Goal: Task Accomplishment & Management: Manage account settings

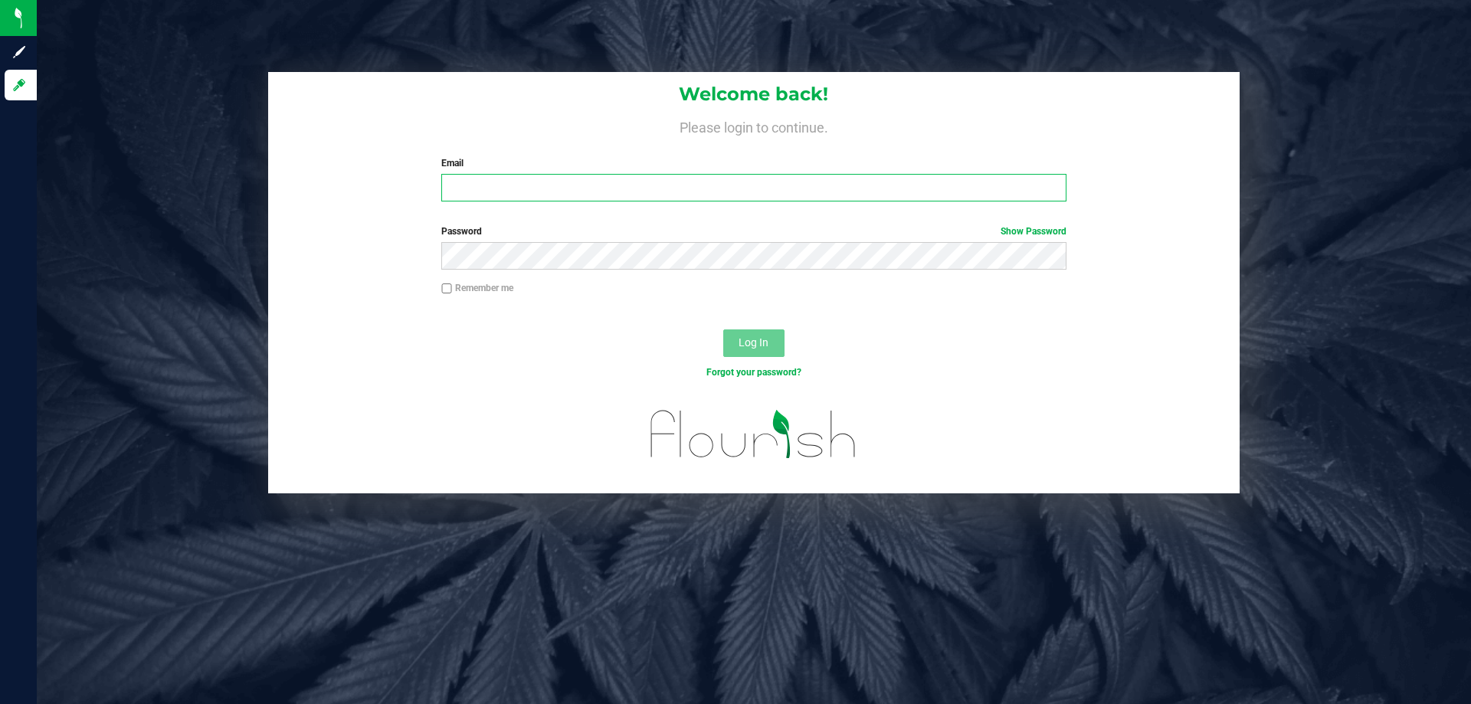
click at [634, 188] on input "Email" at bounding box center [753, 188] width 624 height 28
type input "[EMAIL_ADDRESS][DOMAIN_NAME]"
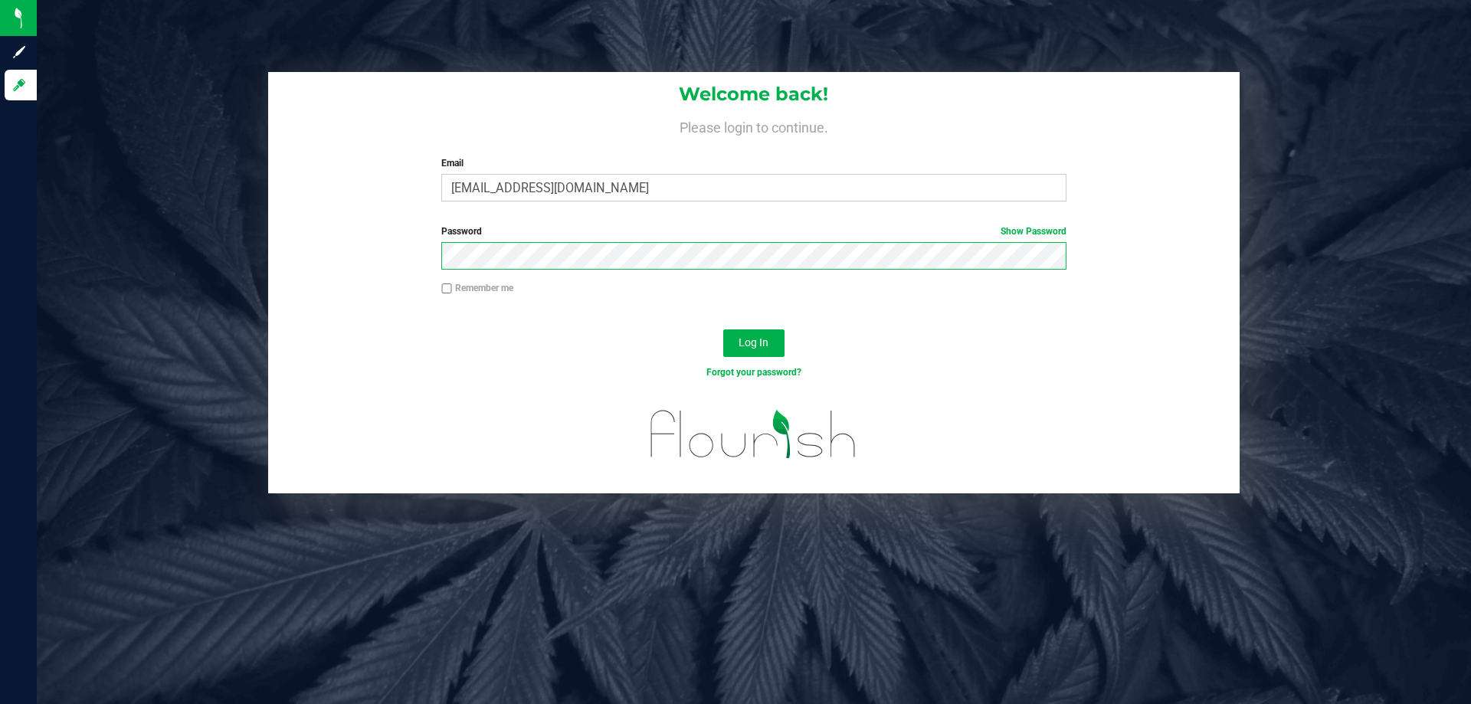
click at [723, 329] on button "Log In" at bounding box center [753, 343] width 61 height 28
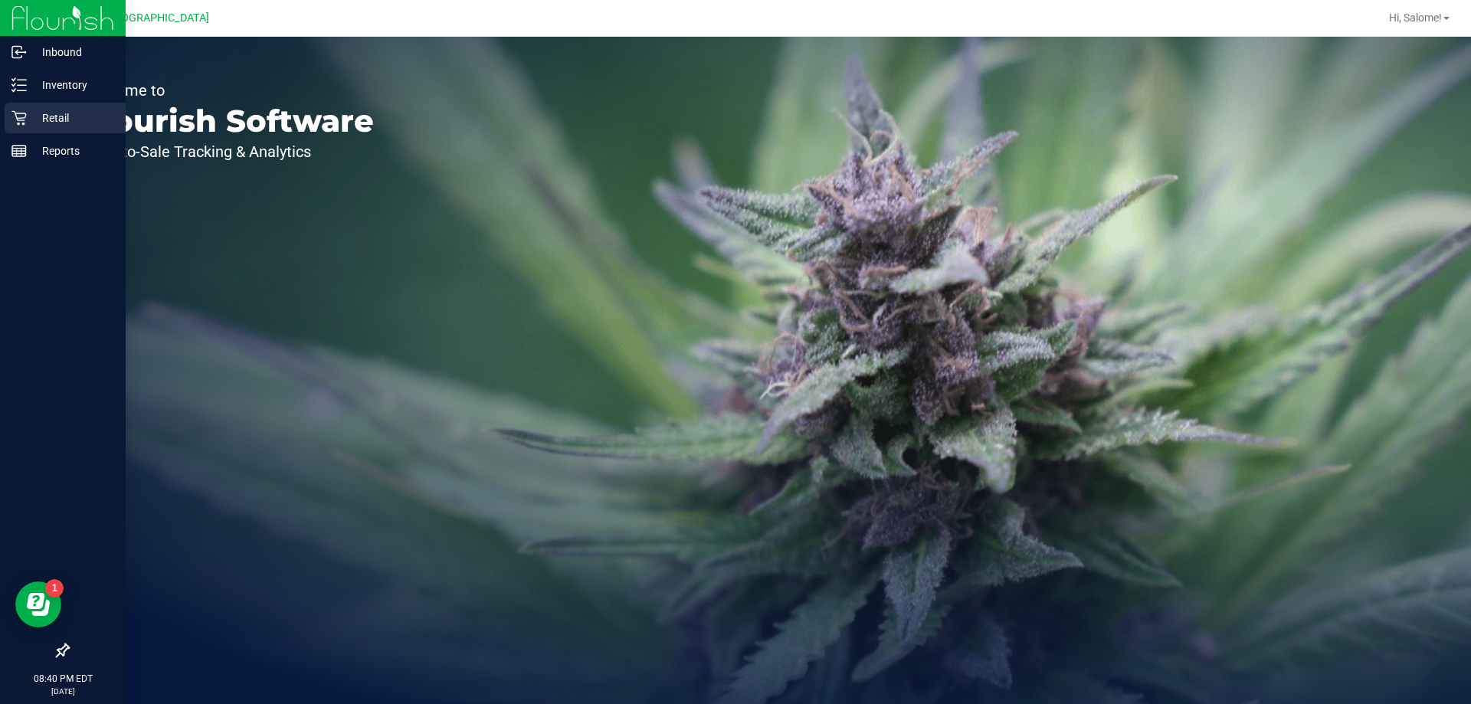
click at [12, 120] on icon at bounding box center [18, 117] width 15 height 15
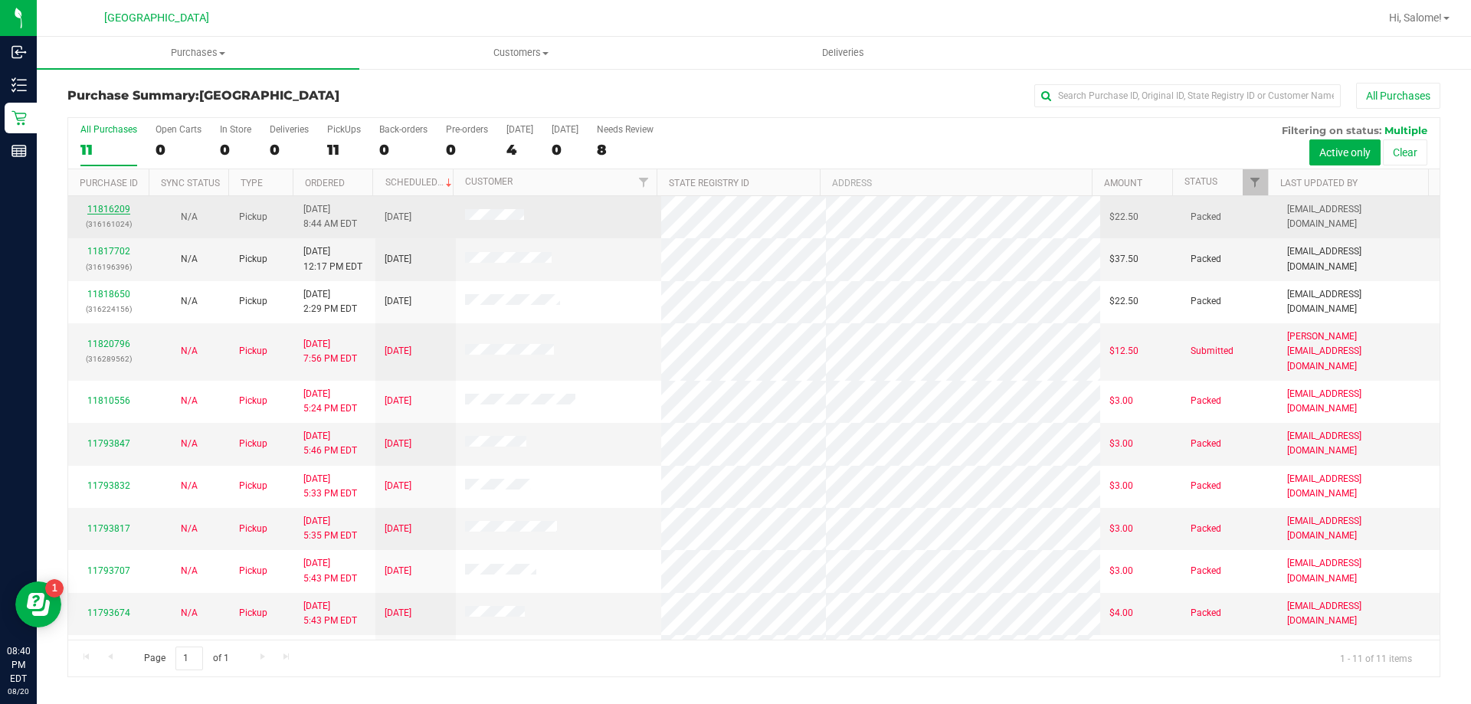
click at [120, 206] on link "11816209" at bounding box center [108, 209] width 43 height 11
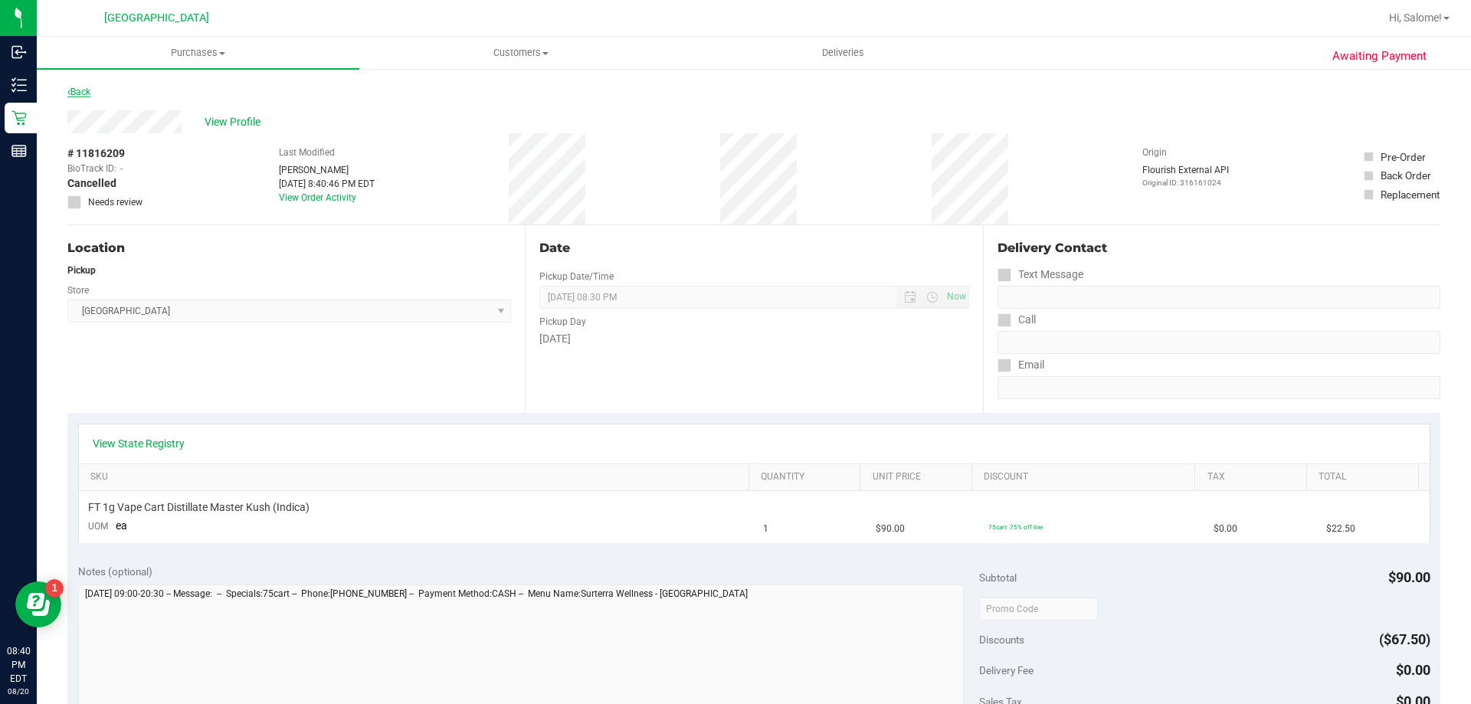
click at [80, 93] on link "Back" at bounding box center [78, 92] width 23 height 11
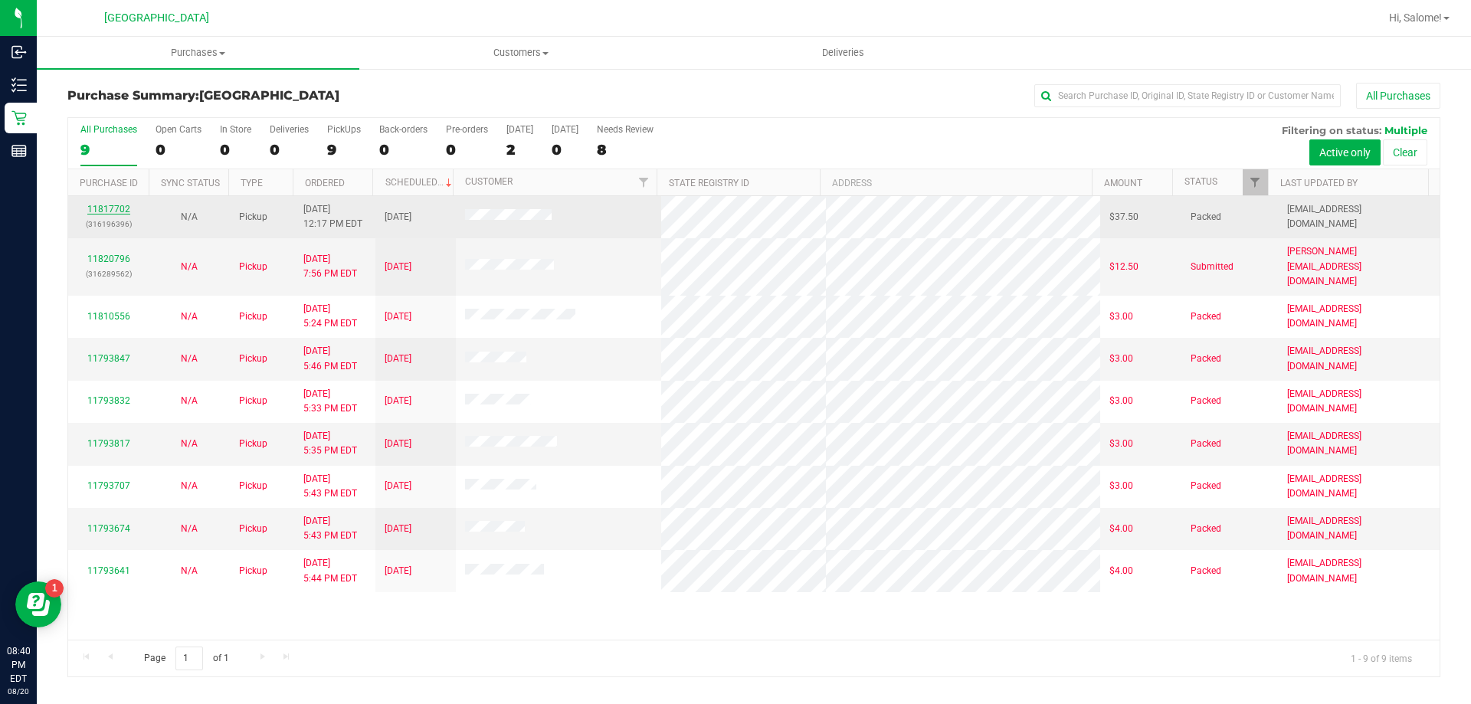
click at [113, 205] on link "11817702" at bounding box center [108, 209] width 43 height 11
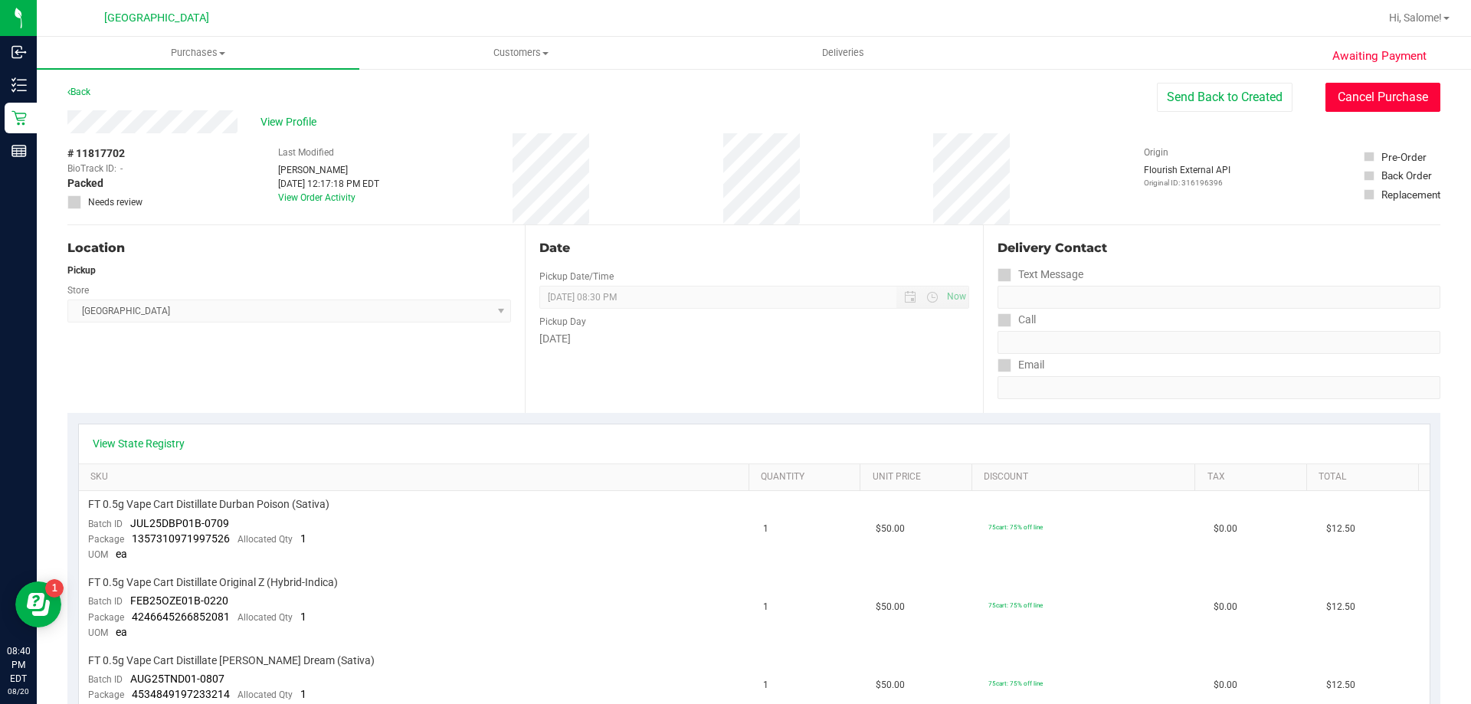
click at [1351, 100] on button "Cancel Purchase" at bounding box center [1382, 97] width 115 height 29
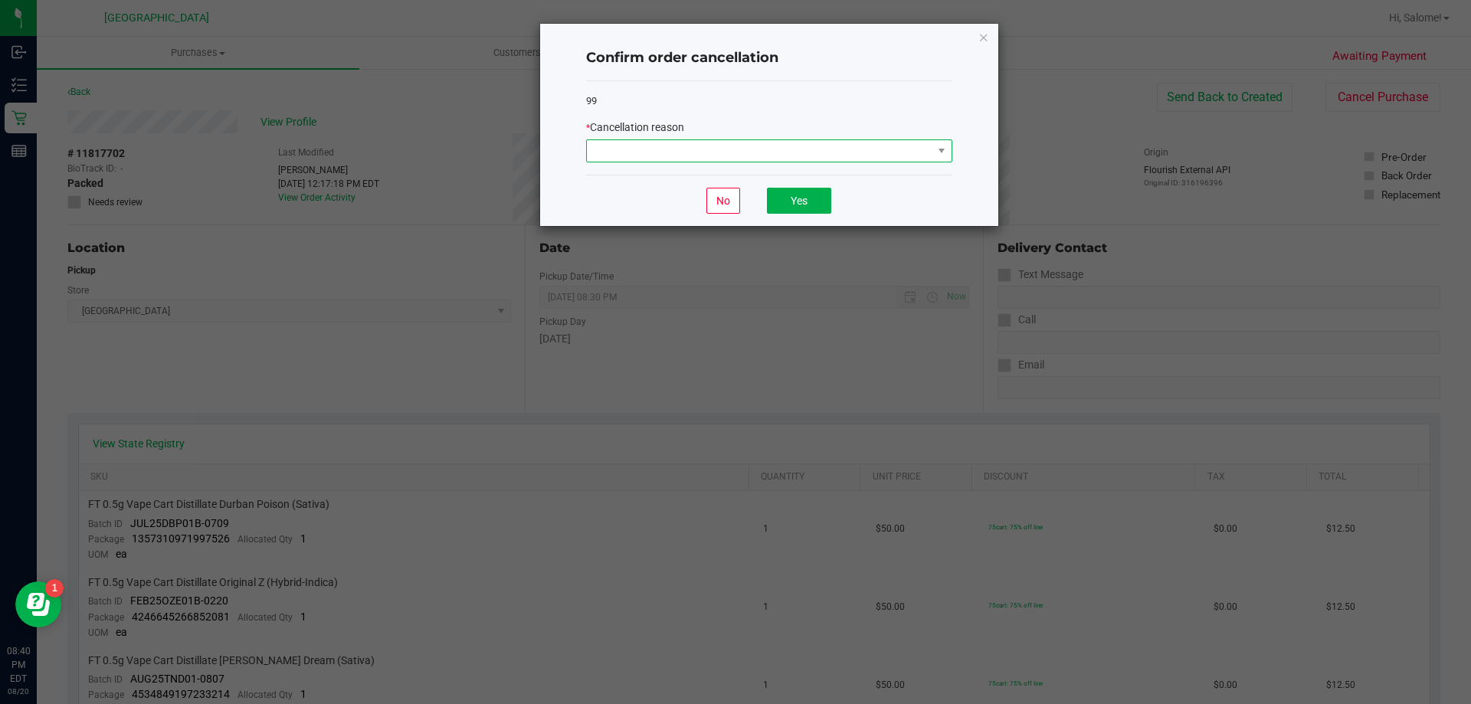
click at [885, 146] on span at bounding box center [760, 150] width 346 height 21
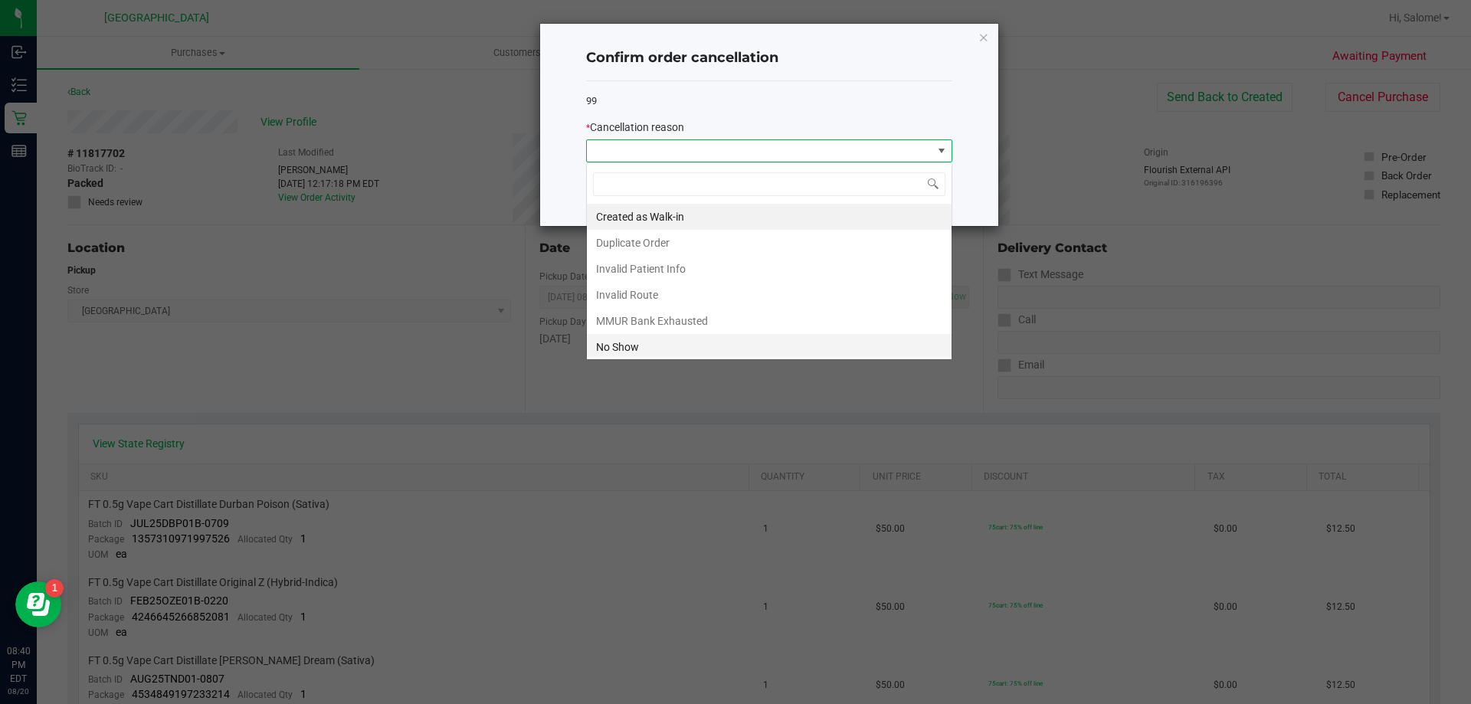
scroll to position [23, 366]
click at [659, 345] on li "No Show" at bounding box center [769, 347] width 365 height 26
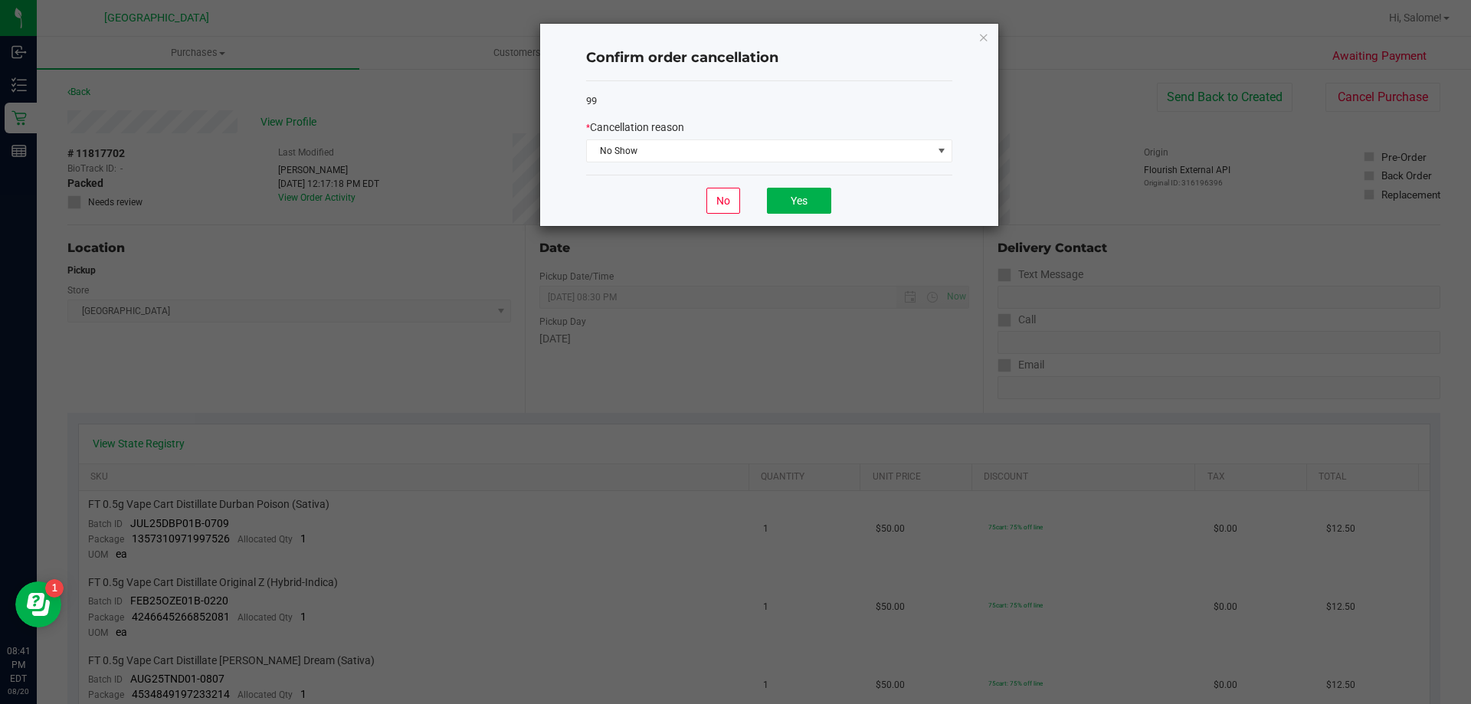
click at [807, 185] on div "No Yes" at bounding box center [769, 200] width 366 height 51
click at [802, 197] on button "Yes" at bounding box center [799, 201] width 64 height 26
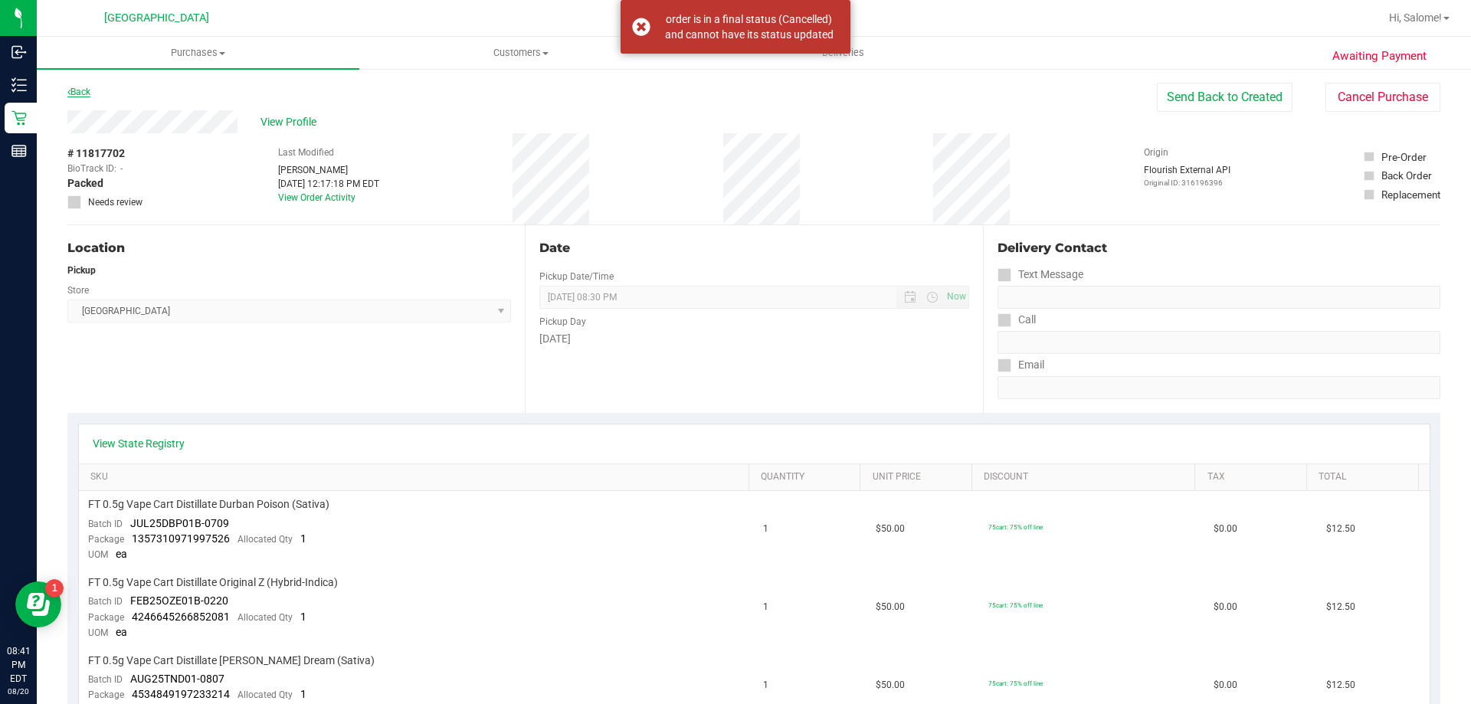
click at [84, 89] on link "Back" at bounding box center [78, 92] width 23 height 11
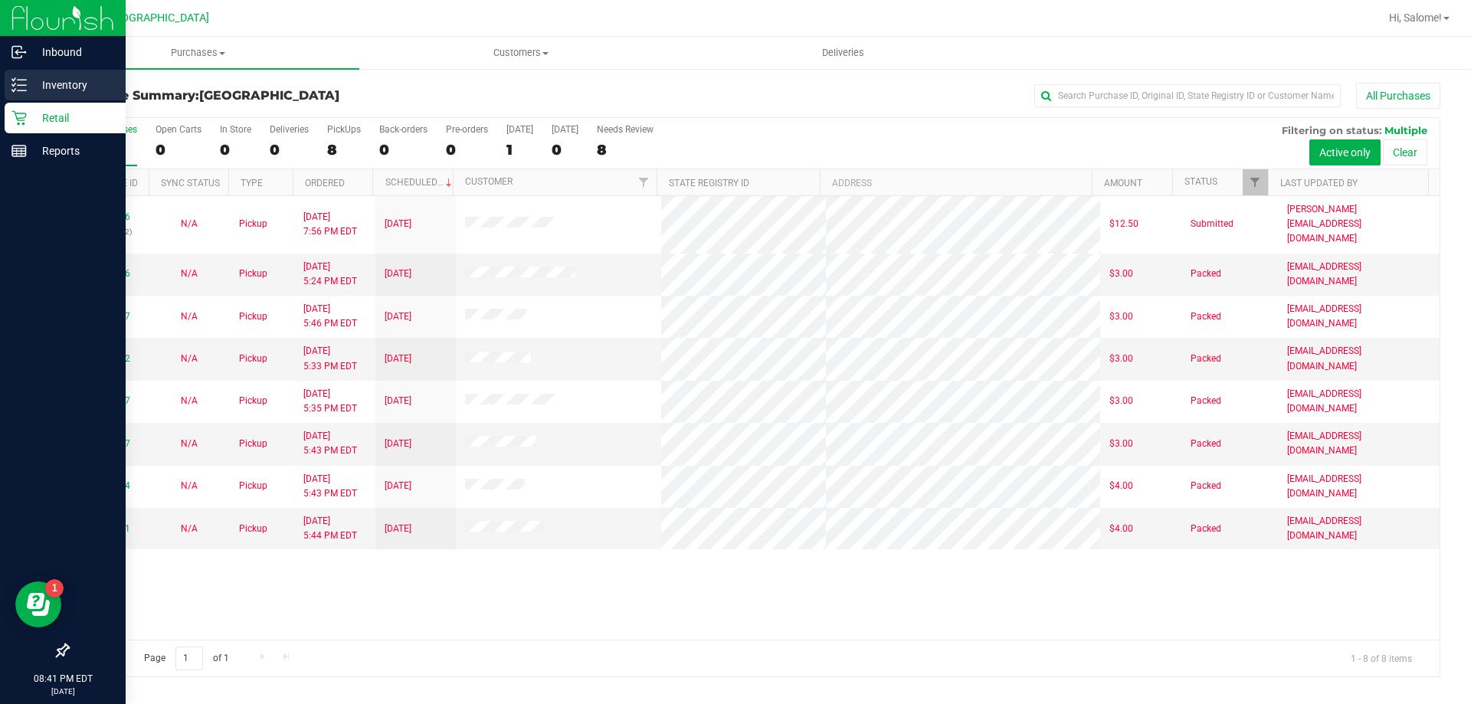
click at [15, 88] on icon at bounding box center [18, 84] width 15 height 15
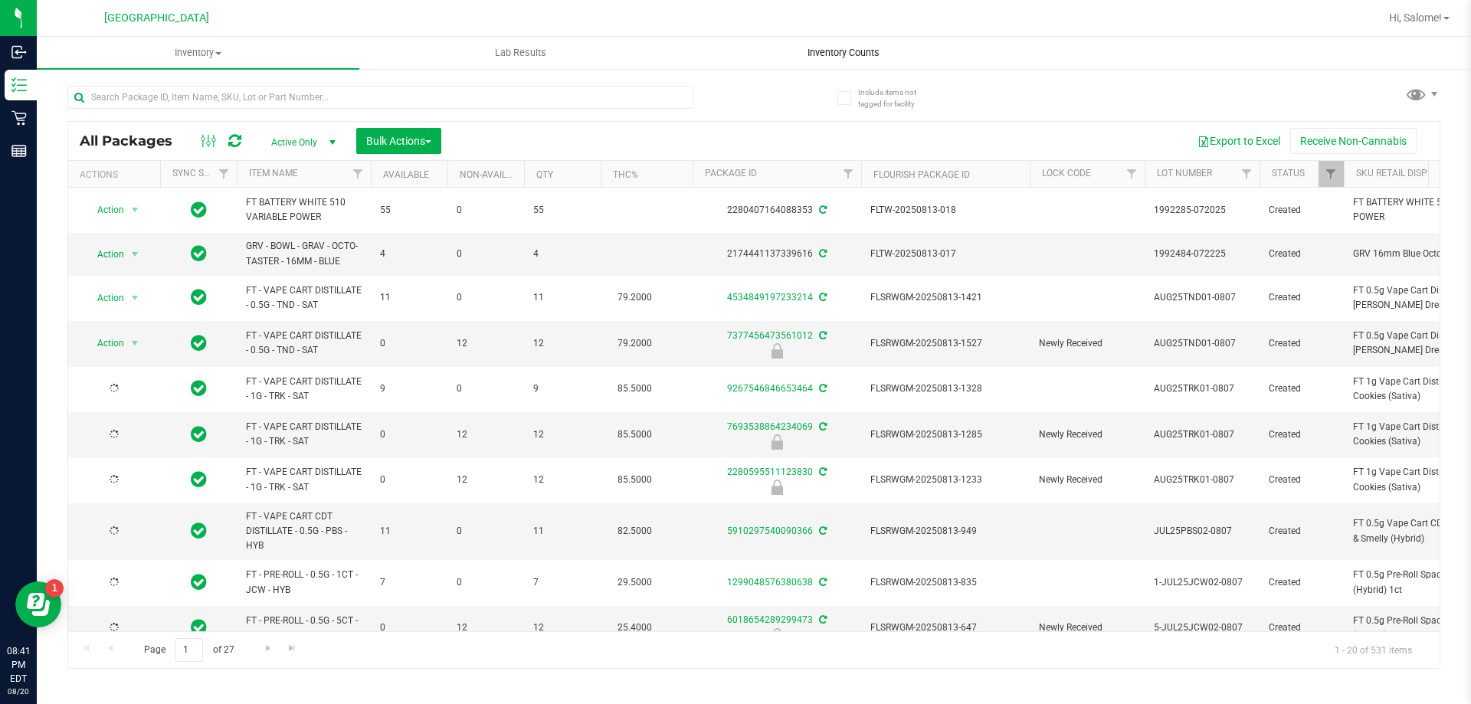
click at [821, 46] on span "Inventory Counts" at bounding box center [843, 53] width 113 height 14
click at [865, 56] on span "Inventory Counts" at bounding box center [843, 53] width 113 height 14
click at [840, 52] on span "Inventory Counts" at bounding box center [843, 53] width 113 height 14
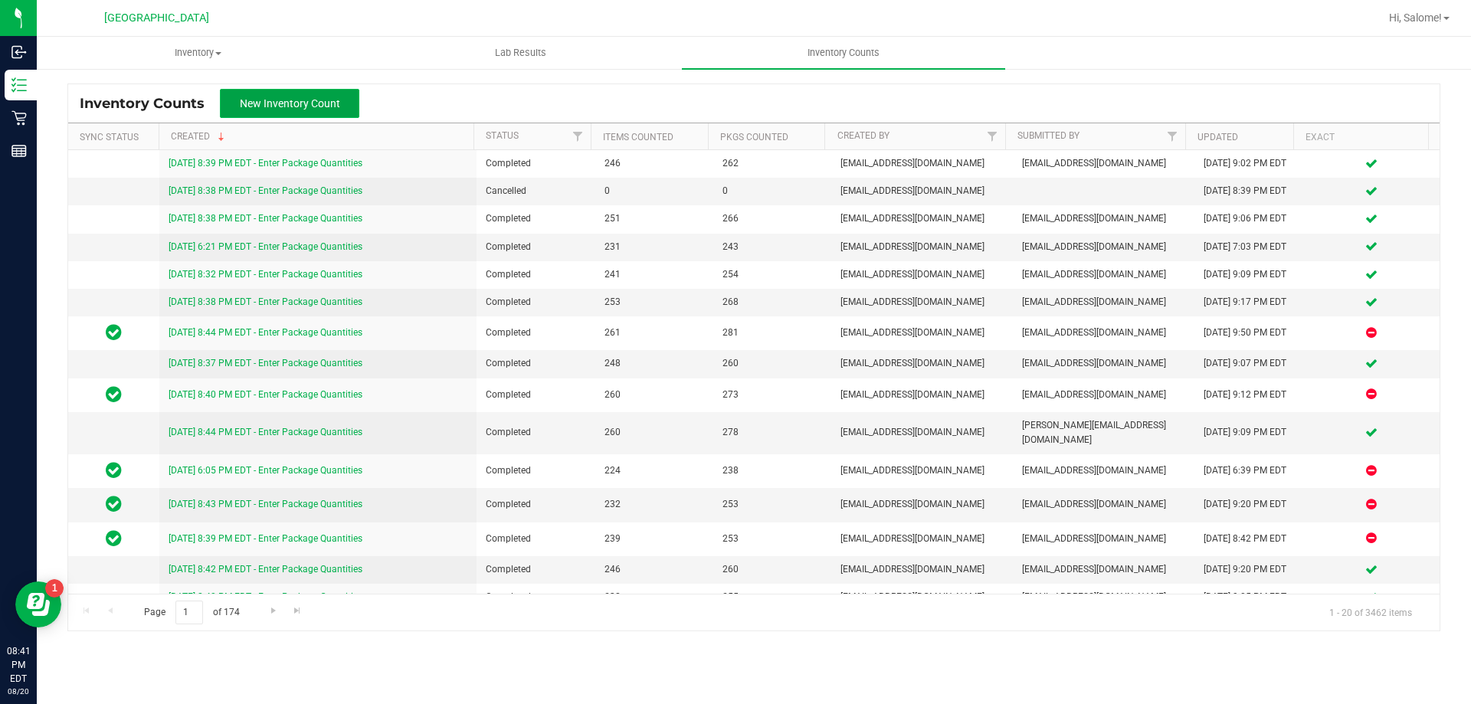
click at [342, 97] on button "New Inventory Count" at bounding box center [289, 103] width 139 height 29
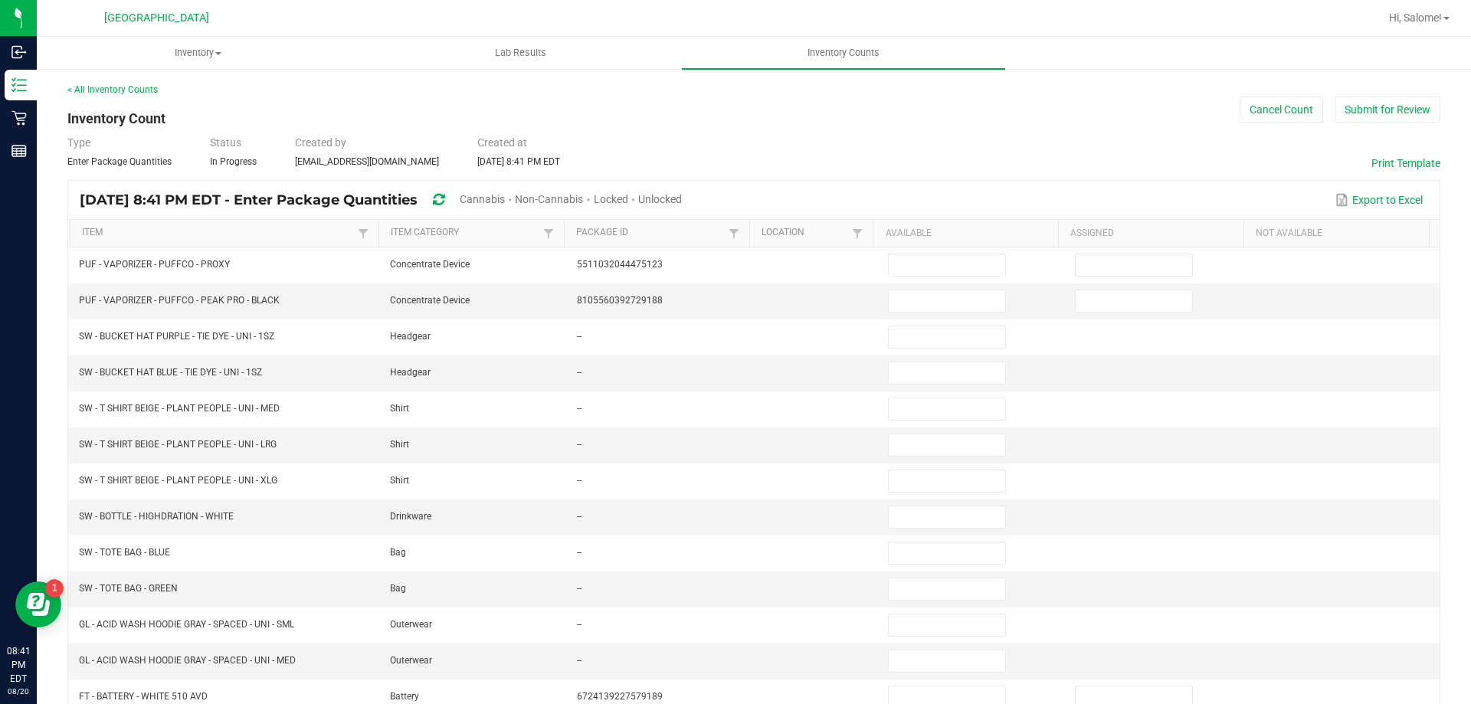
click at [682, 200] on span "Unlocked" at bounding box center [660, 199] width 44 height 12
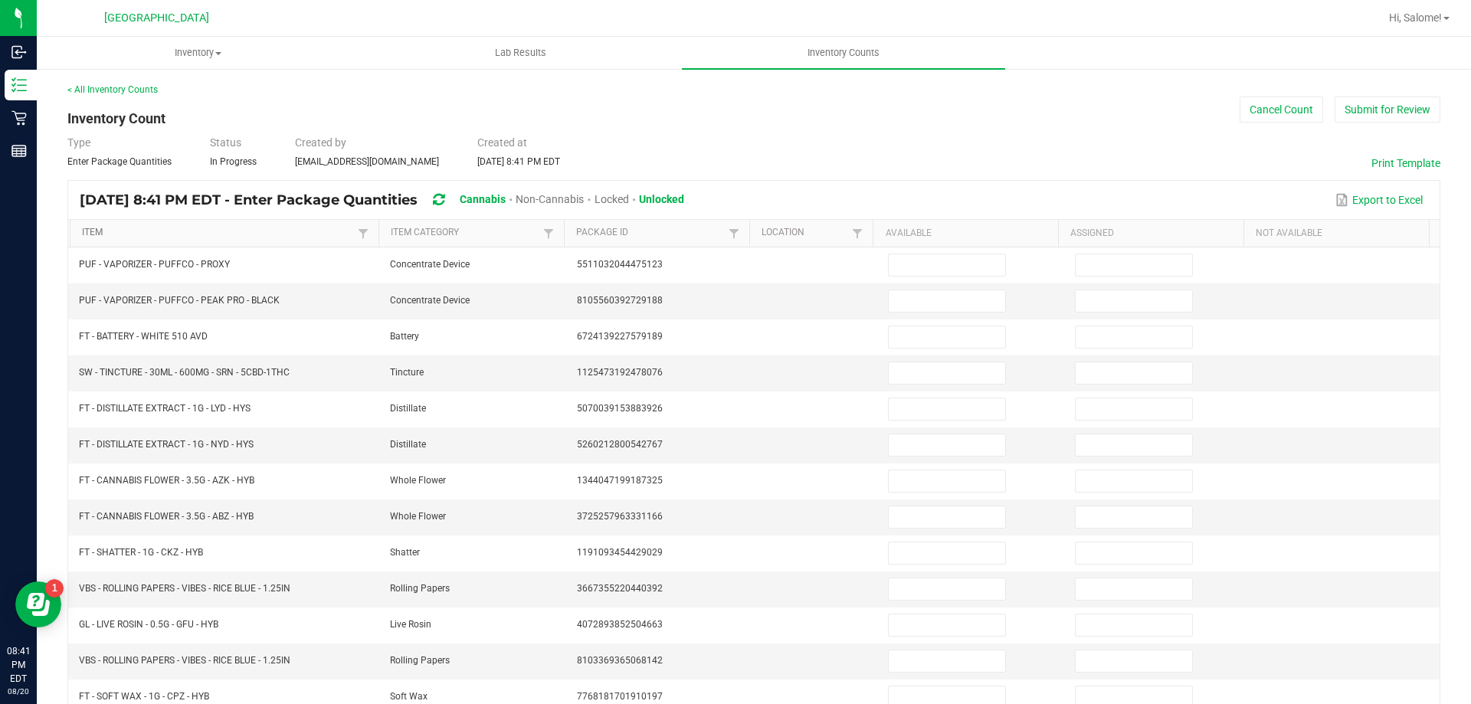
click at [83, 229] on link "Item" at bounding box center [218, 233] width 272 height 12
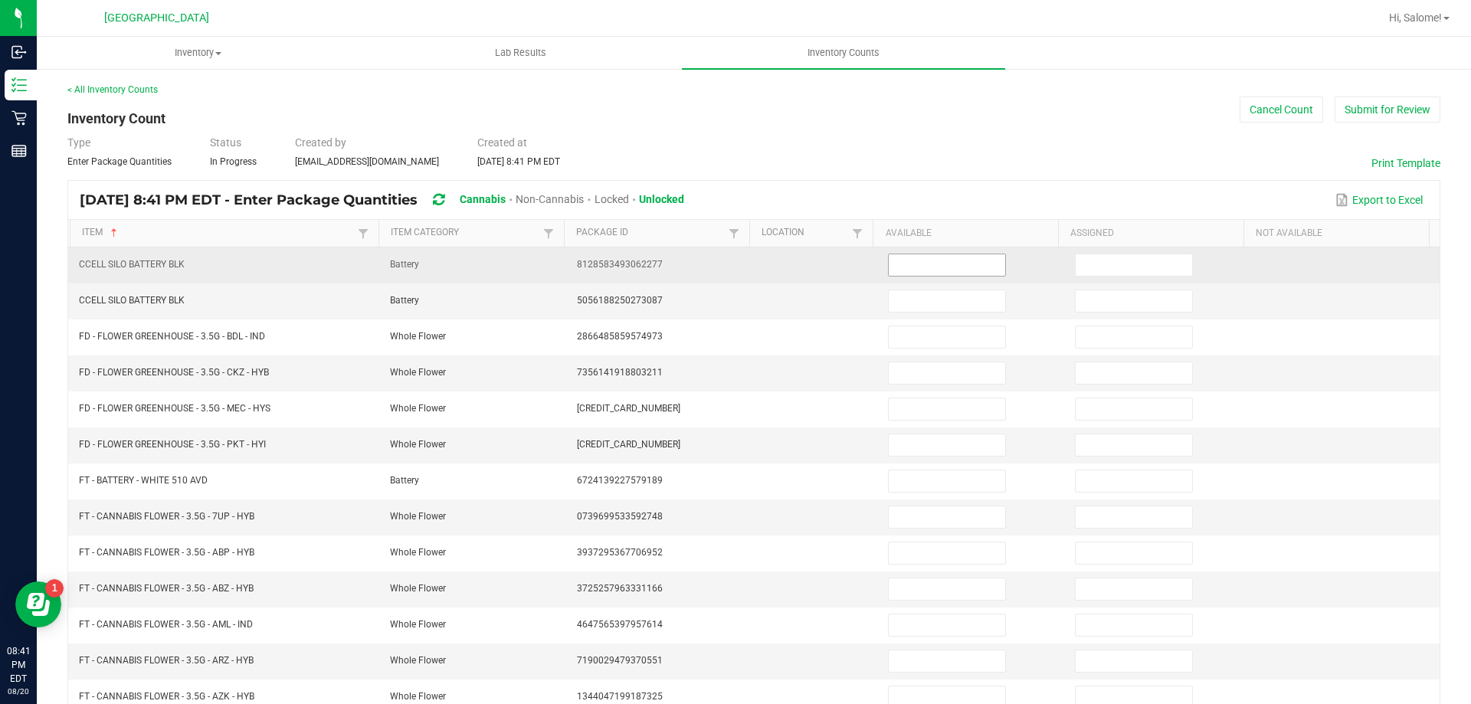
click at [958, 266] on input at bounding box center [947, 264] width 116 height 21
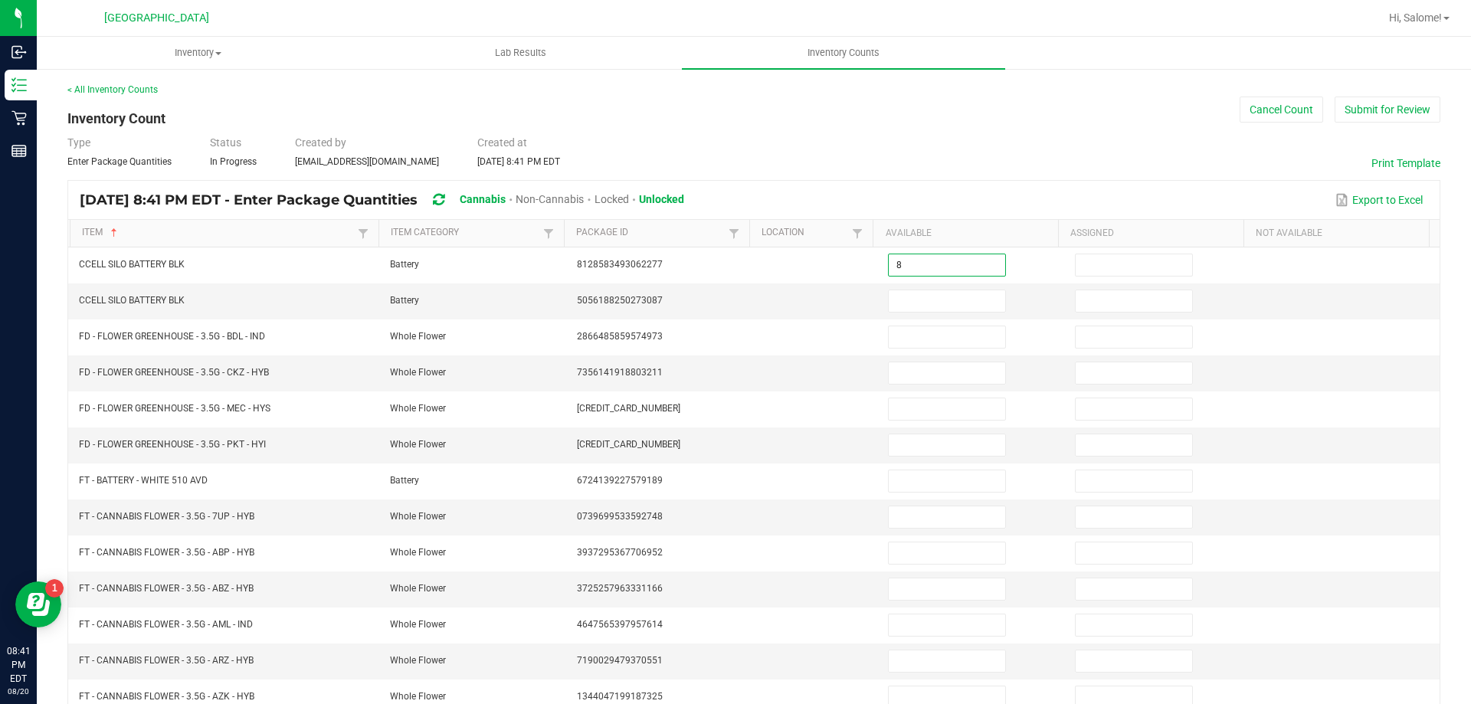
type input "8"
type input "0"
type input "16"
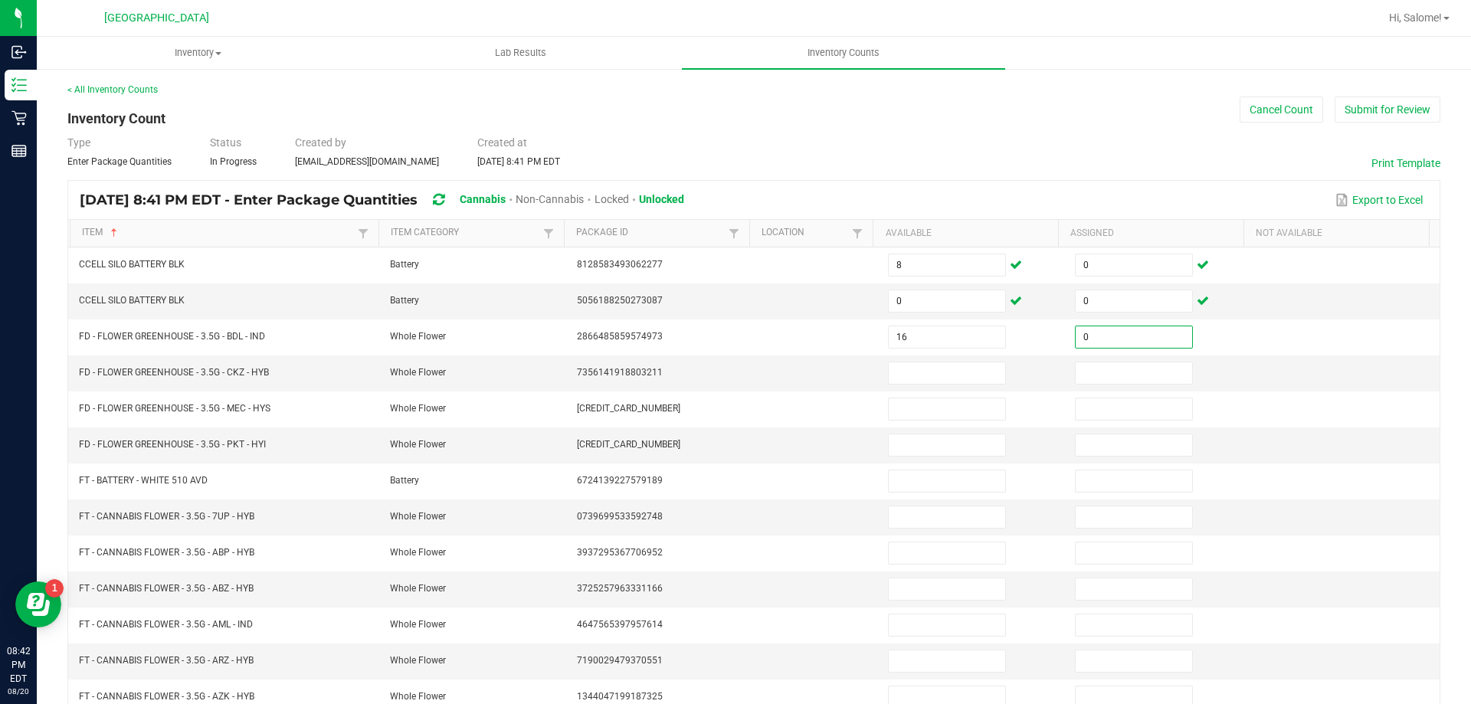
type input "0"
type input "19"
type input "0"
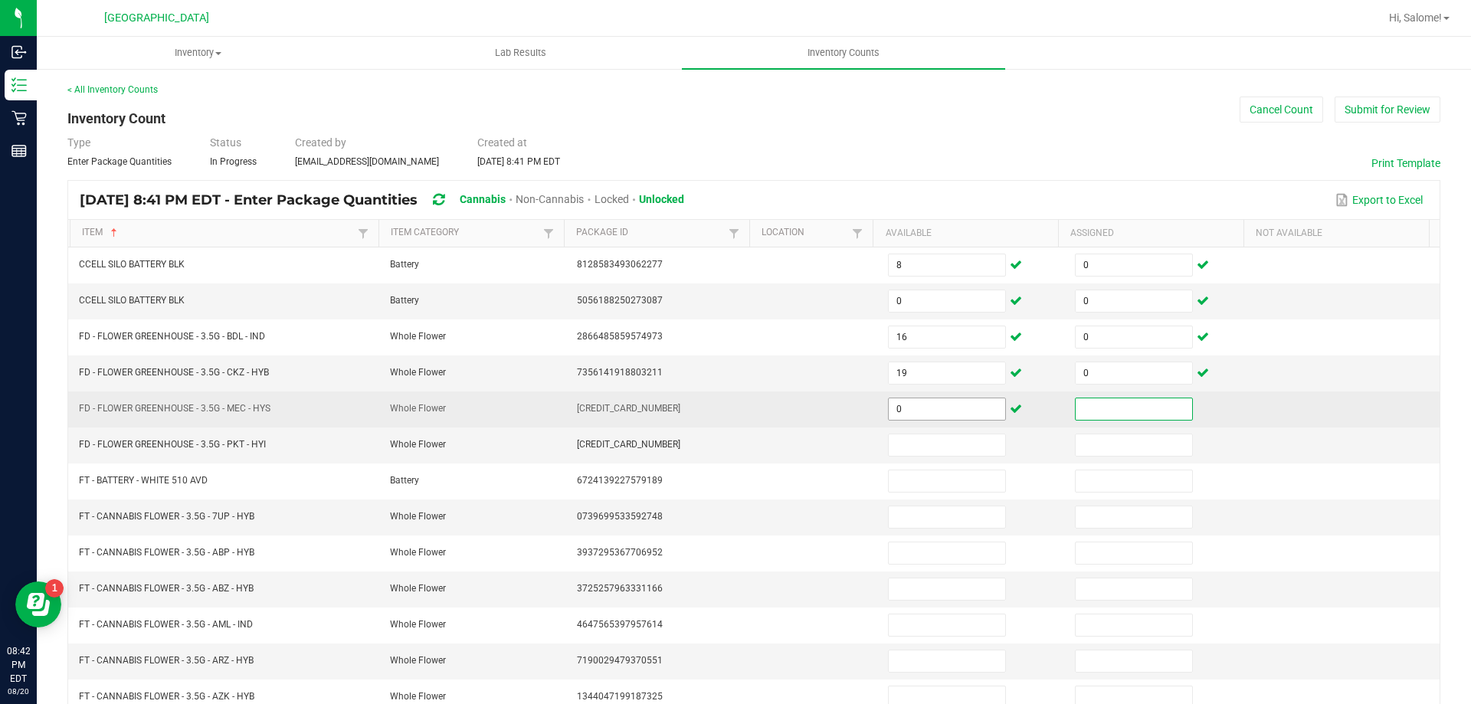
click at [922, 420] on span "0" at bounding box center [947, 409] width 118 height 23
click at [923, 414] on input "0" at bounding box center [947, 408] width 116 height 21
type input "13"
type input "0"
type input "3"
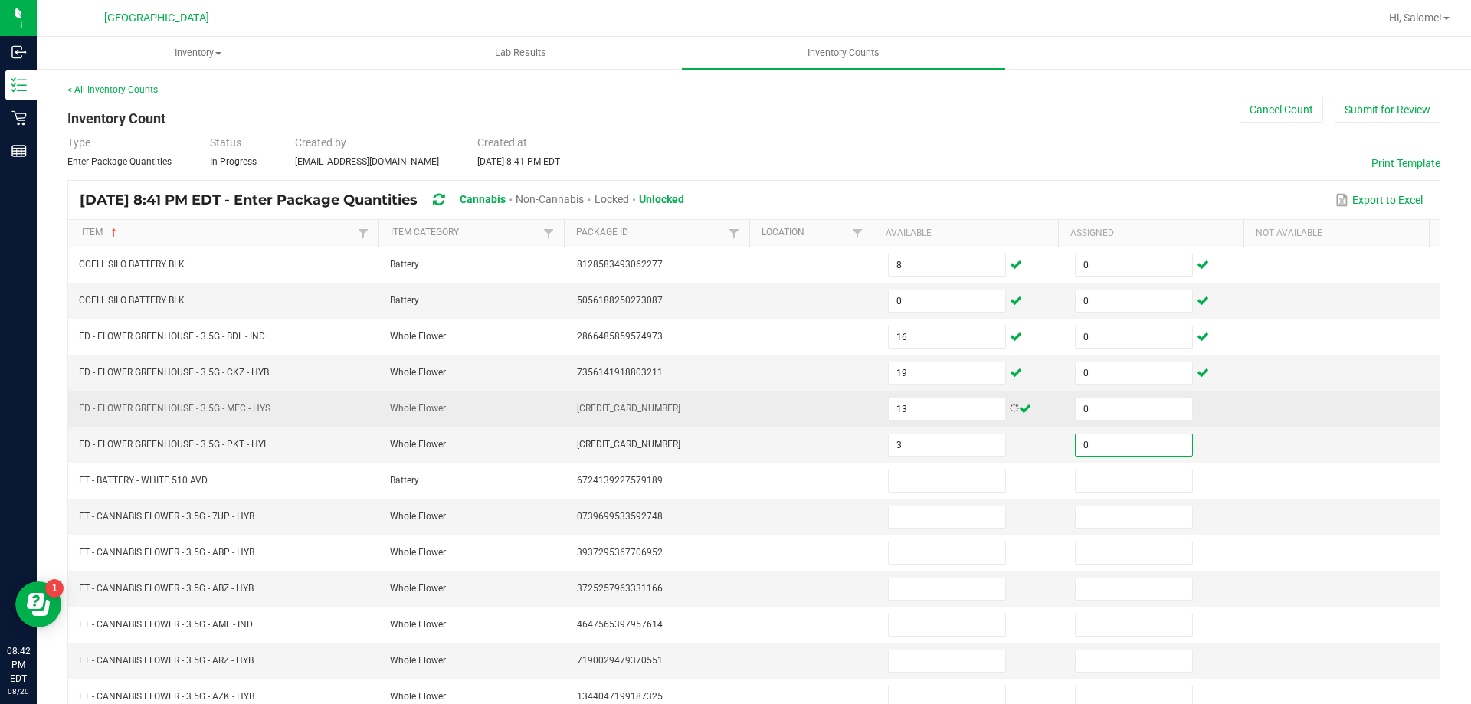
type input "0"
type input "2"
type input "0"
type input "2"
type input "0"
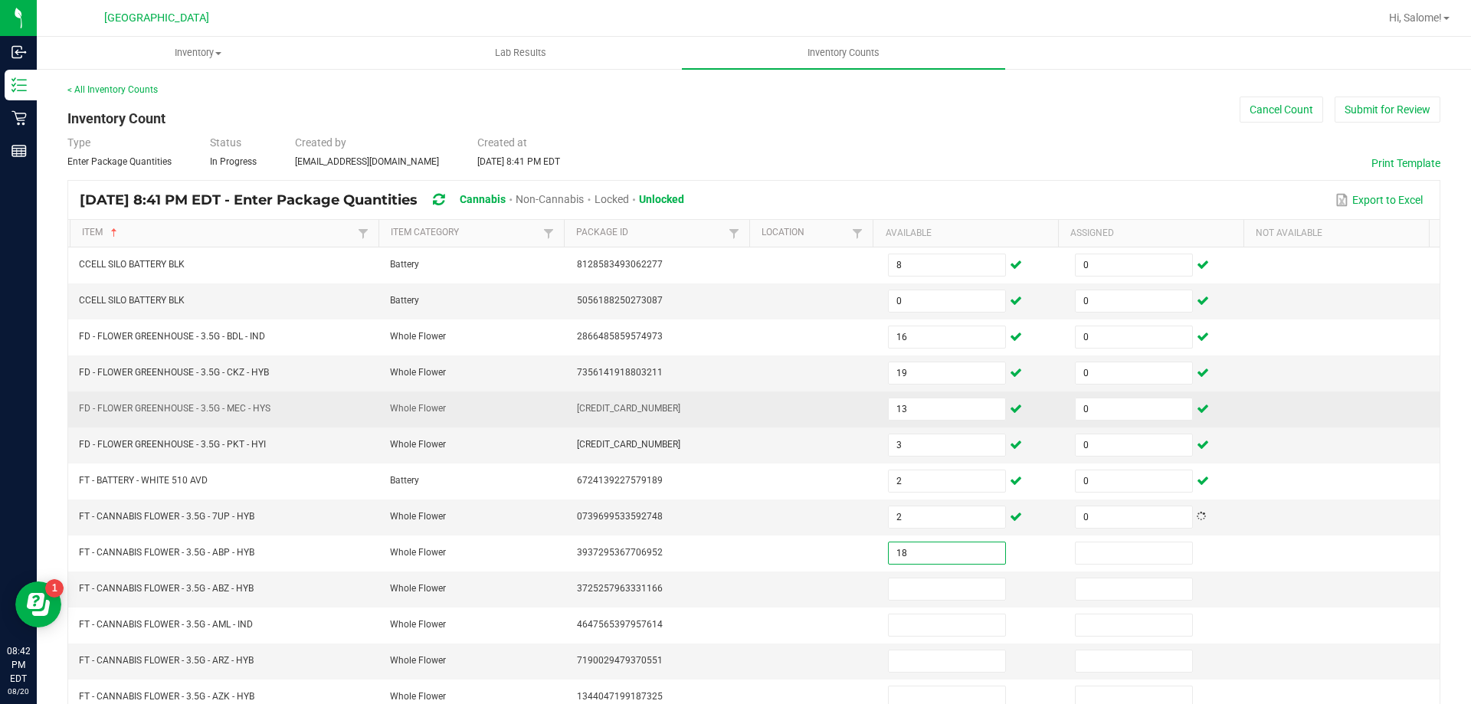
type input "18"
type input "0"
type input "2"
type input "0"
type input "8"
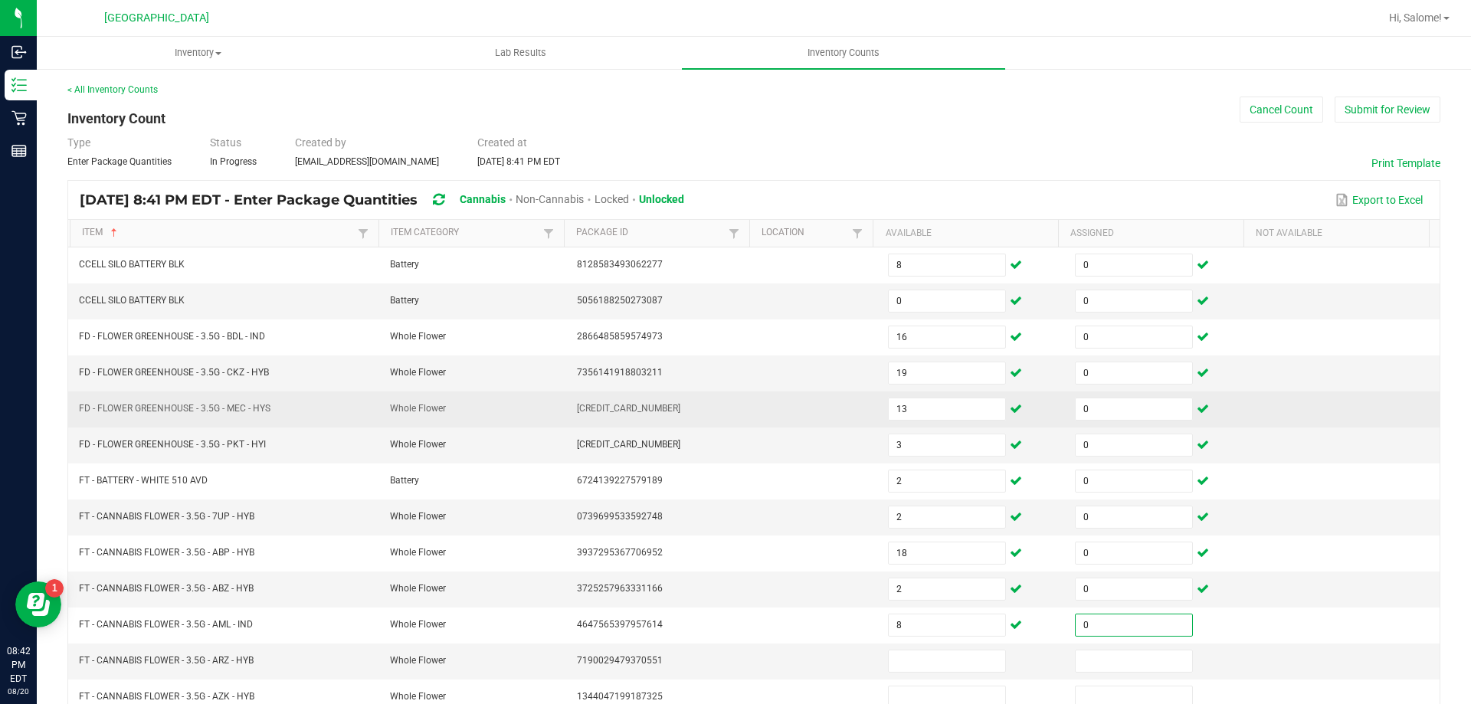
type input "0"
type input "9"
type input "0"
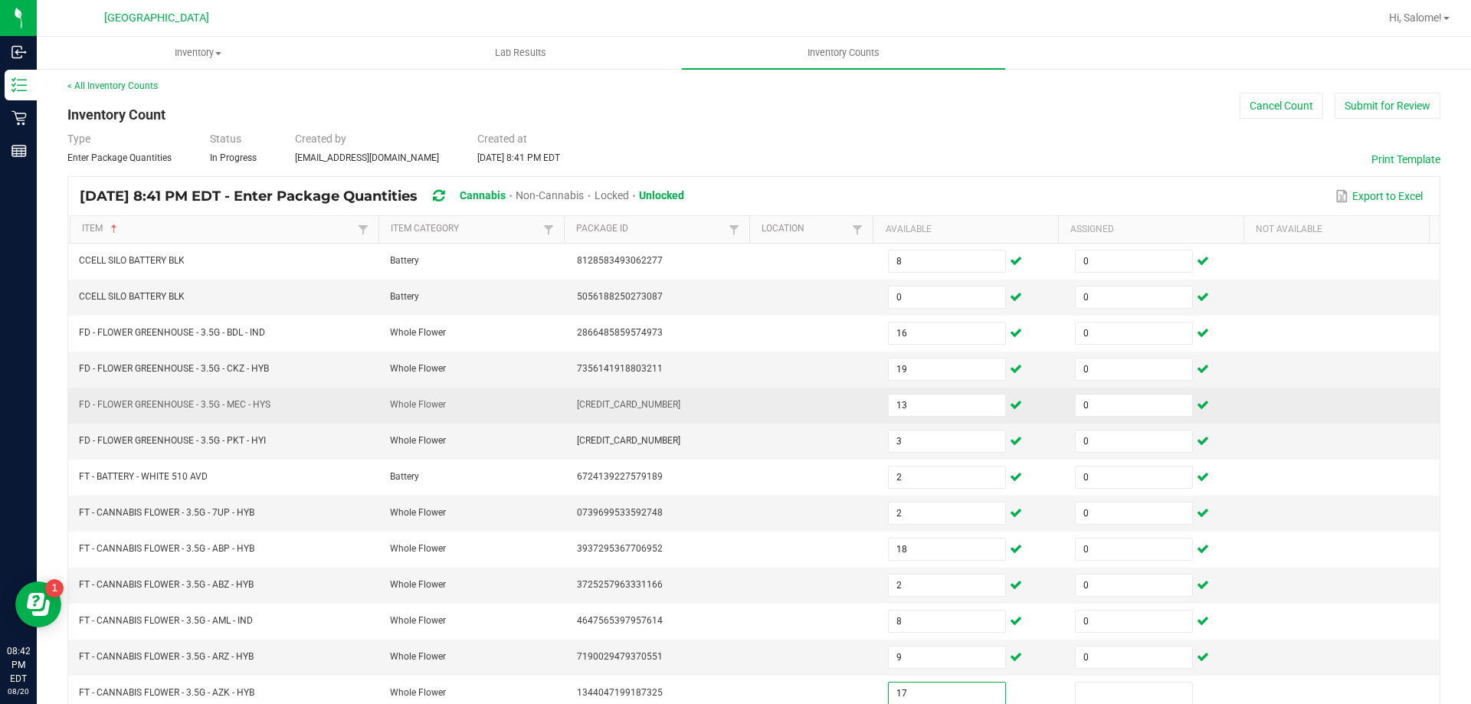
type input "17"
type input "0"
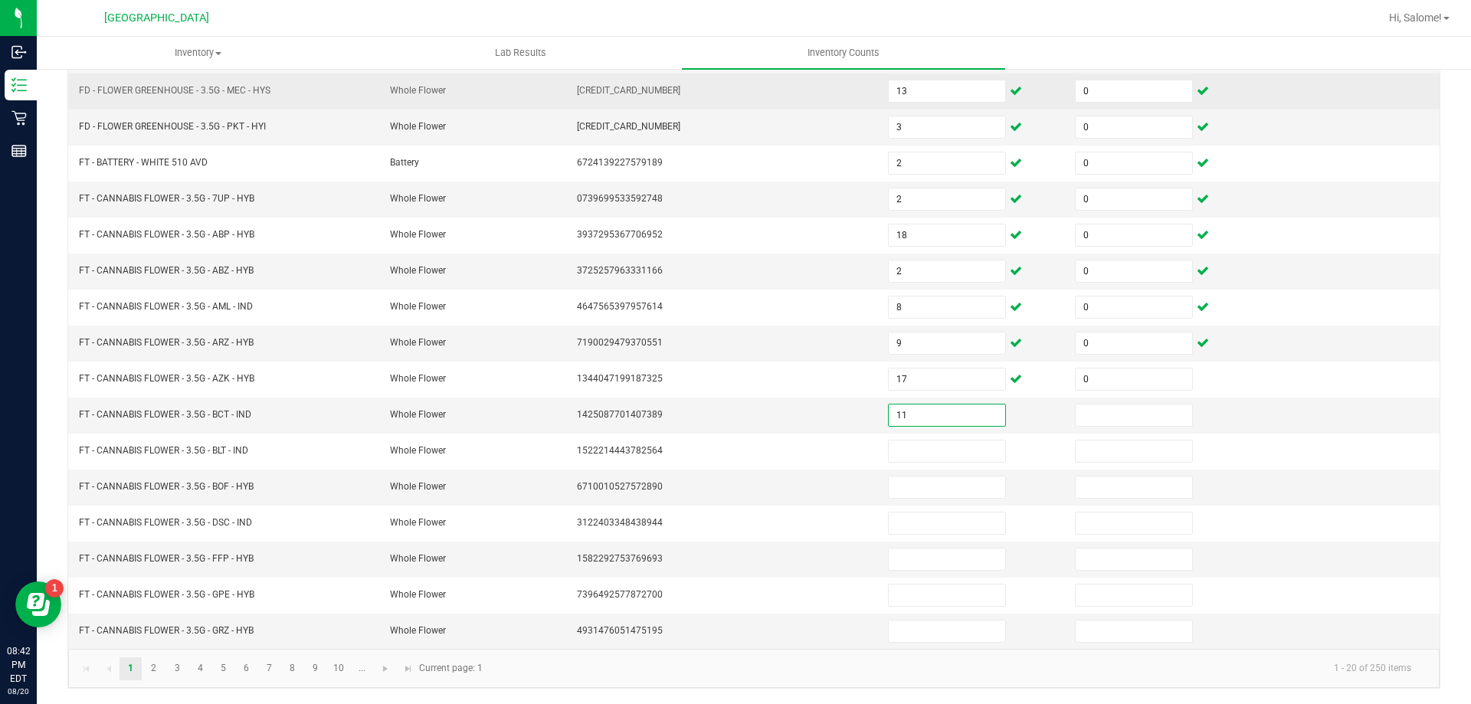
type input "11"
type input "0"
type input "15"
type input "0"
type input "5"
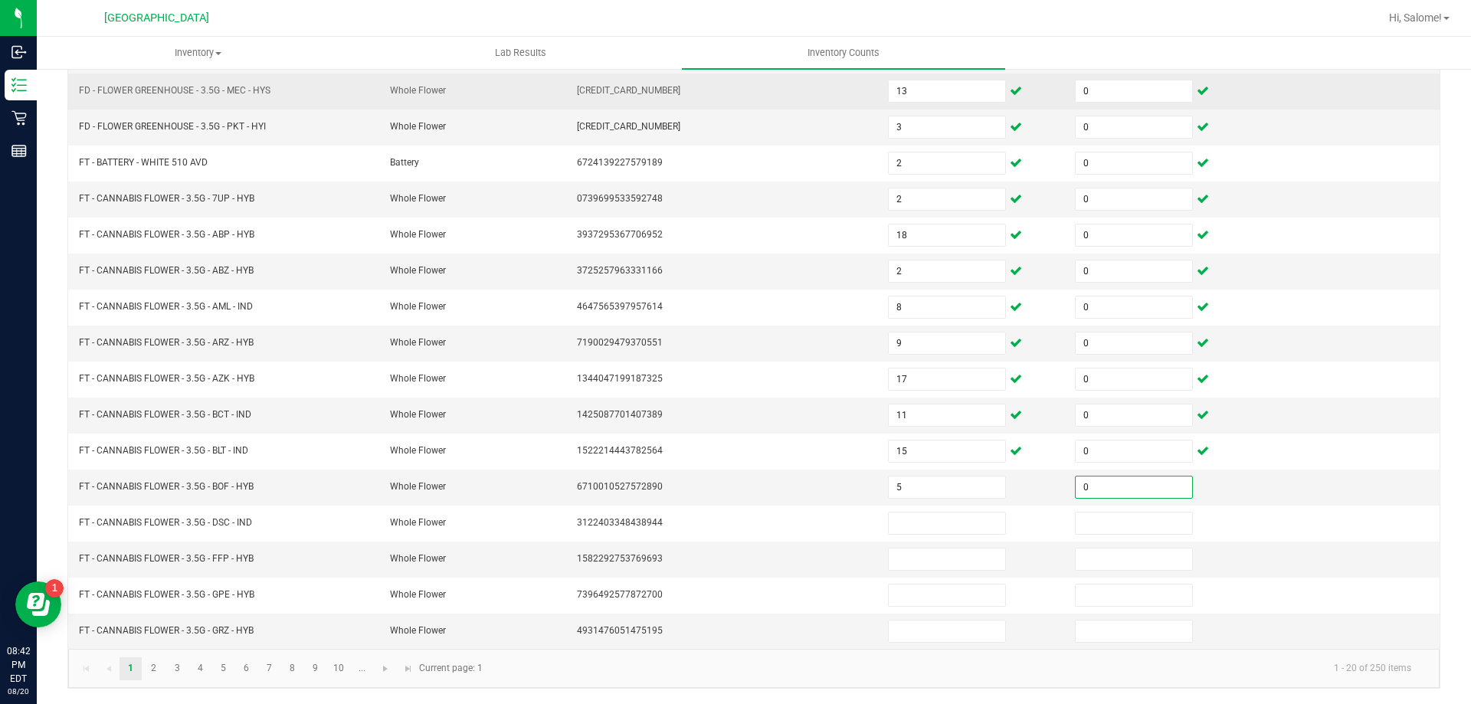
type input "0"
type input "13"
type input "0"
type input "13"
type input "0"
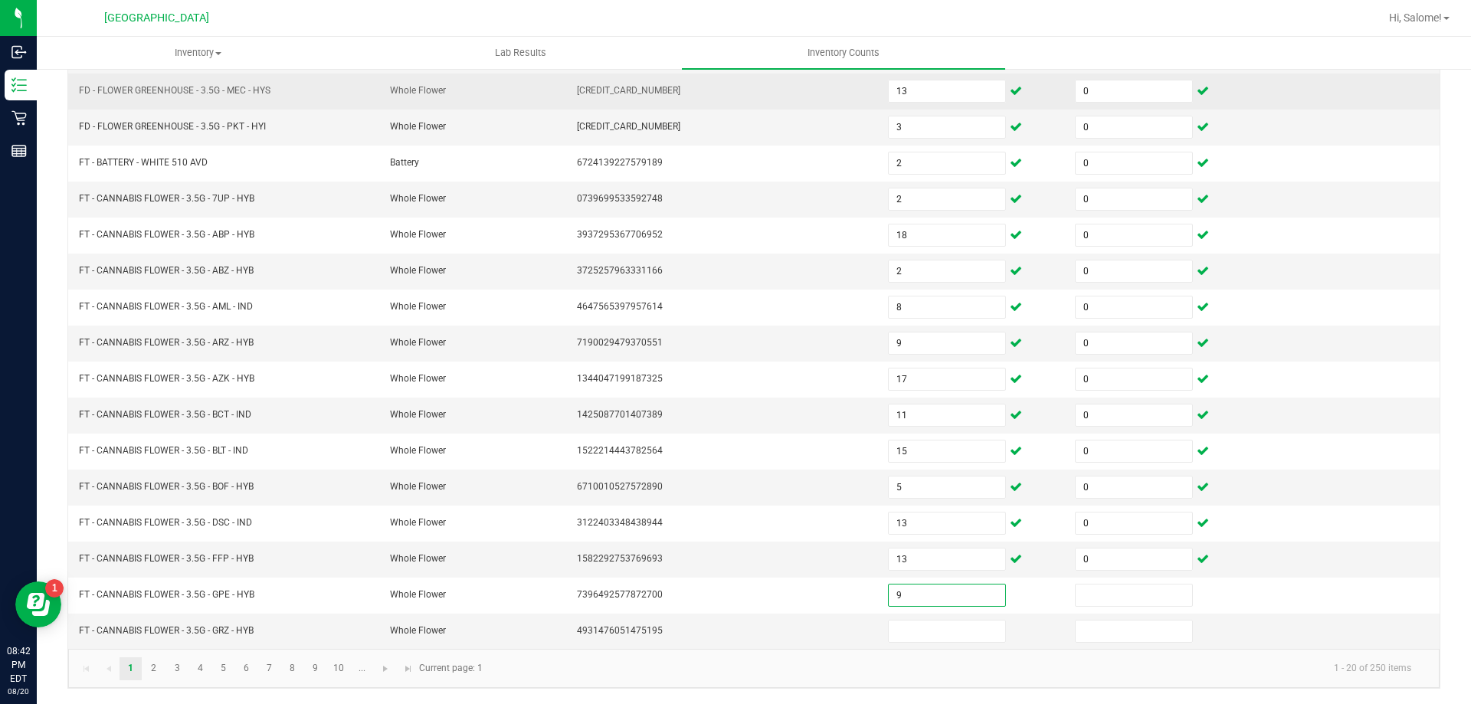
type input "9"
type input "0"
type input "6"
type input "0"
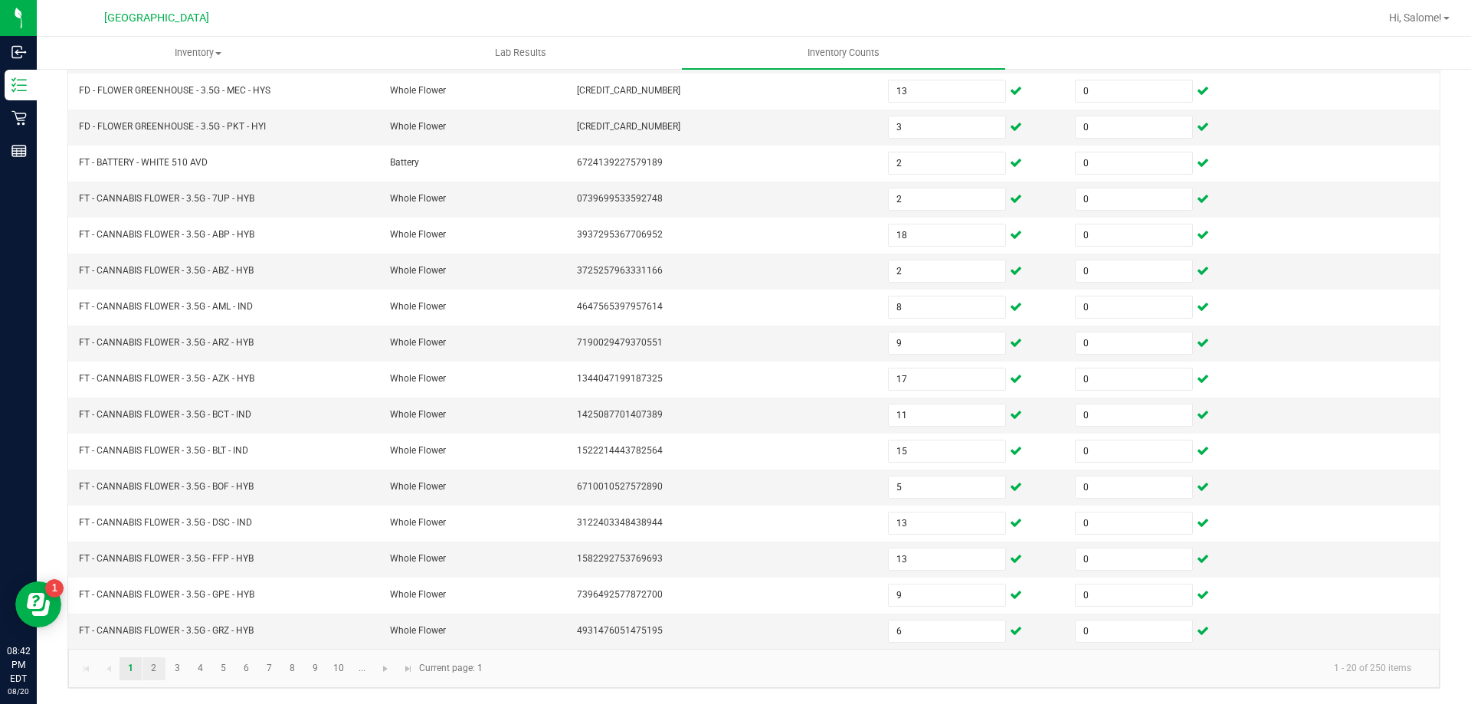
click at [157, 667] on link "2" at bounding box center [153, 668] width 22 height 23
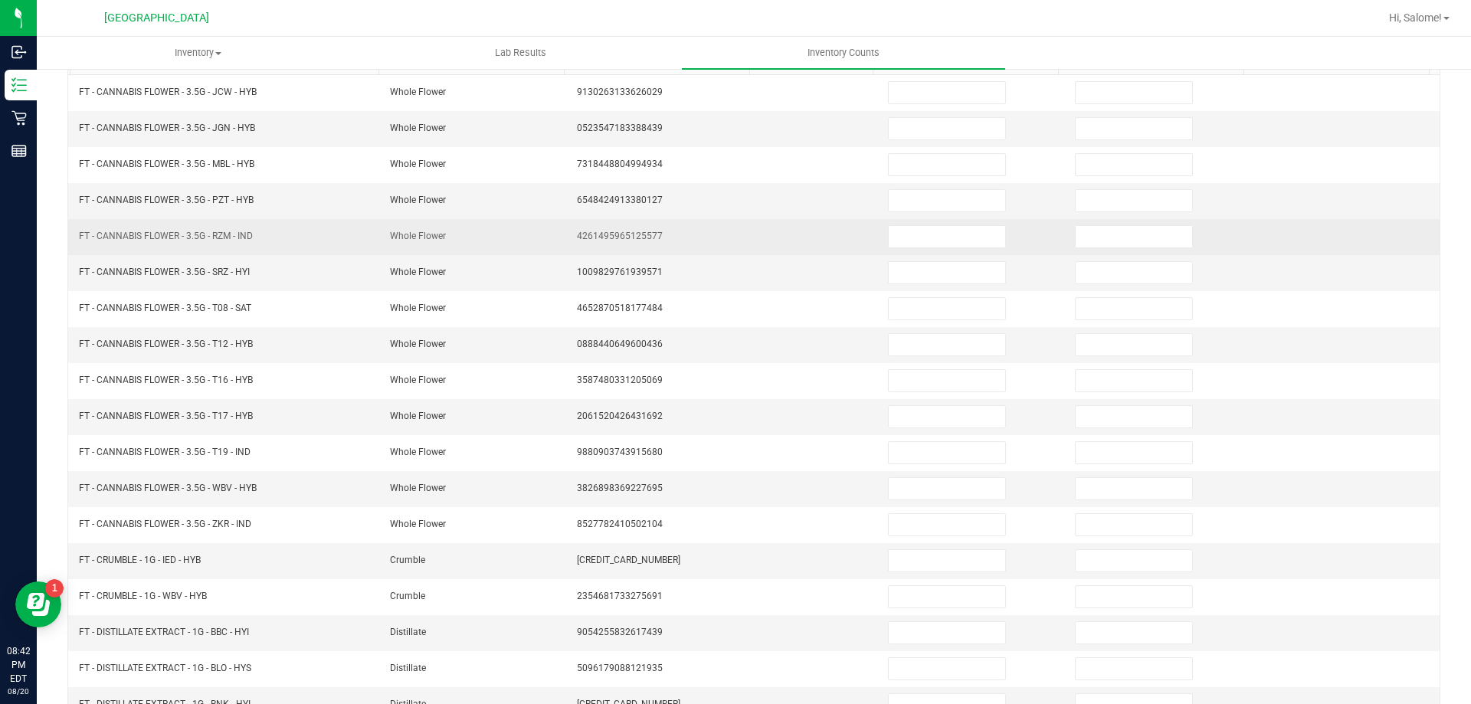
scroll to position [165, 0]
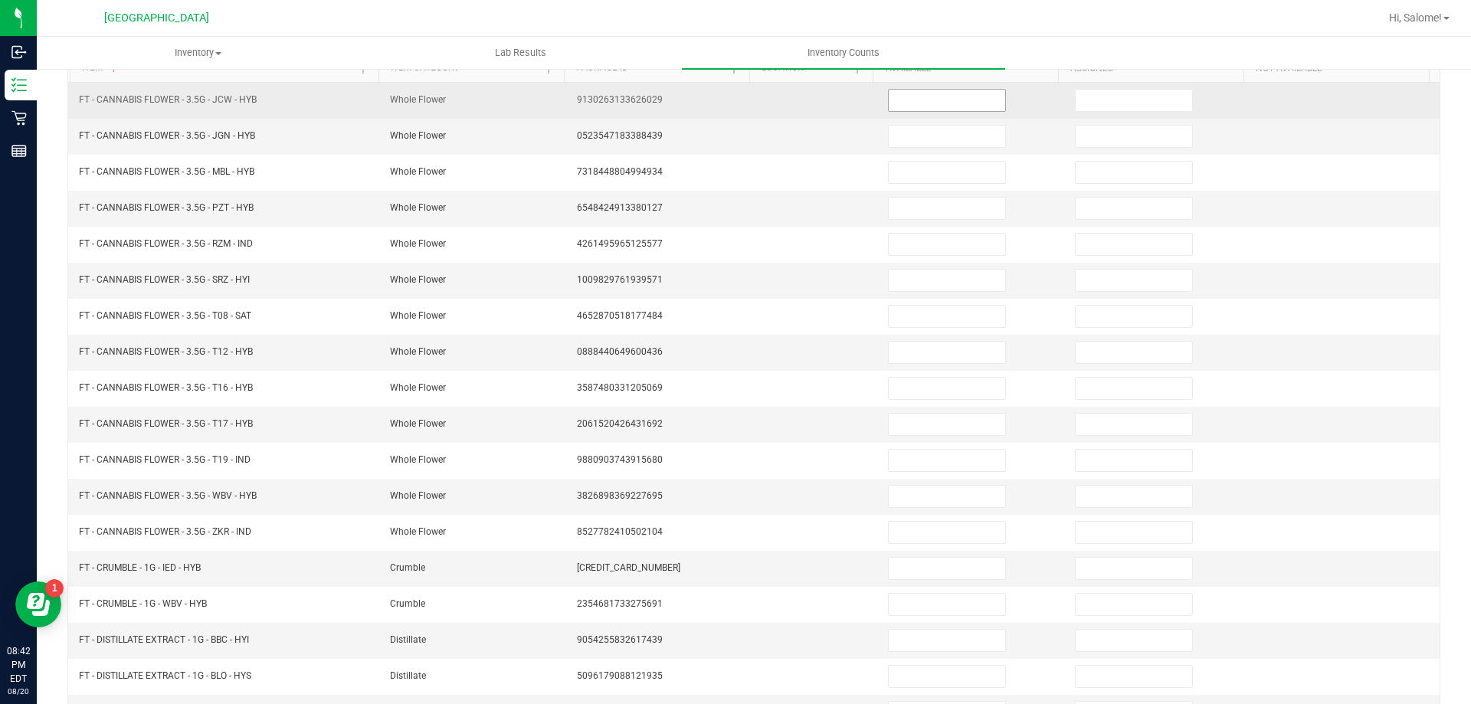
click at [953, 111] on span at bounding box center [947, 100] width 118 height 23
click at [958, 97] on input at bounding box center [947, 100] width 116 height 21
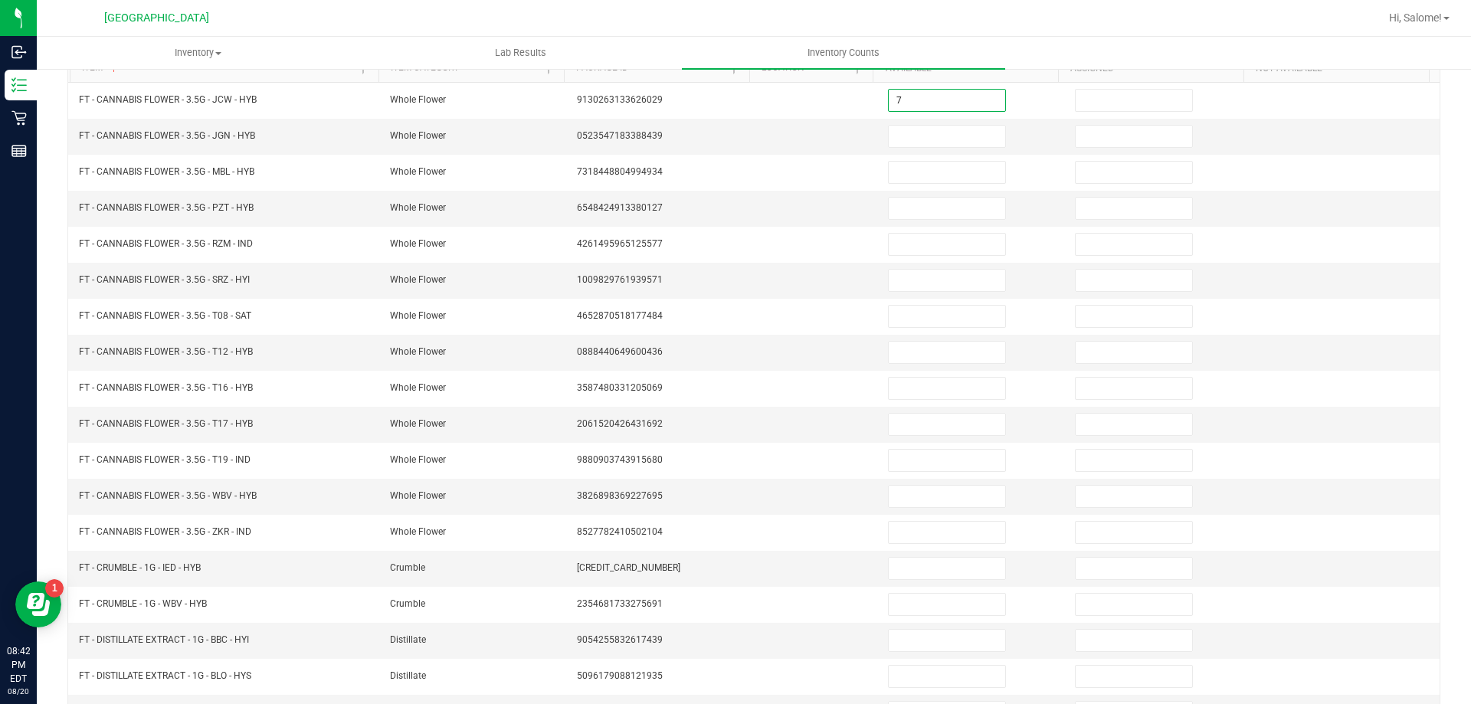
type input "7"
type input "0"
type input "5"
type input "0"
type input "12"
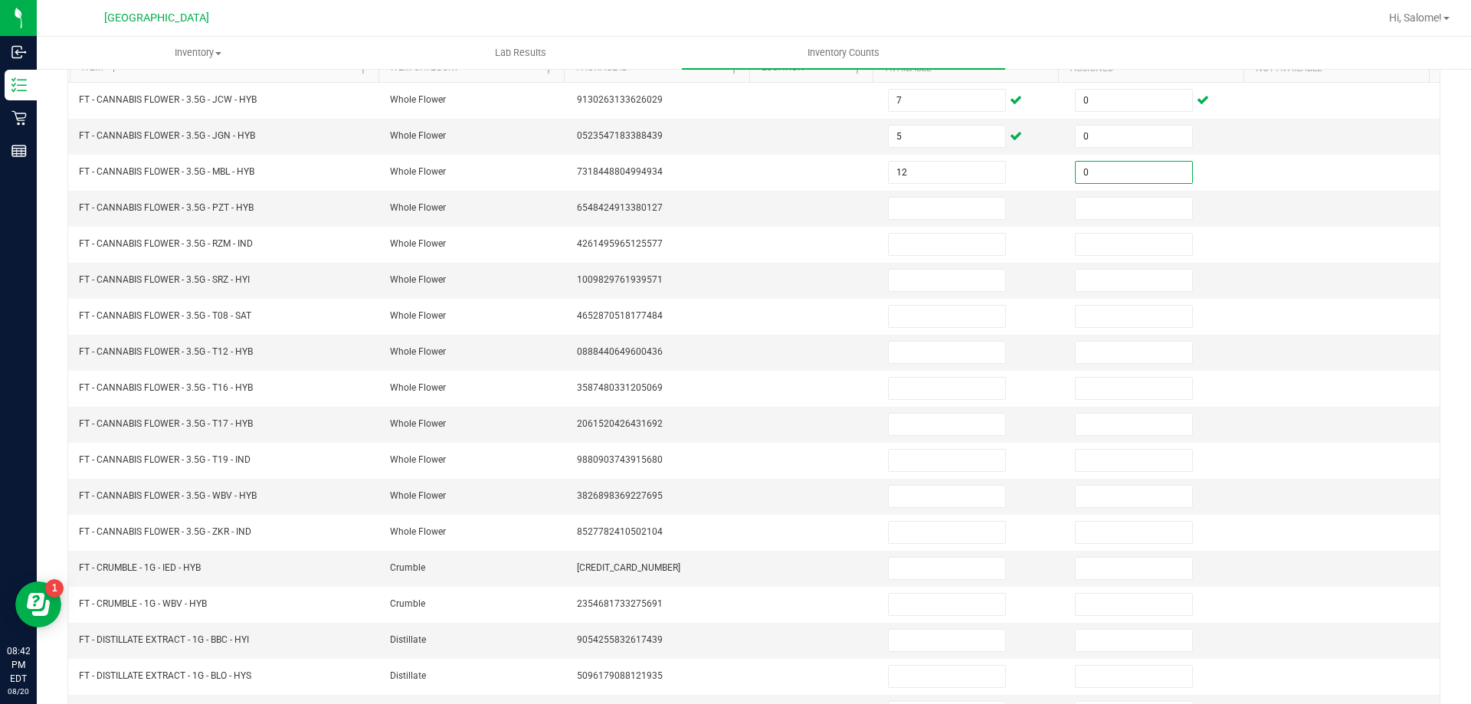
type input "0"
type input "4"
type input "0"
type input "11"
type input "0"
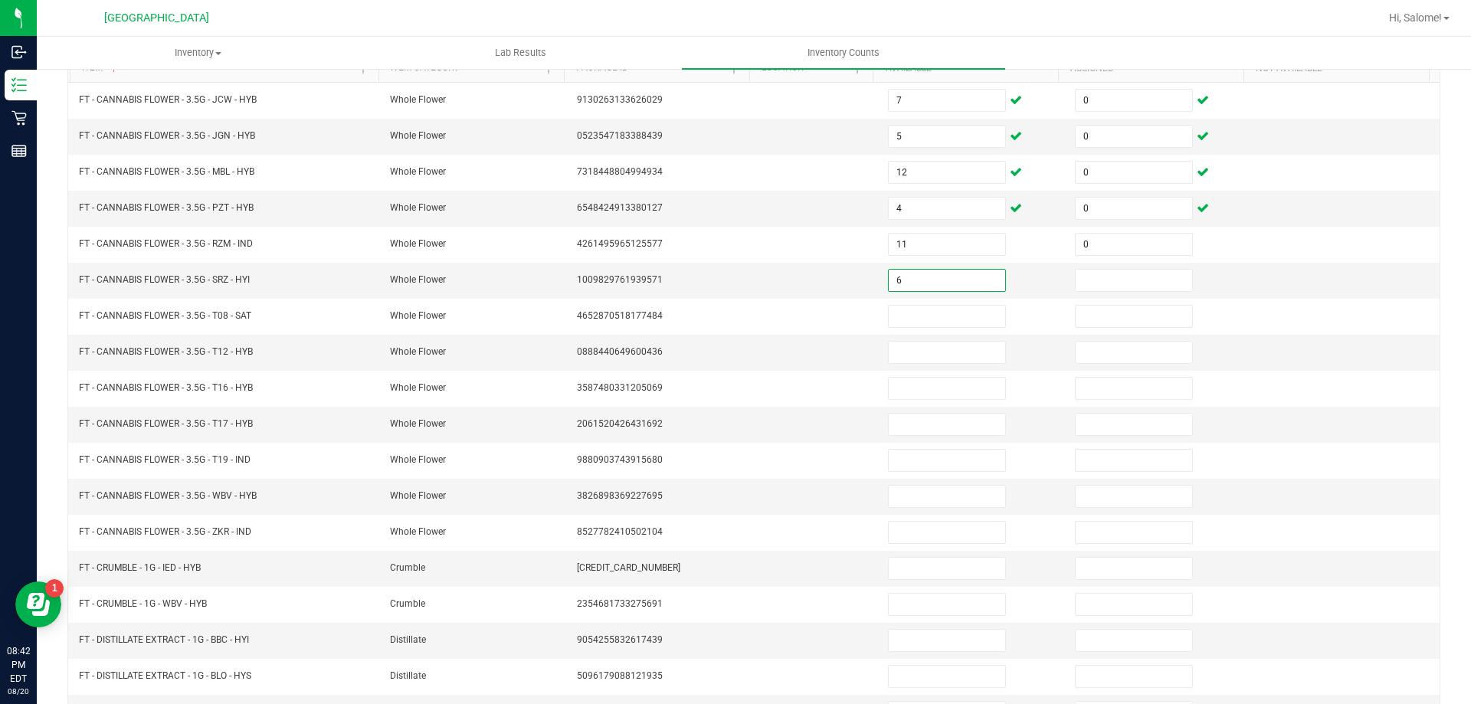
type input "6"
type input "0"
type input "15"
type input "0"
type input "30"
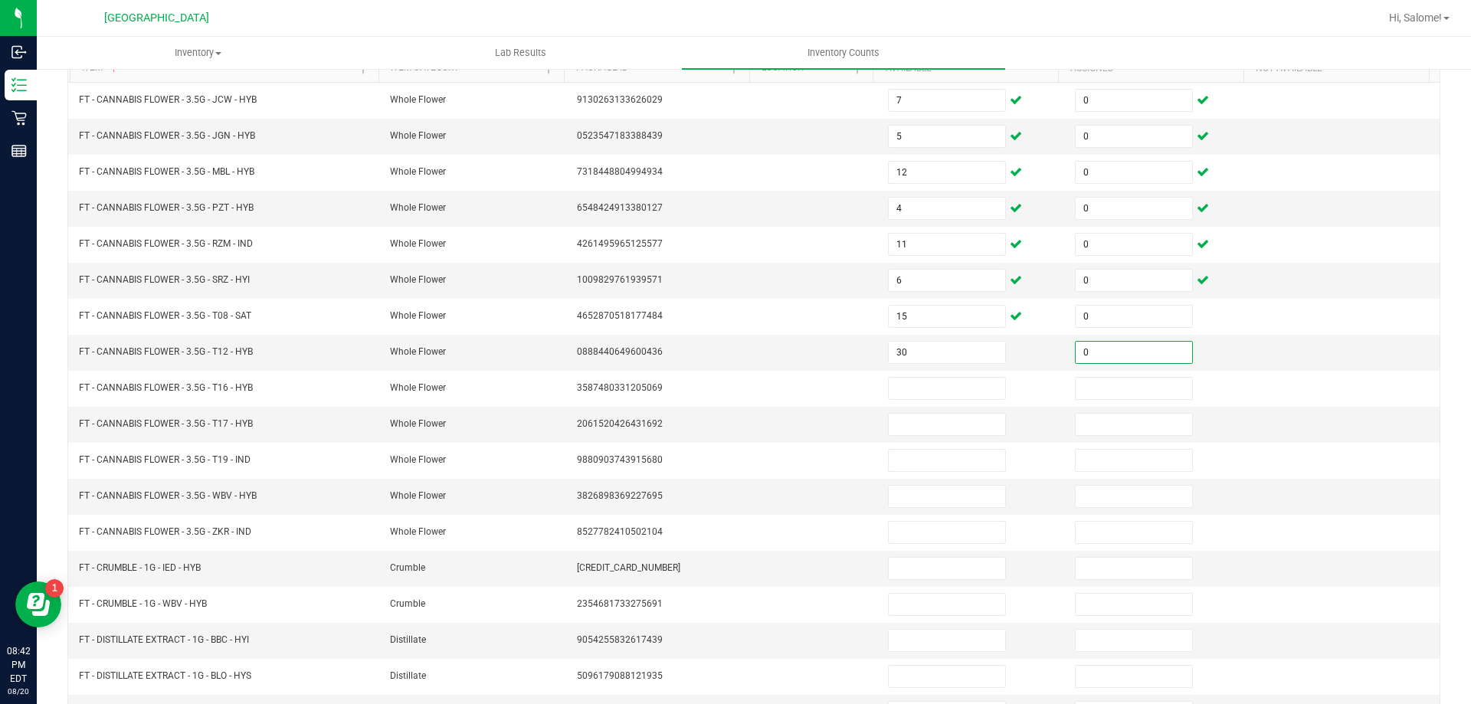
type input "0"
type input "20"
type input "0"
type input "13"
type input "0"
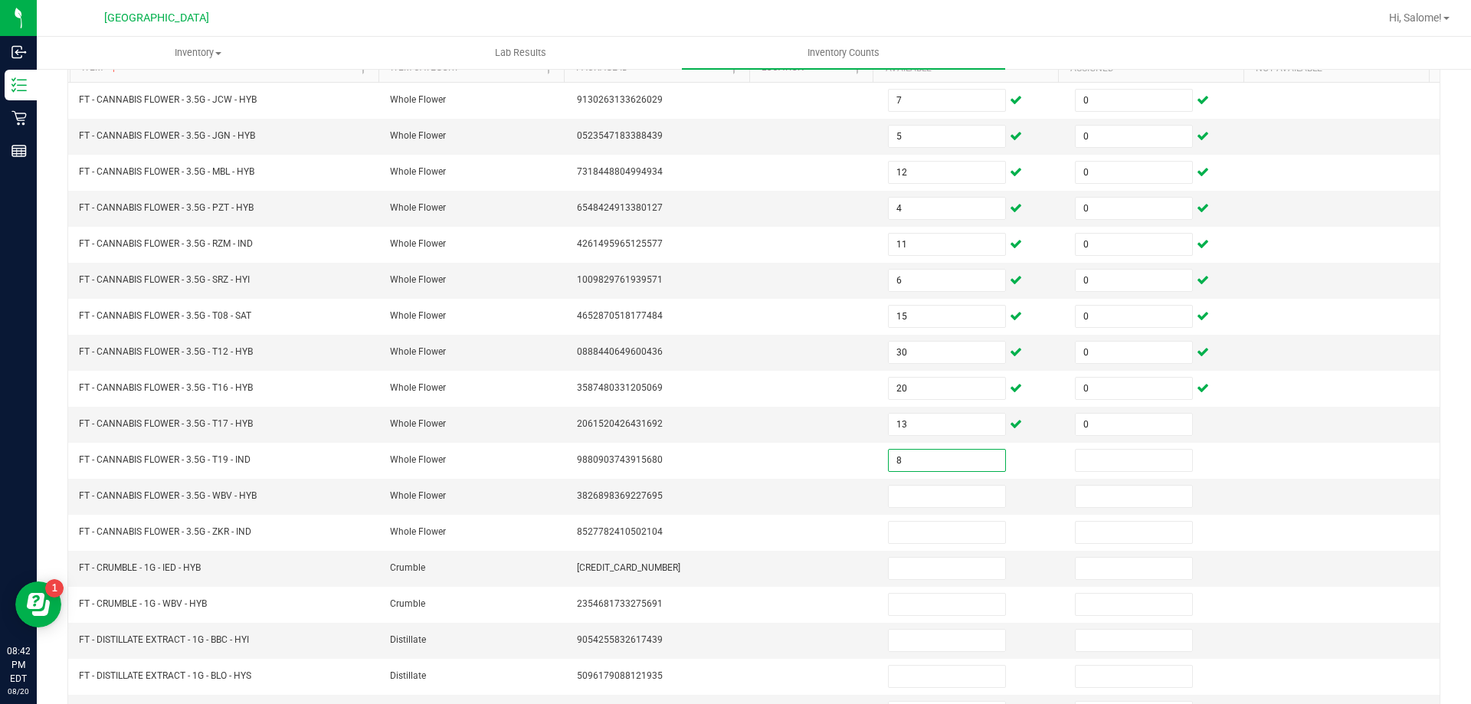
type input "8"
type input "0"
type input "4"
type input "0"
type input "19"
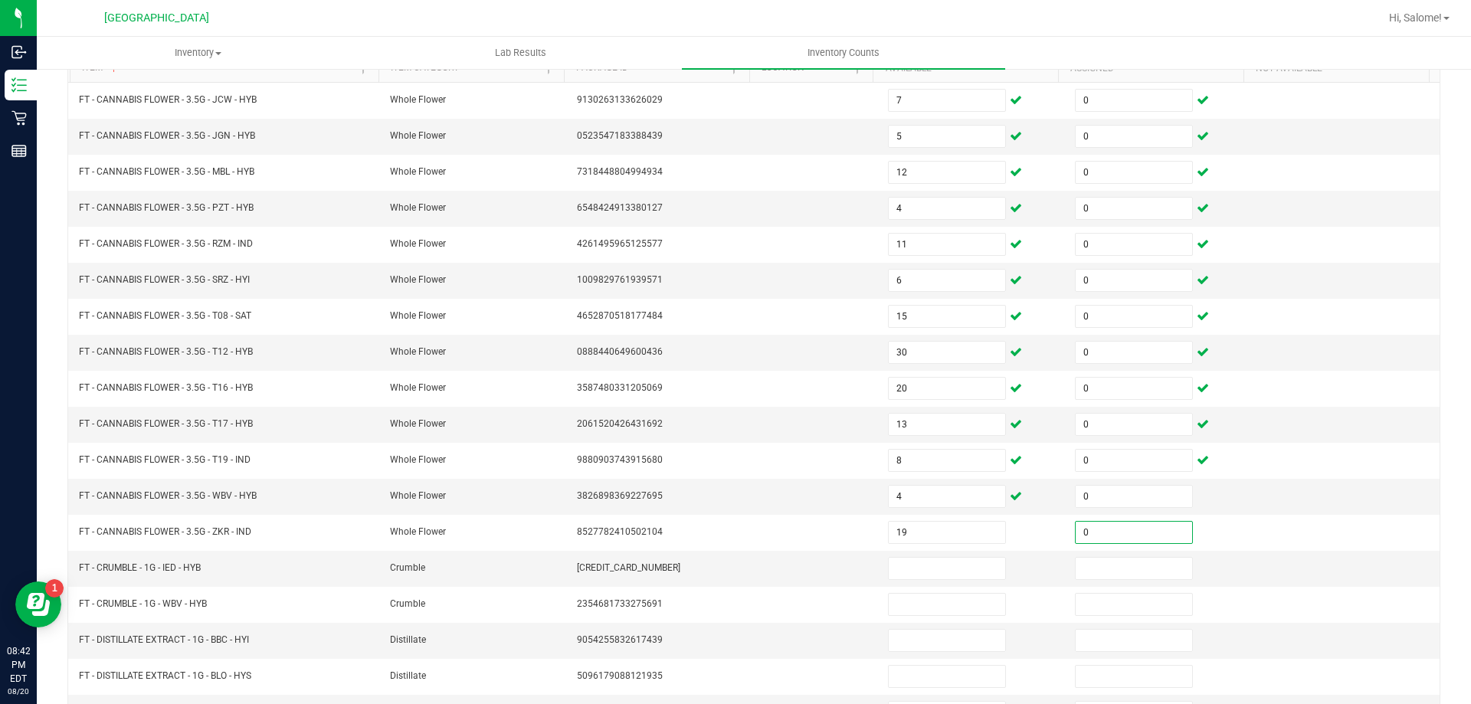
type input "0"
type input "3"
type input "0"
type input "2"
type input "0"
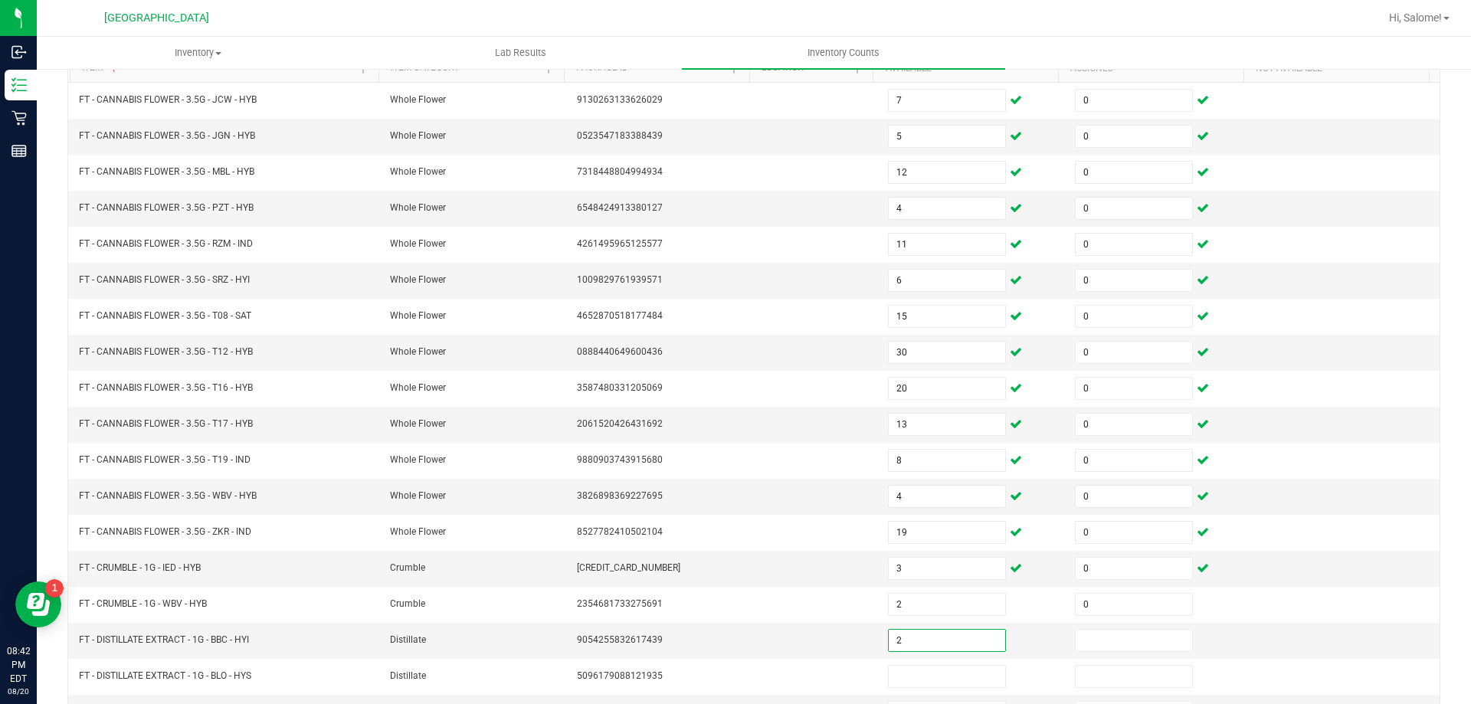
type input "2"
type input "0"
type input "10"
type input "0"
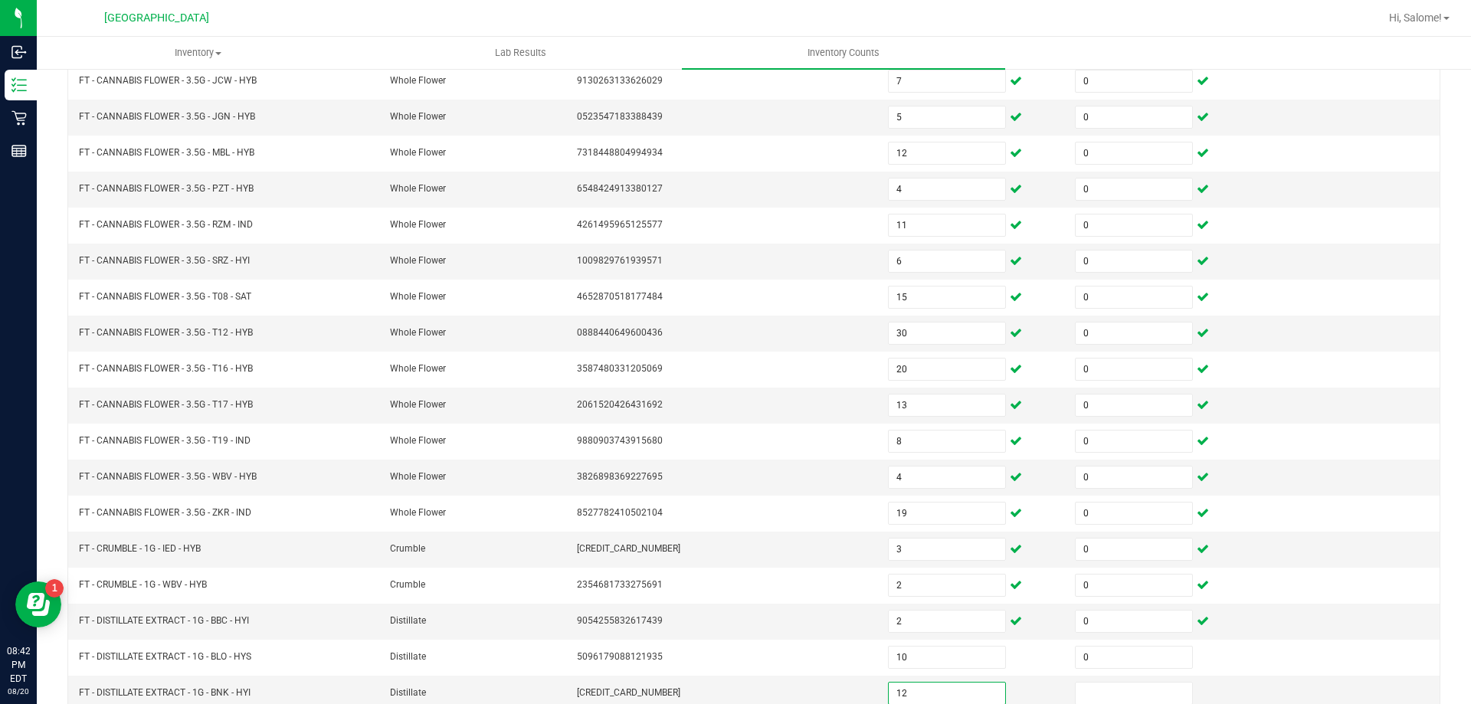
type input "12"
type input "0"
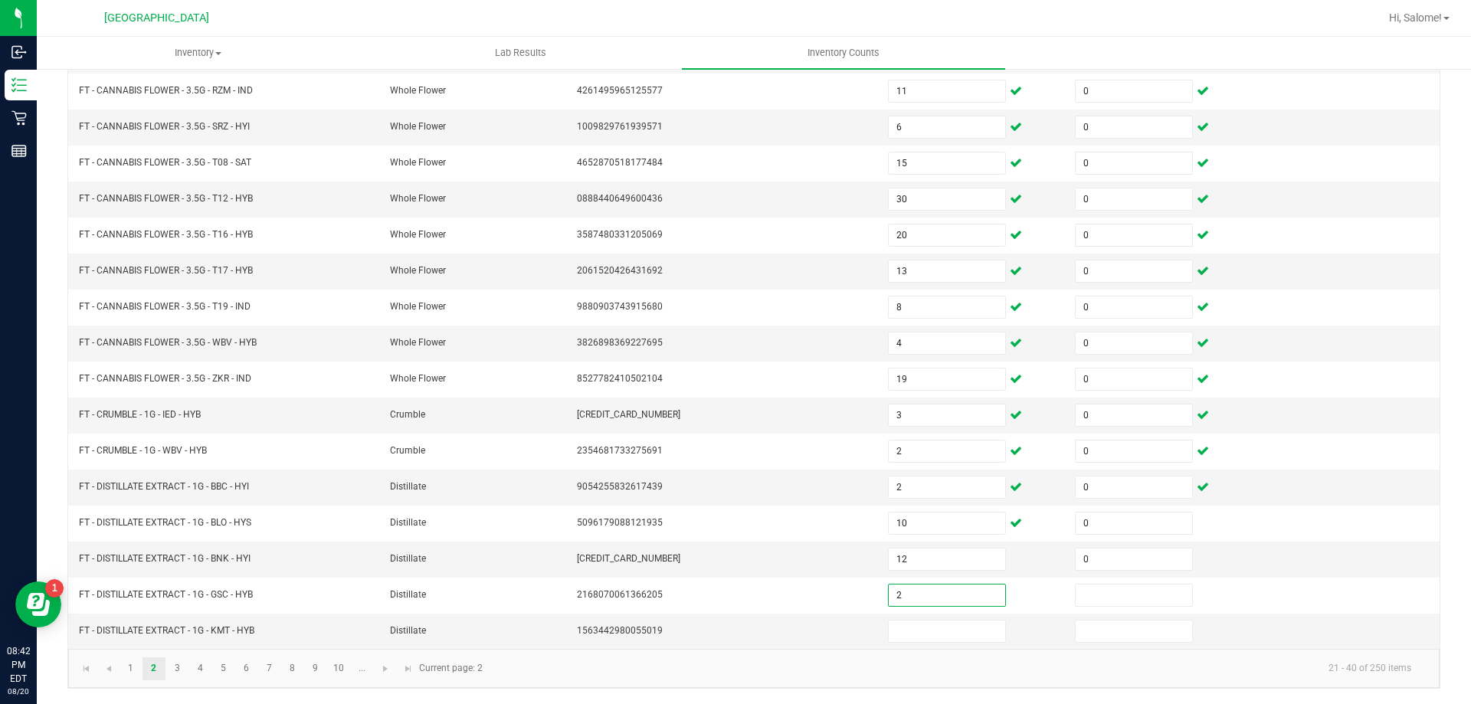
type input "2"
type input "0"
type input "9"
type input "0"
click at [168, 670] on link "3" at bounding box center [177, 668] width 22 height 23
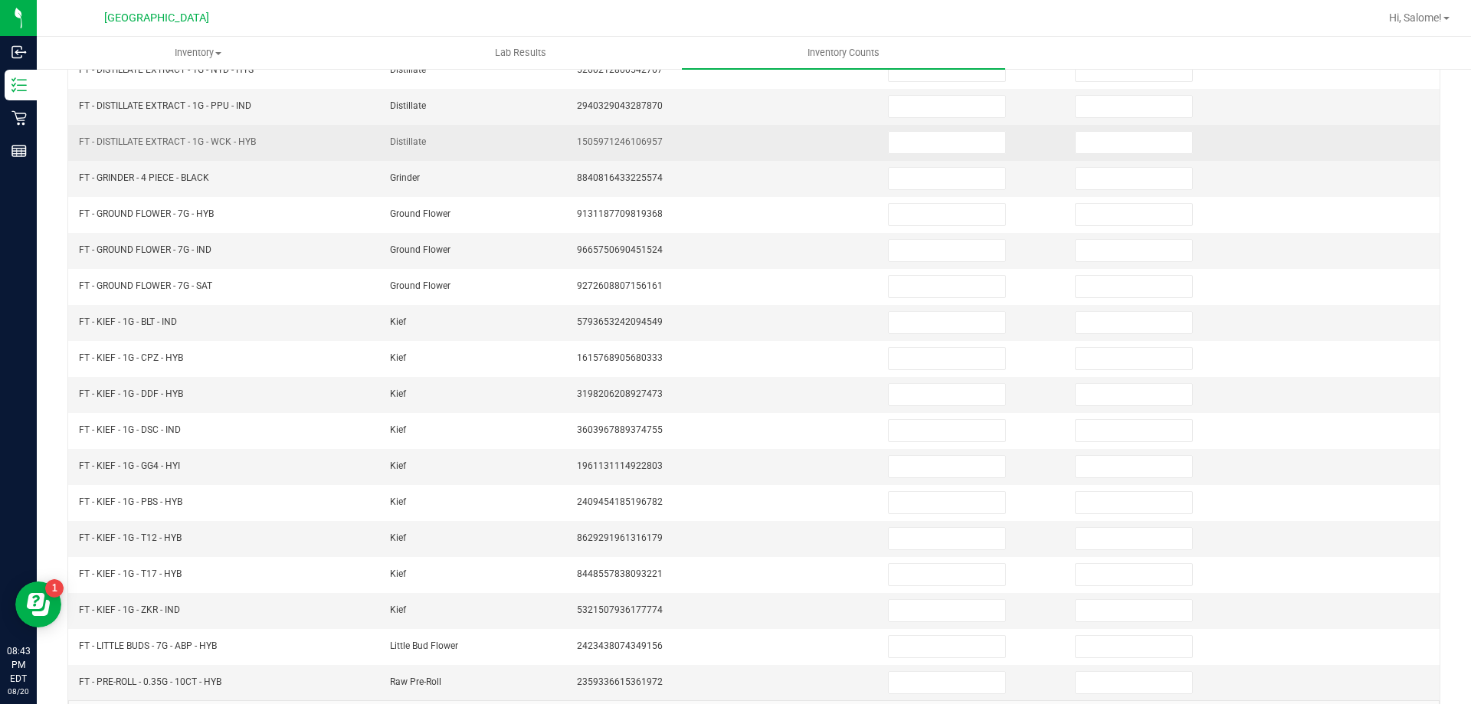
scroll to position [165, 0]
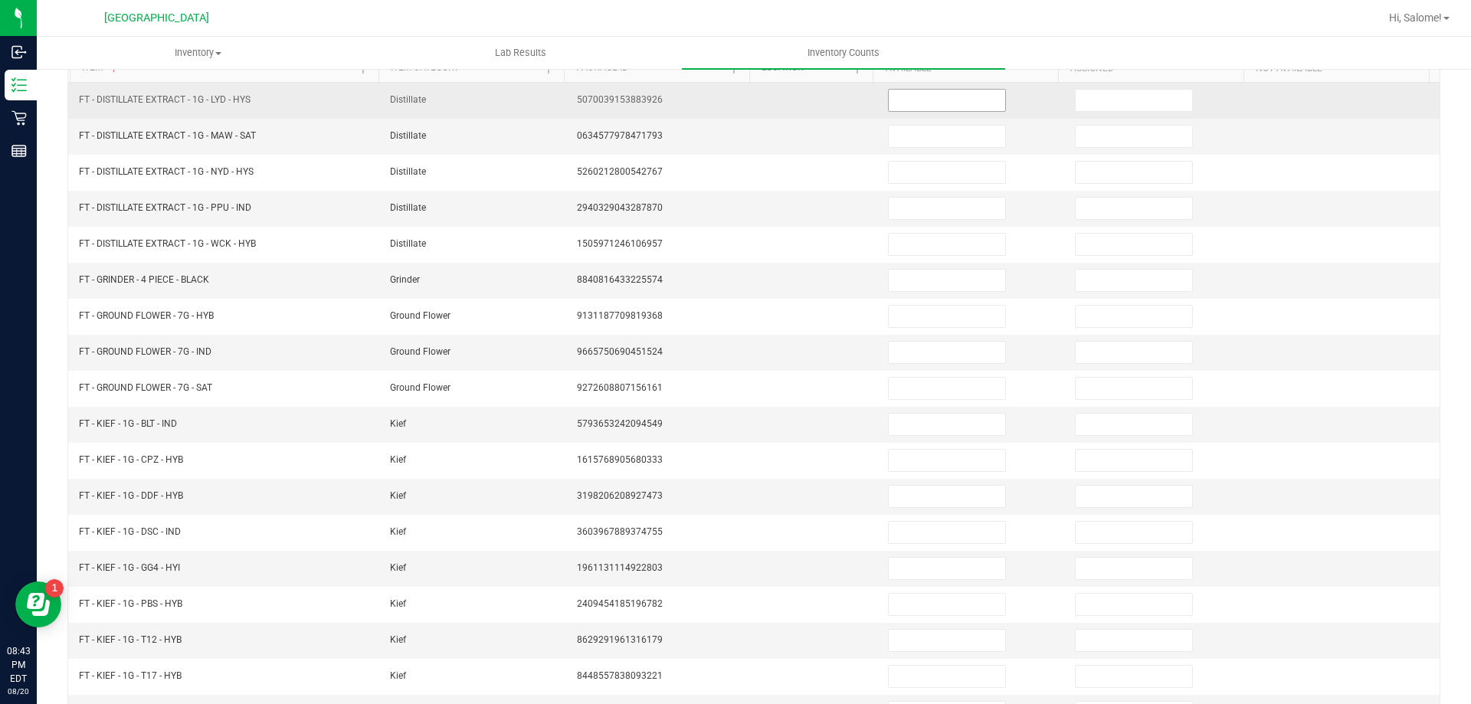
click at [967, 111] on span at bounding box center [947, 100] width 118 height 23
click at [963, 103] on input at bounding box center [947, 100] width 116 height 21
type input "1"
type input "0"
type input "4"
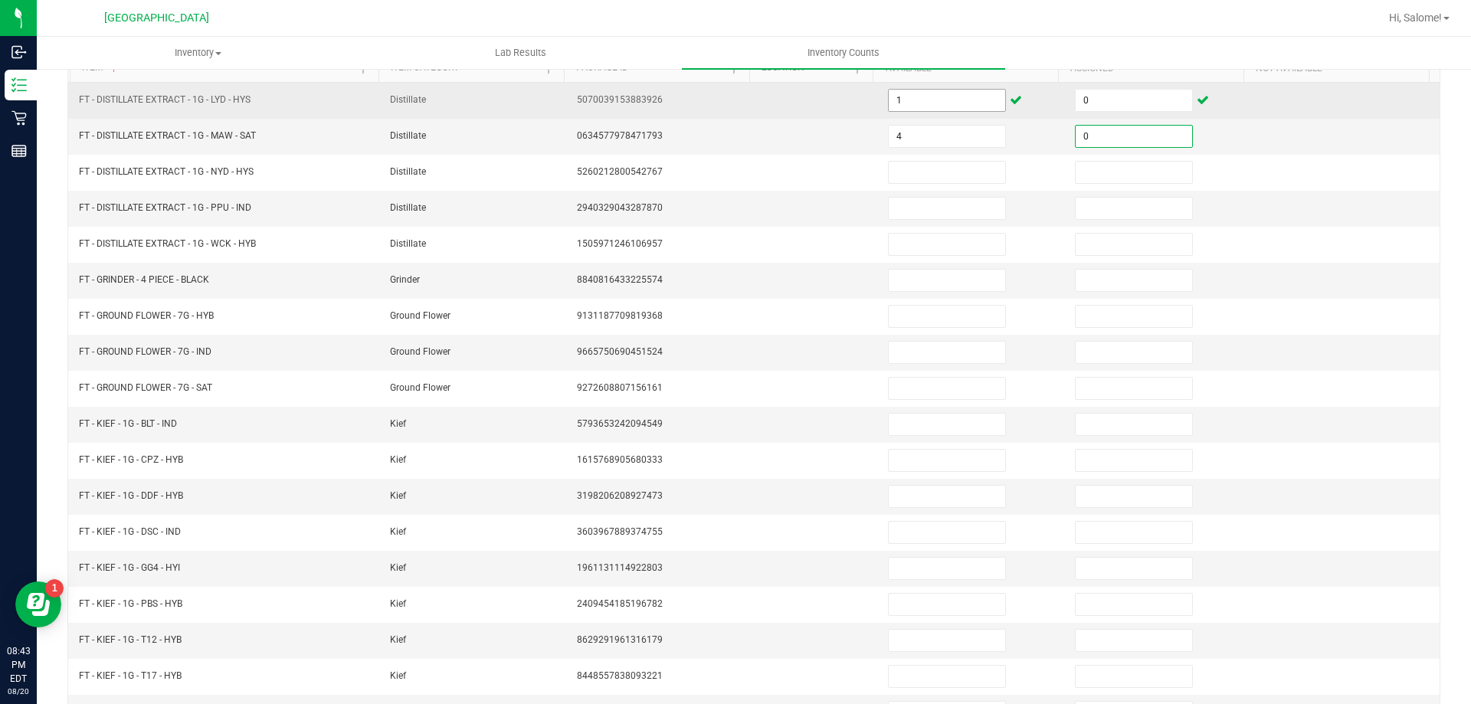
type input "0"
type input "10"
type input "0"
type input "12"
type input "0"
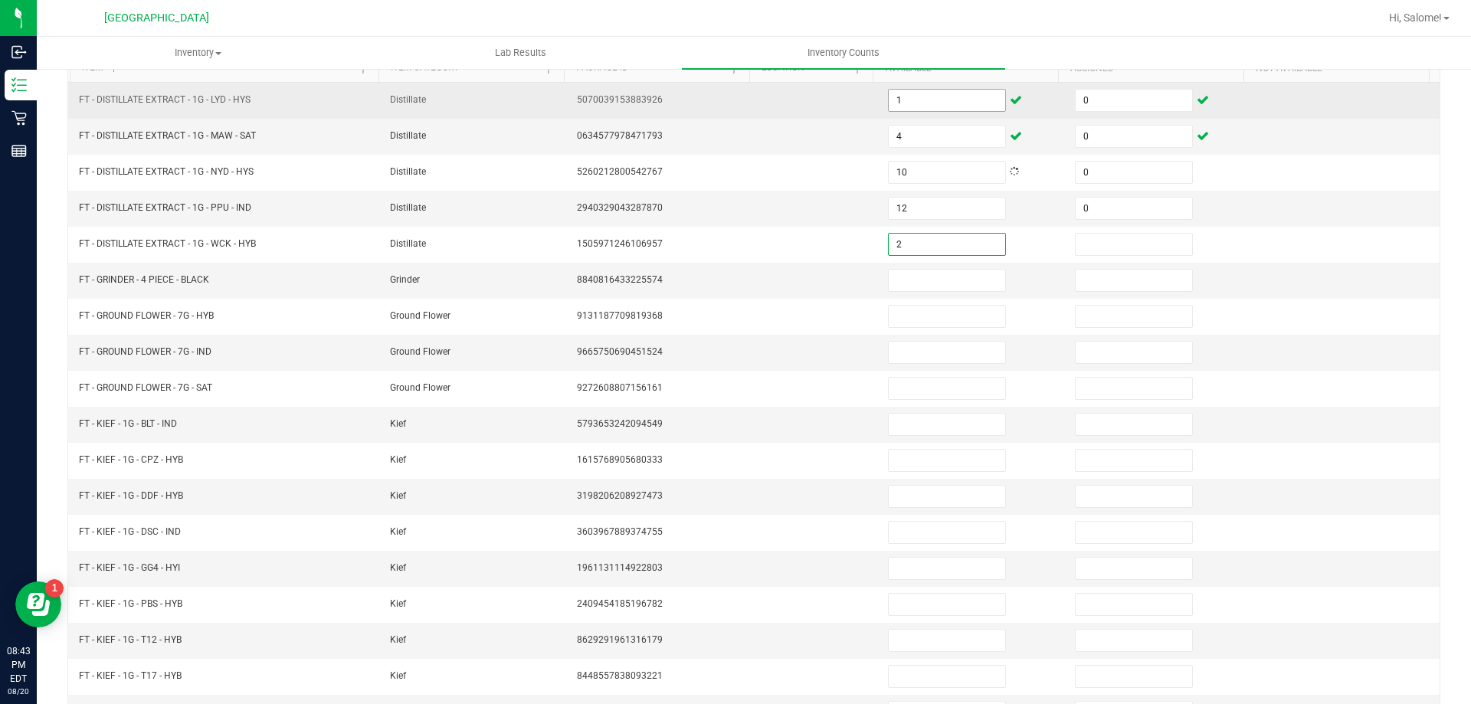
type input "2"
type input "0"
type input "7"
type input "0"
type input "15"
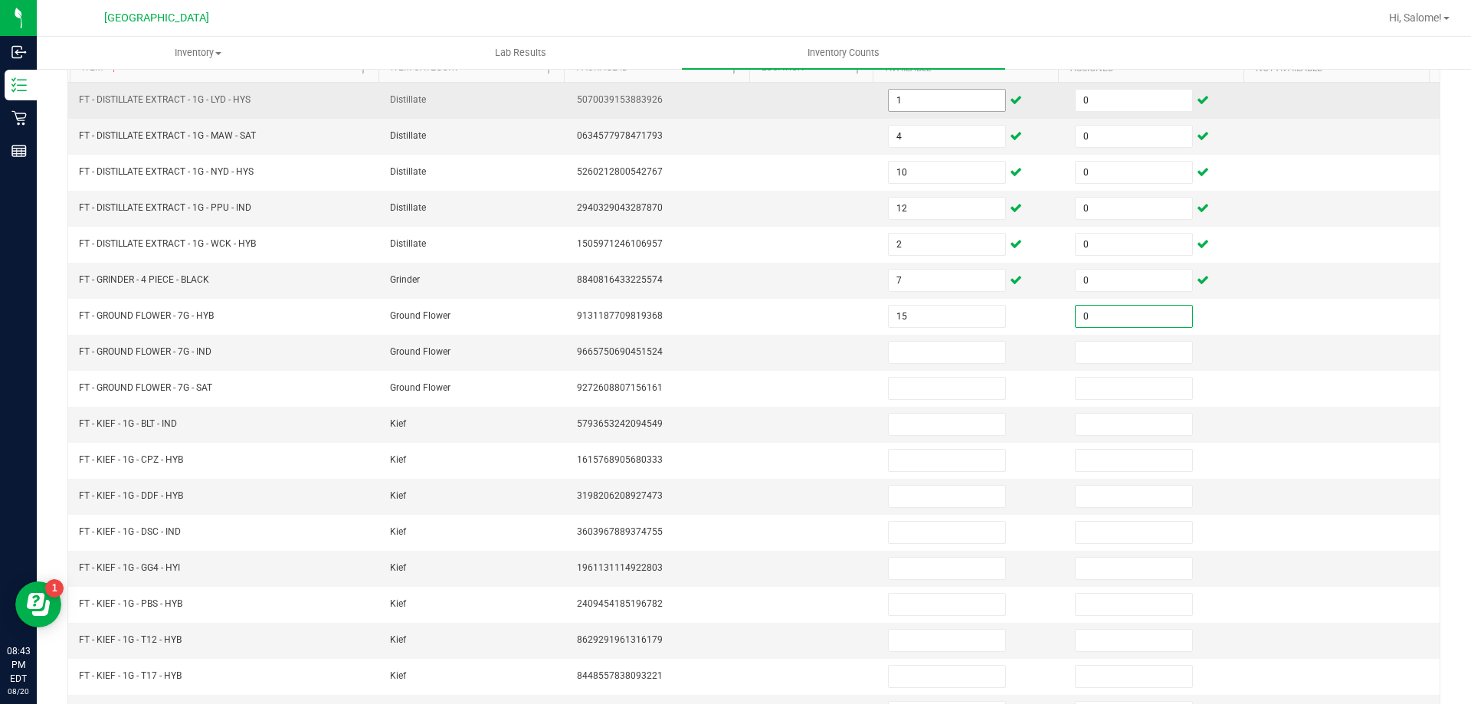
type input "0"
type input "5"
type input "0"
type input "5"
type input "0"
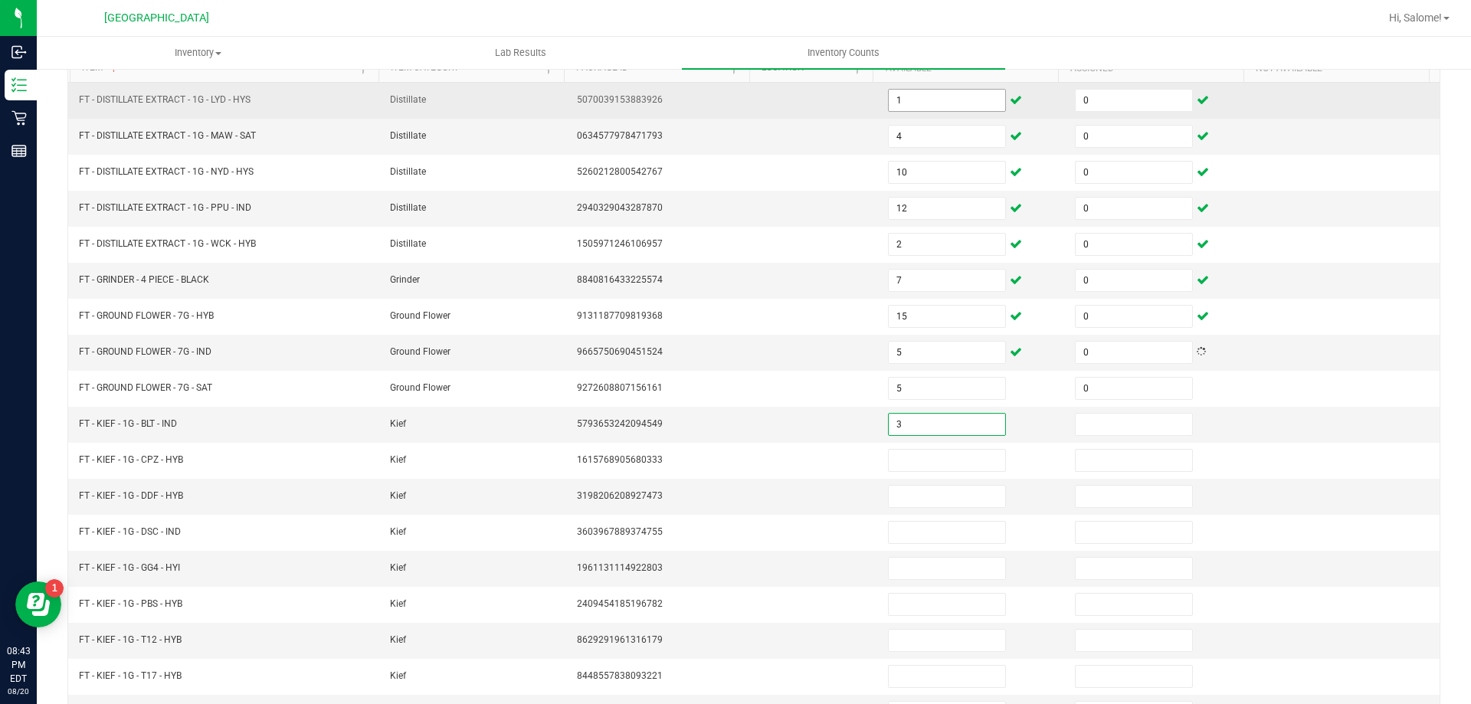
type input "3"
type input "0"
type input "8"
type input "0"
type input "2"
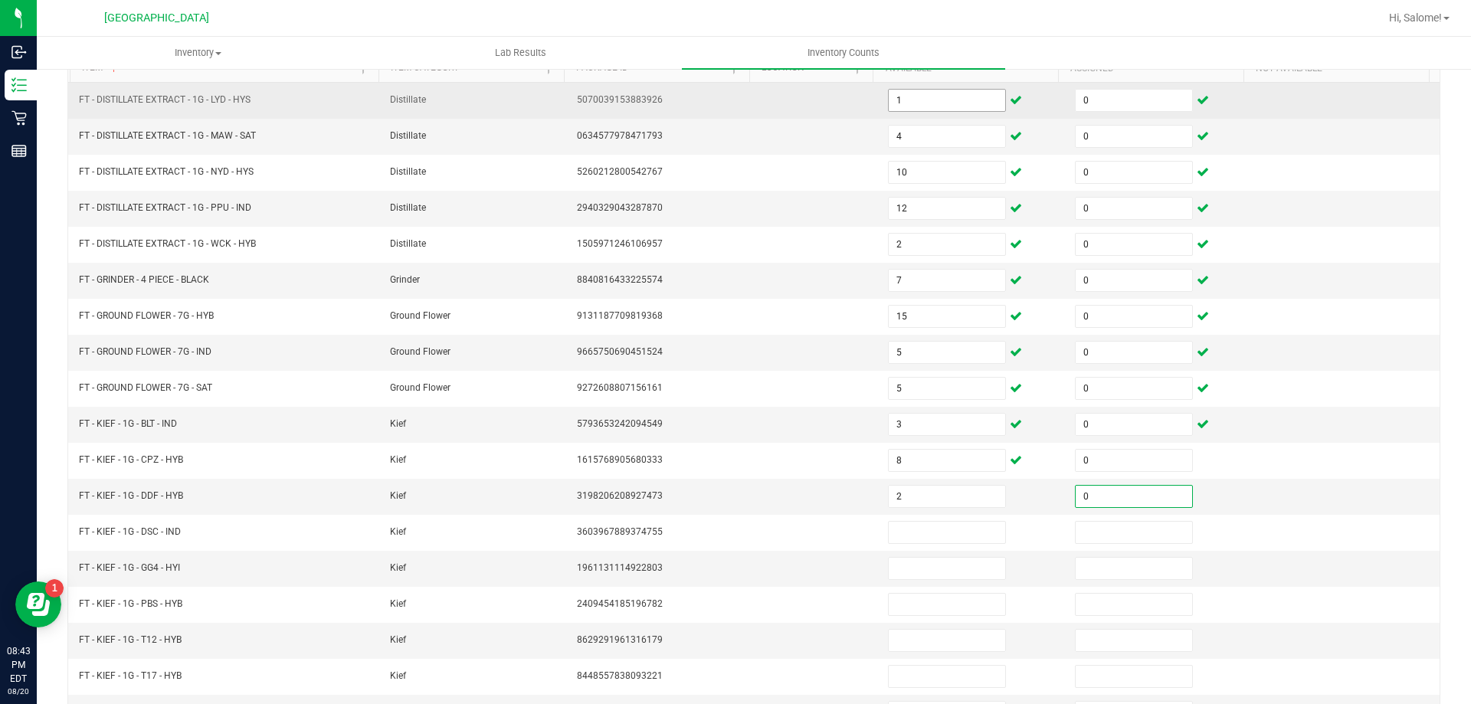
type input "0"
type input "4"
type input "0"
type input "2"
type input "0"
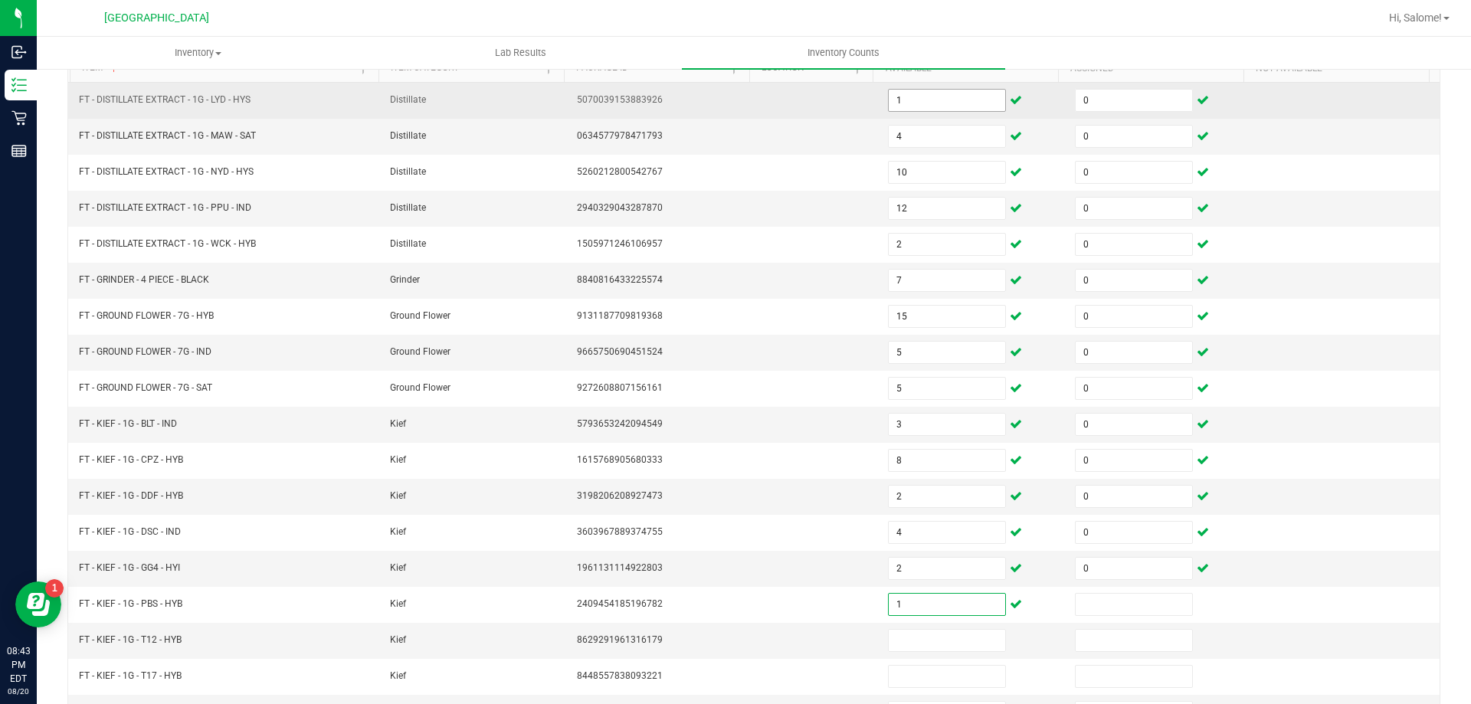
type input "1"
type input "0"
type input "5"
type input "0"
type input "5"
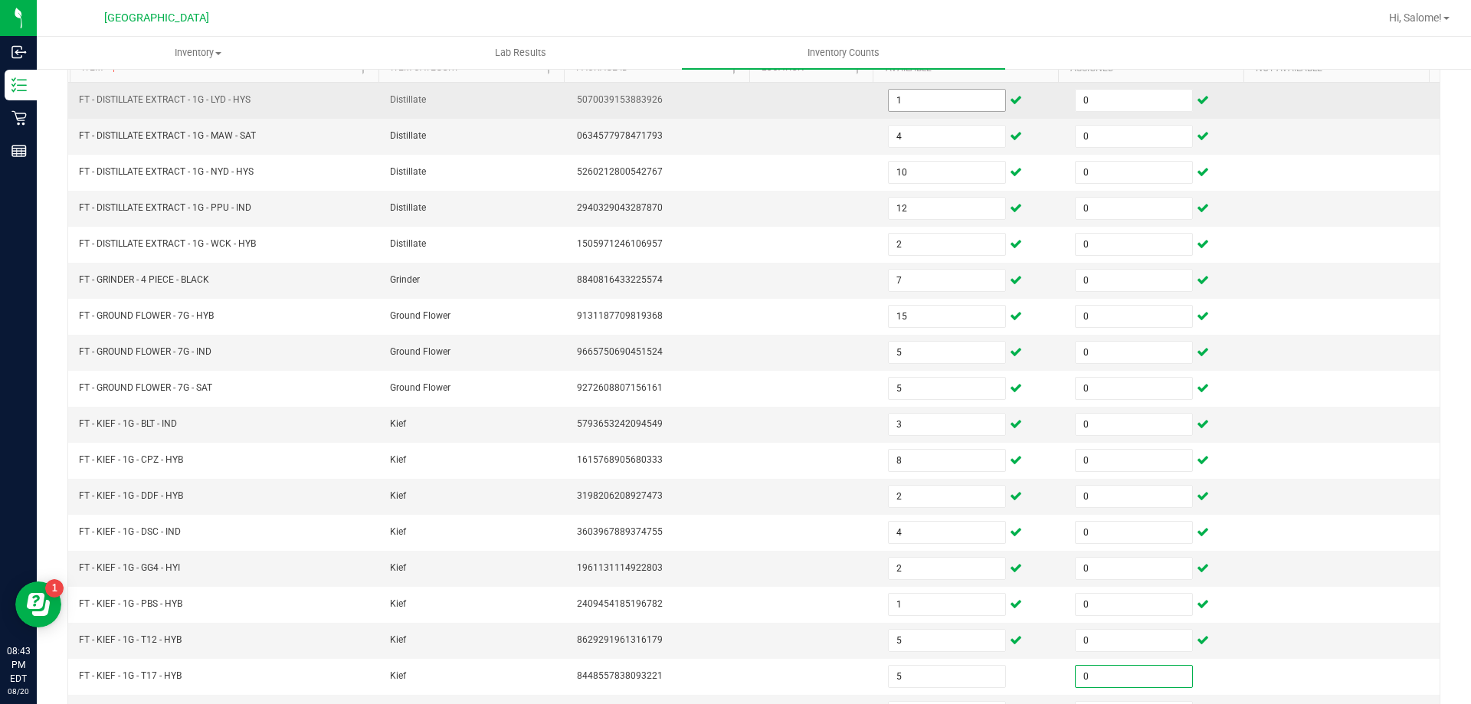
type input "0"
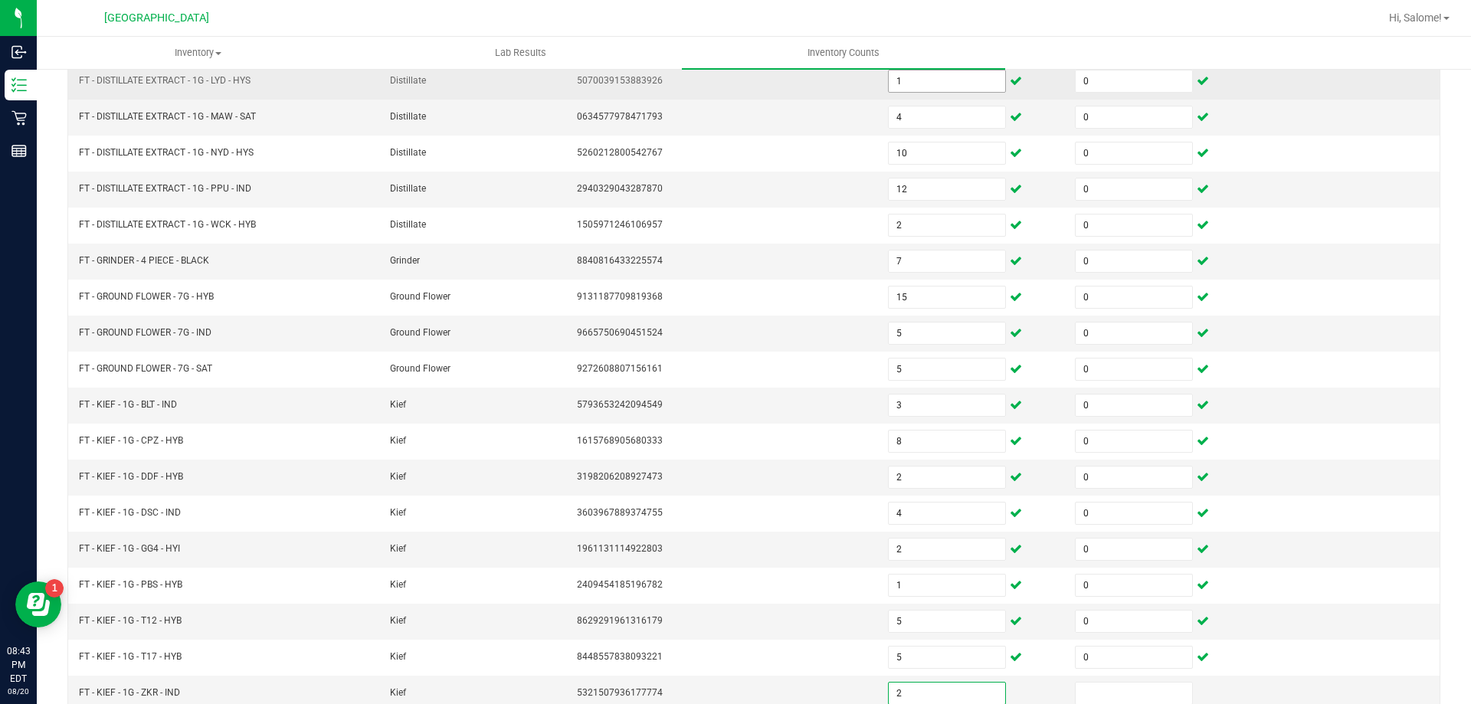
type input "2"
type input "0"
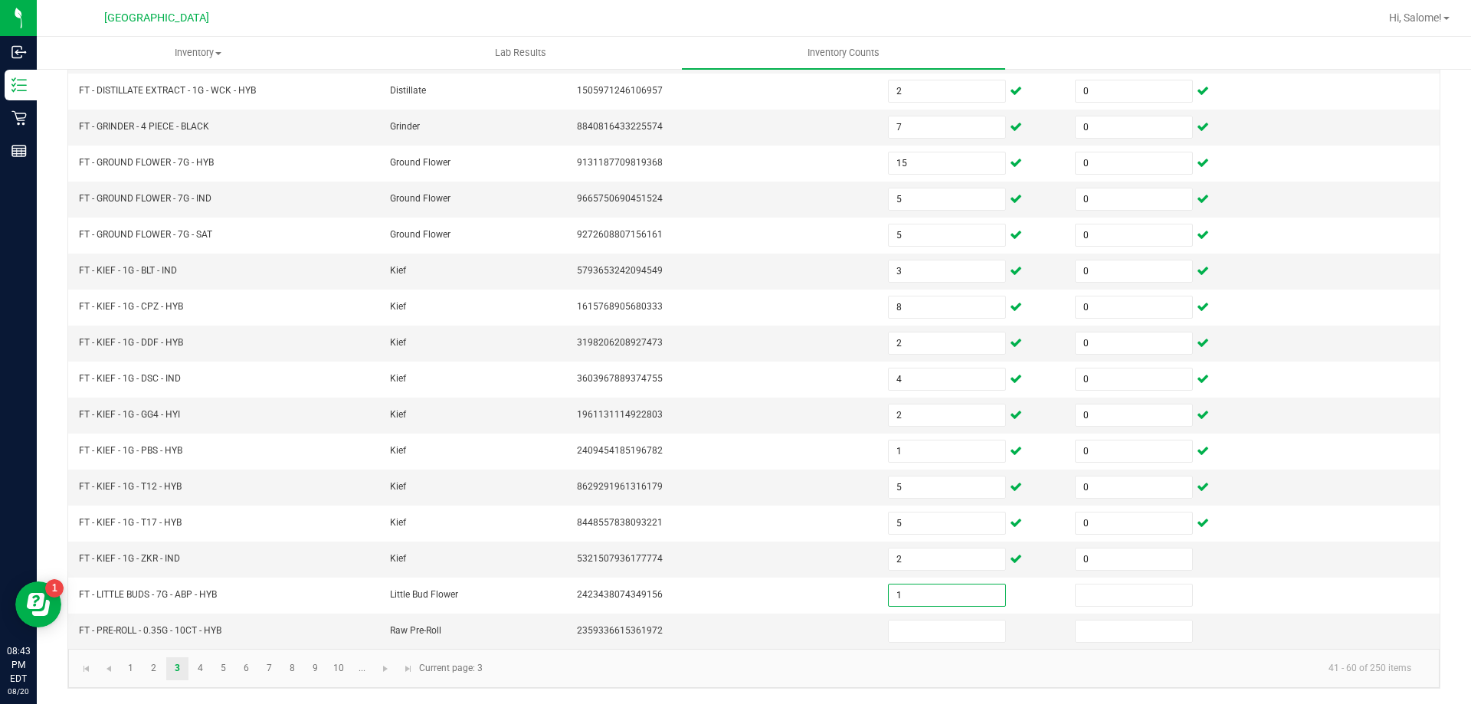
type input "1"
type input "0"
click at [208, 668] on link "4" at bounding box center [200, 668] width 22 height 23
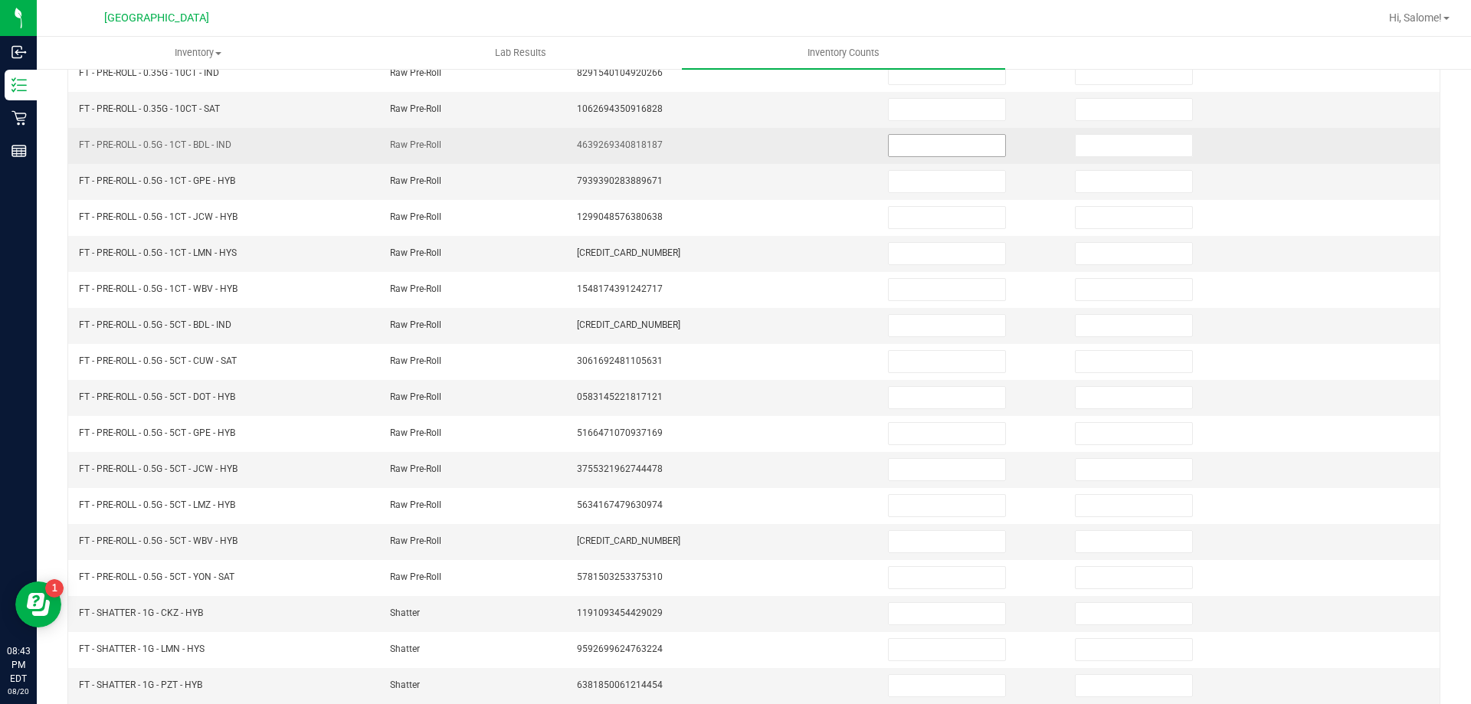
scroll to position [165, 0]
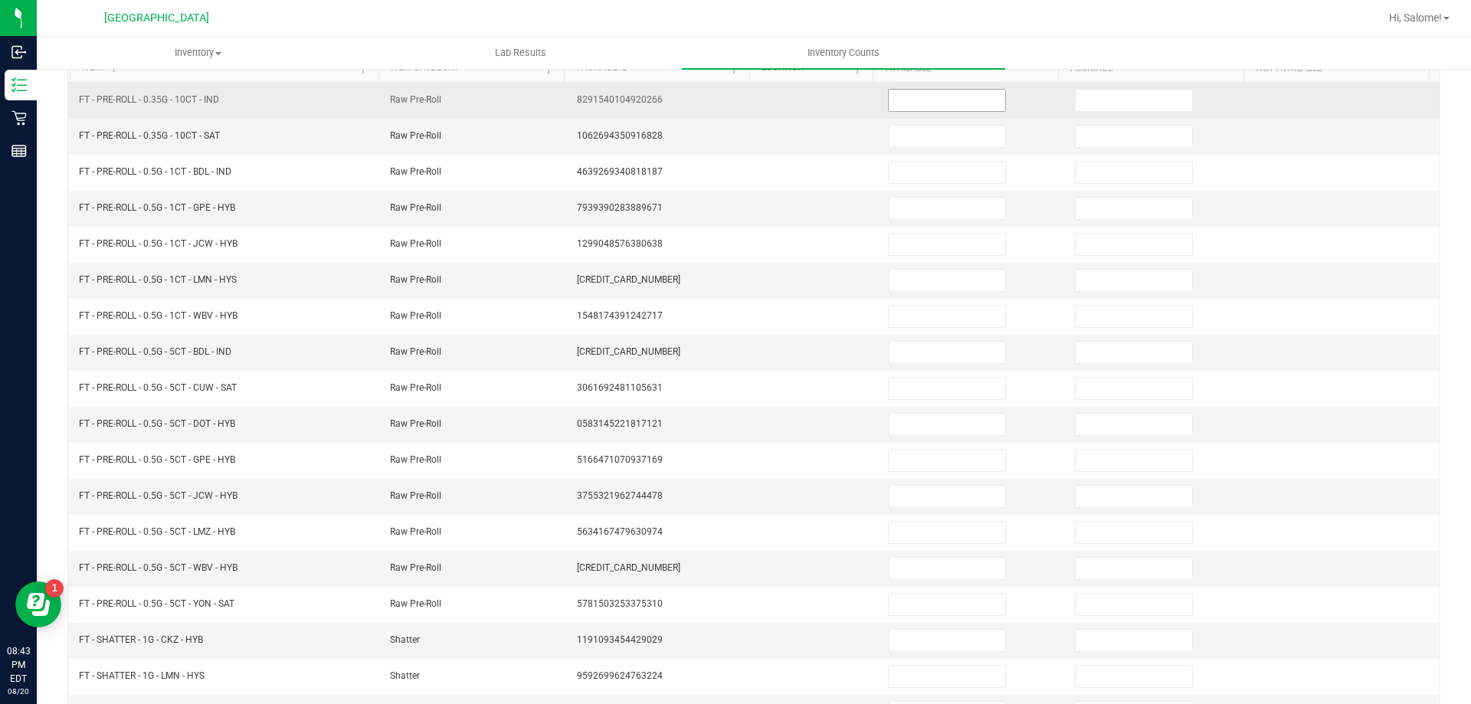
click at [948, 103] on input at bounding box center [947, 100] width 116 height 21
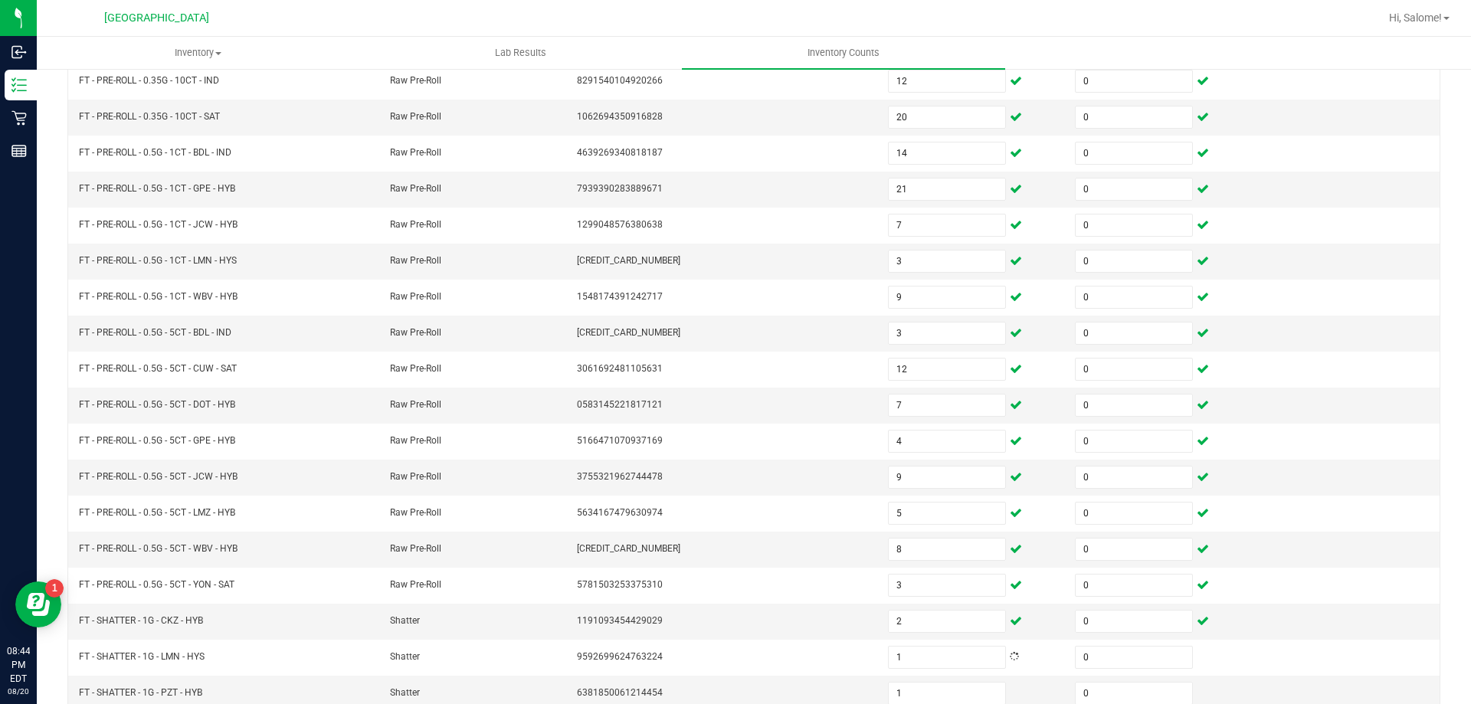
scroll to position [318, 0]
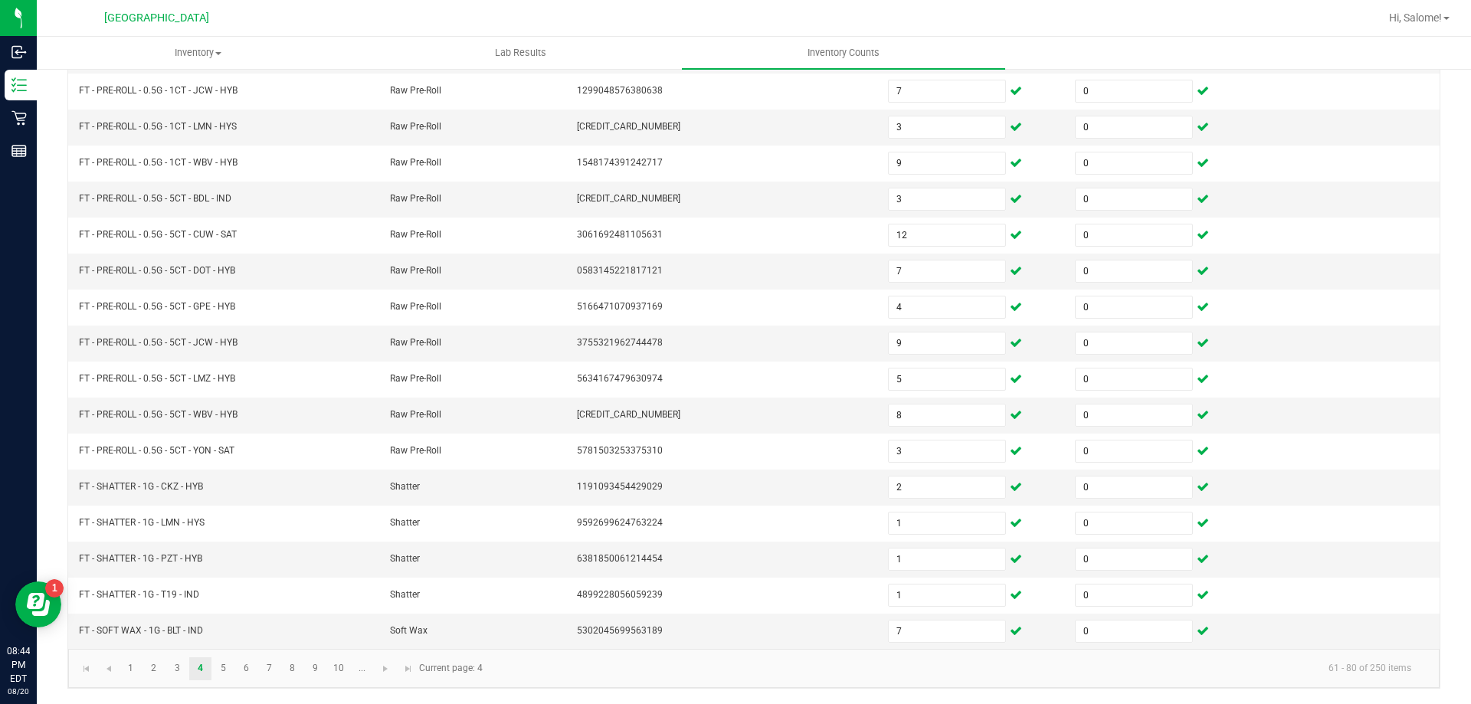
click at [523, 656] on kendo-pager-info "61 - 80 of 250 items" at bounding box center [958, 668] width 932 height 25
click at [224, 668] on link "5" at bounding box center [223, 668] width 22 height 23
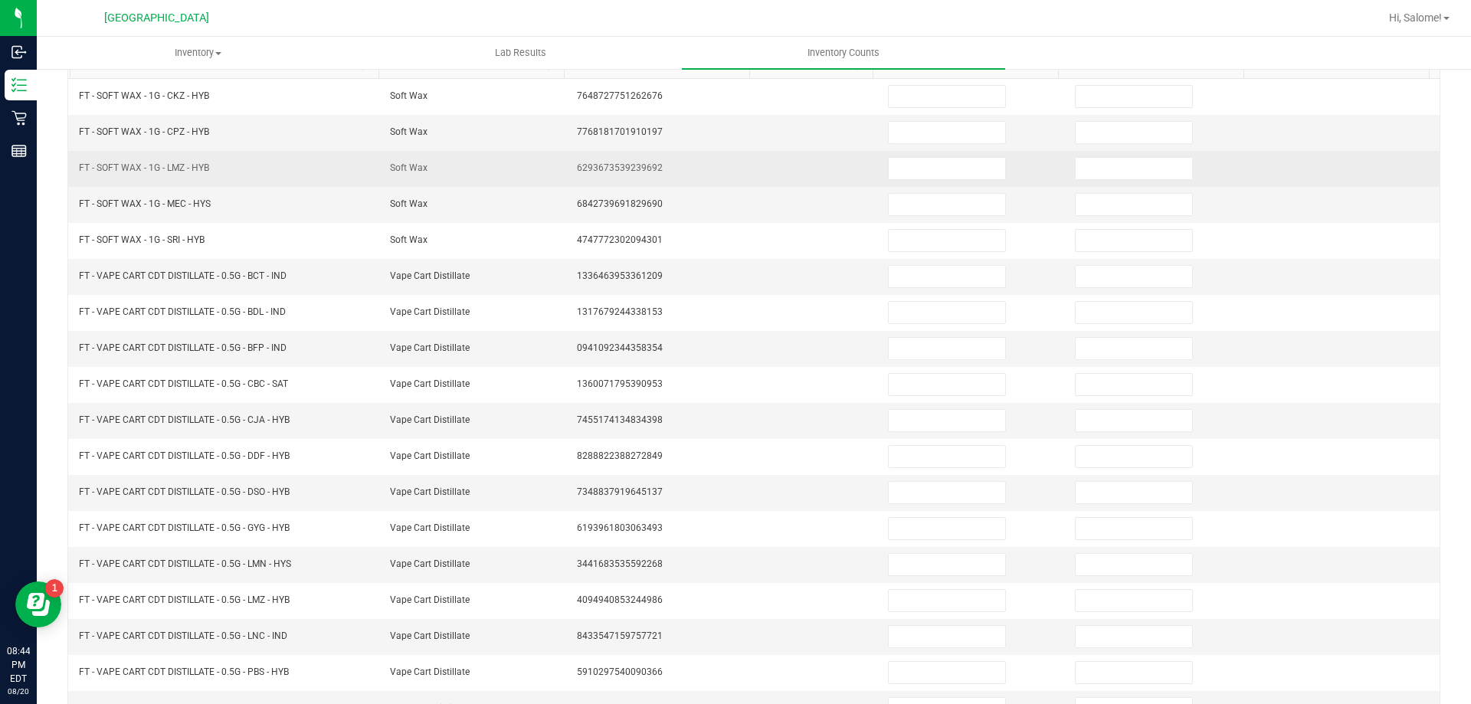
scroll to position [165, 0]
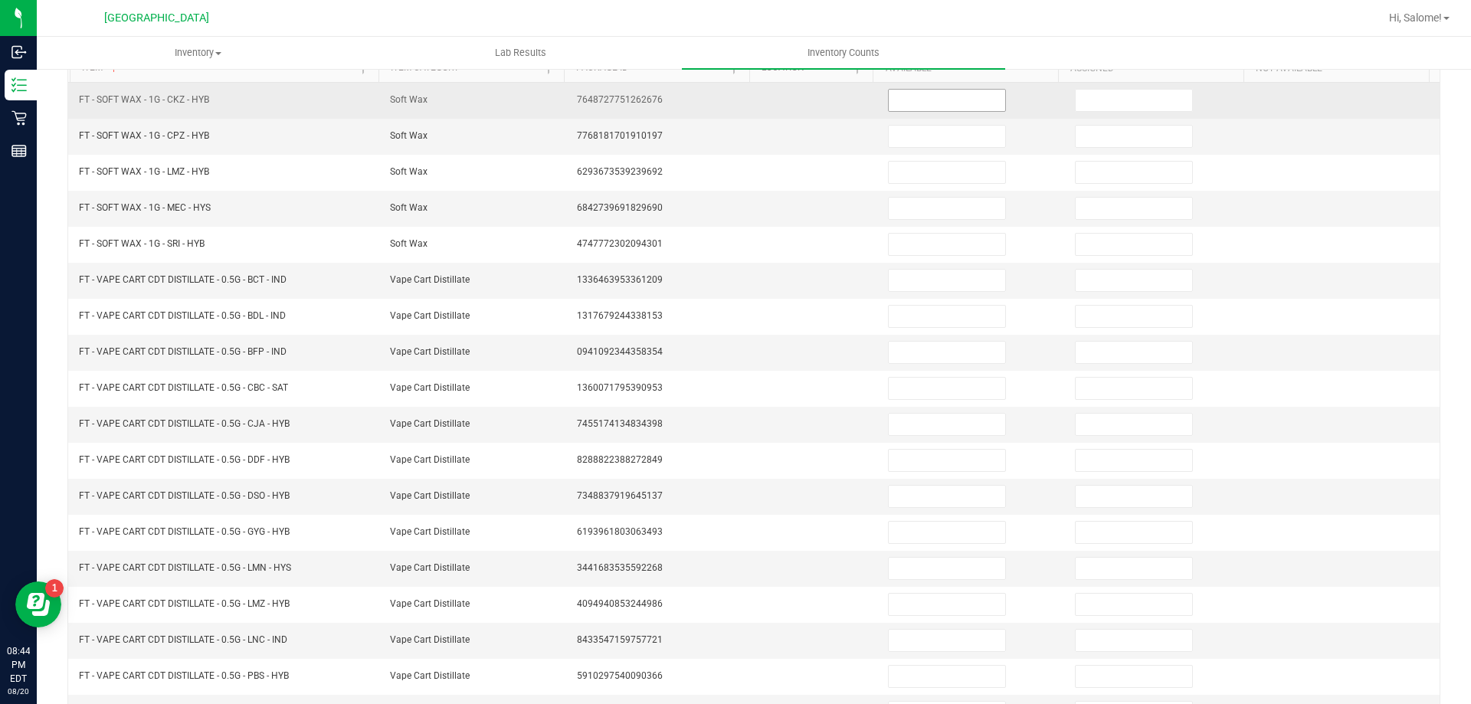
click at [919, 100] on input at bounding box center [947, 100] width 116 height 21
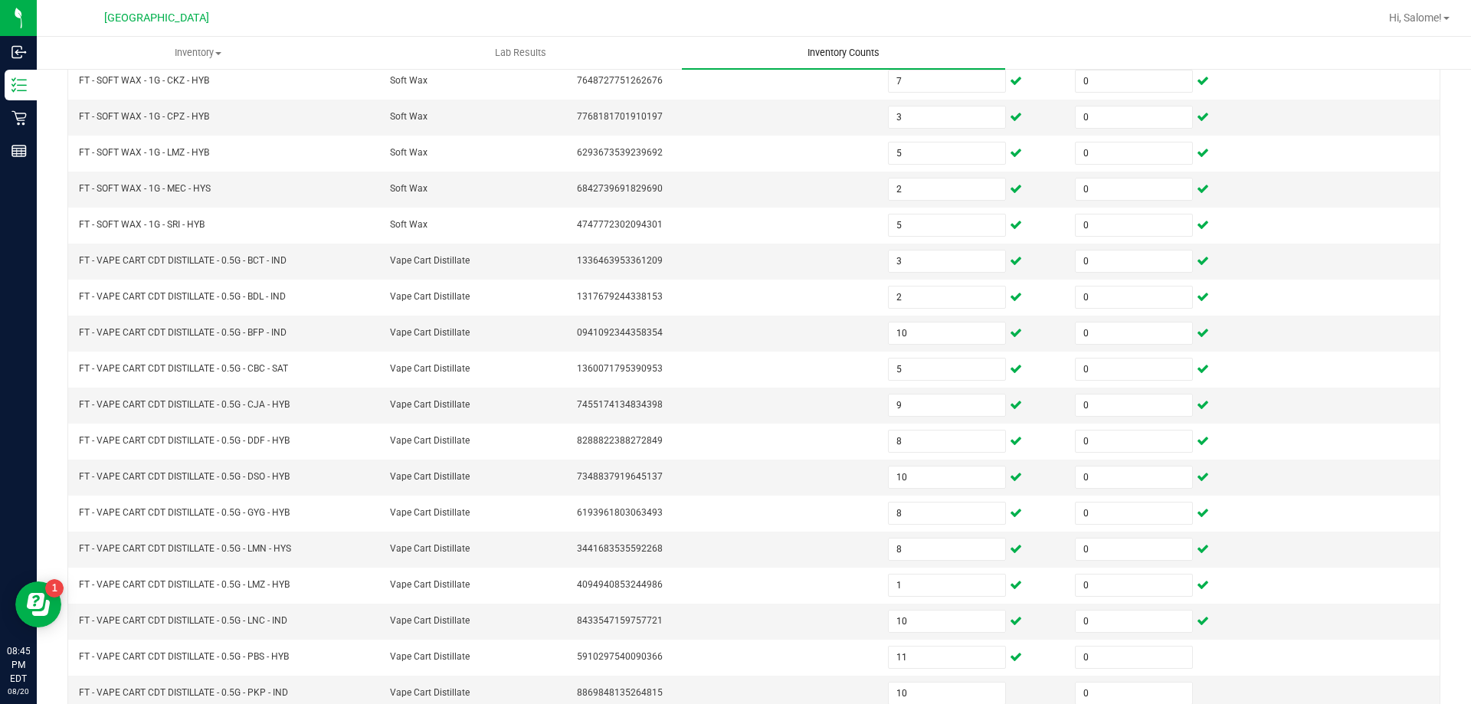
scroll to position [318, 0]
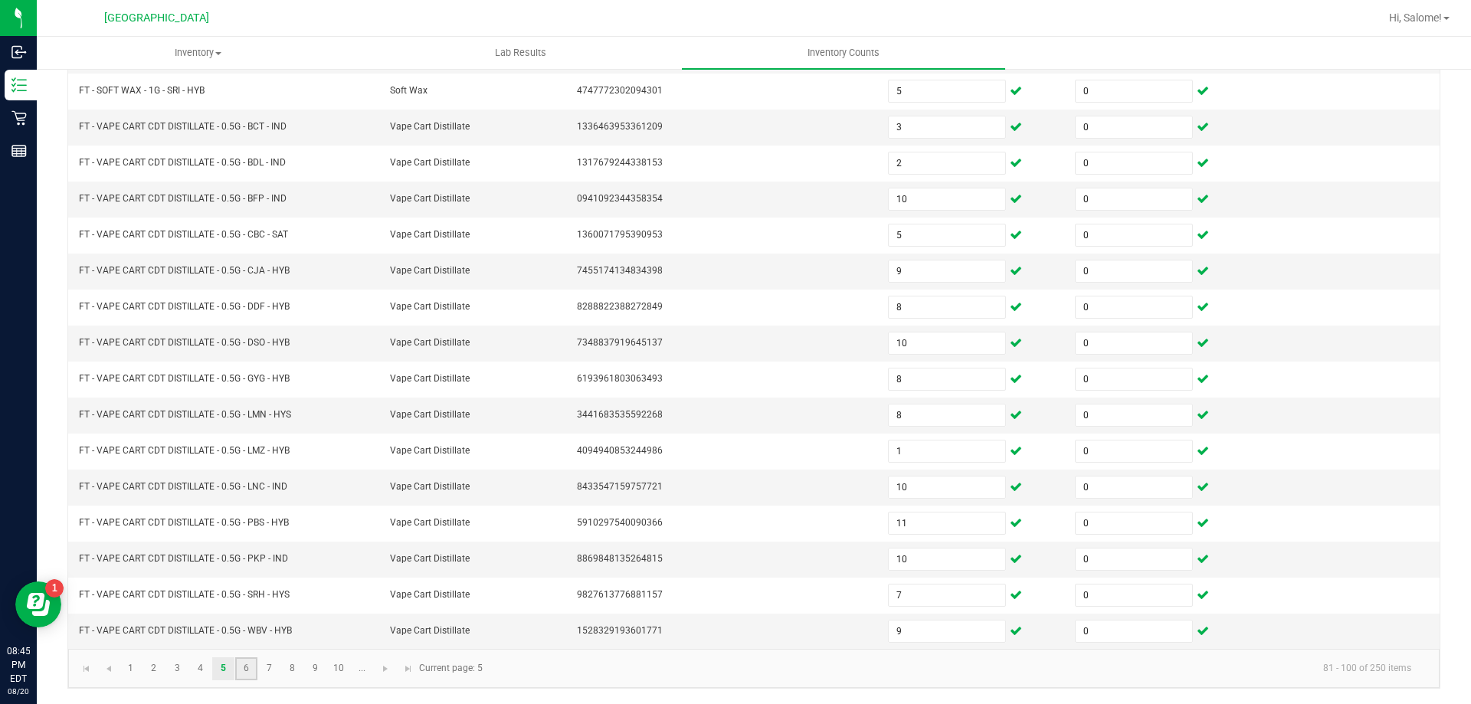
click at [242, 667] on link "6" at bounding box center [246, 668] width 22 height 23
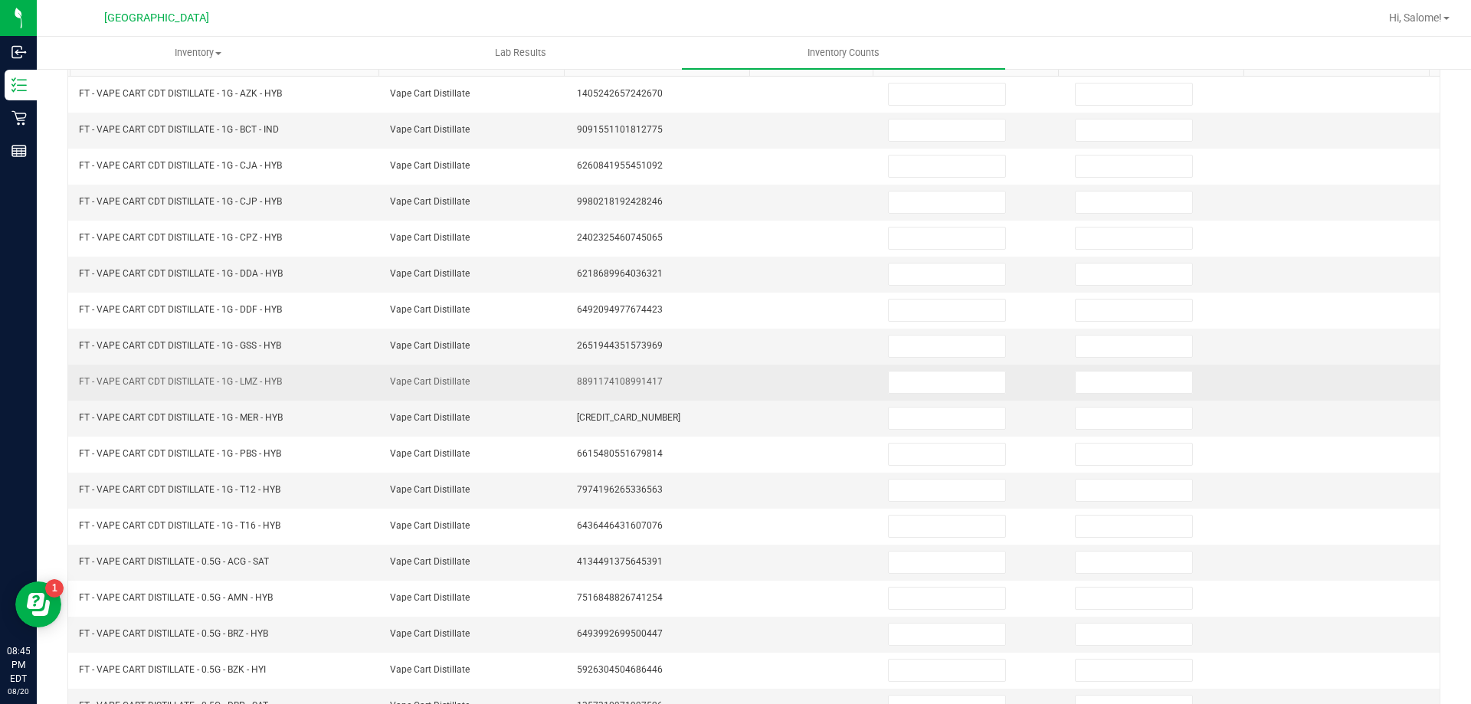
scroll to position [165, 0]
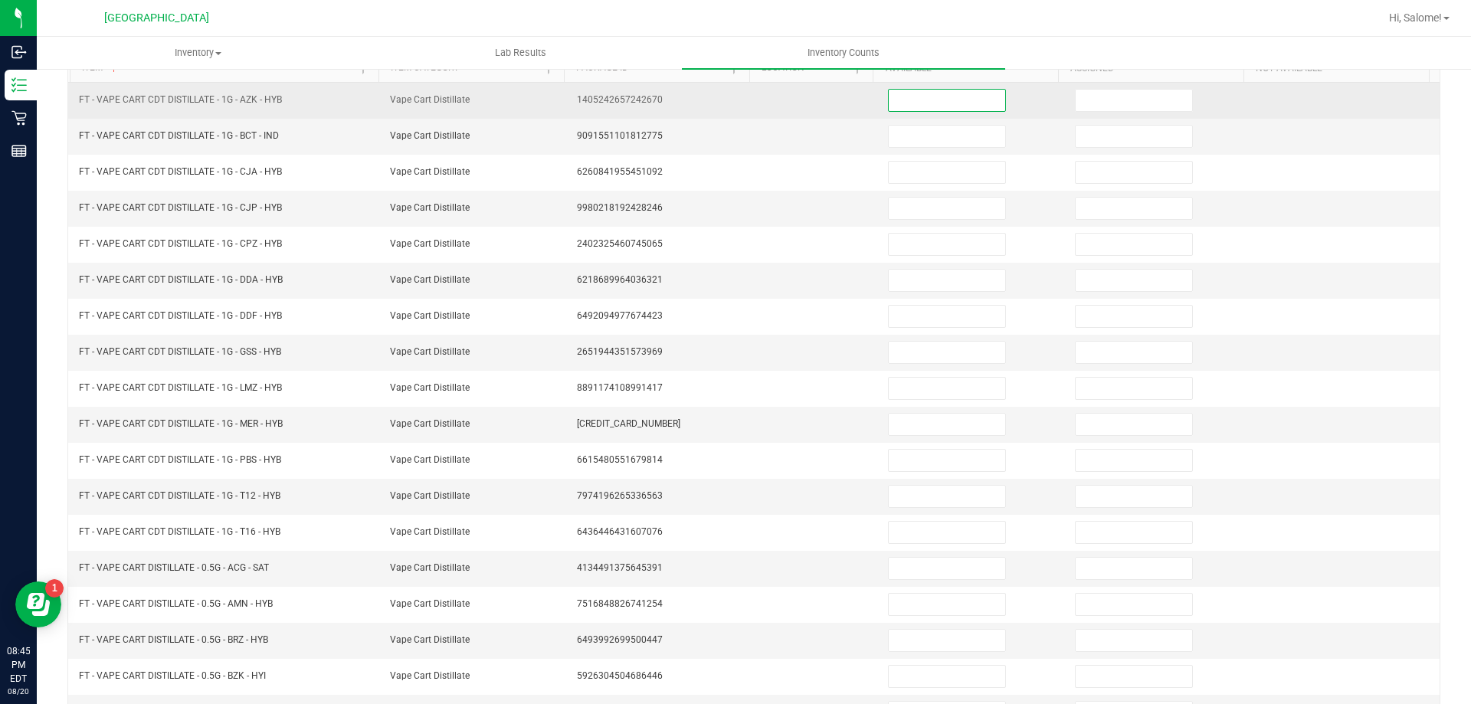
click at [905, 101] on input at bounding box center [947, 100] width 116 height 21
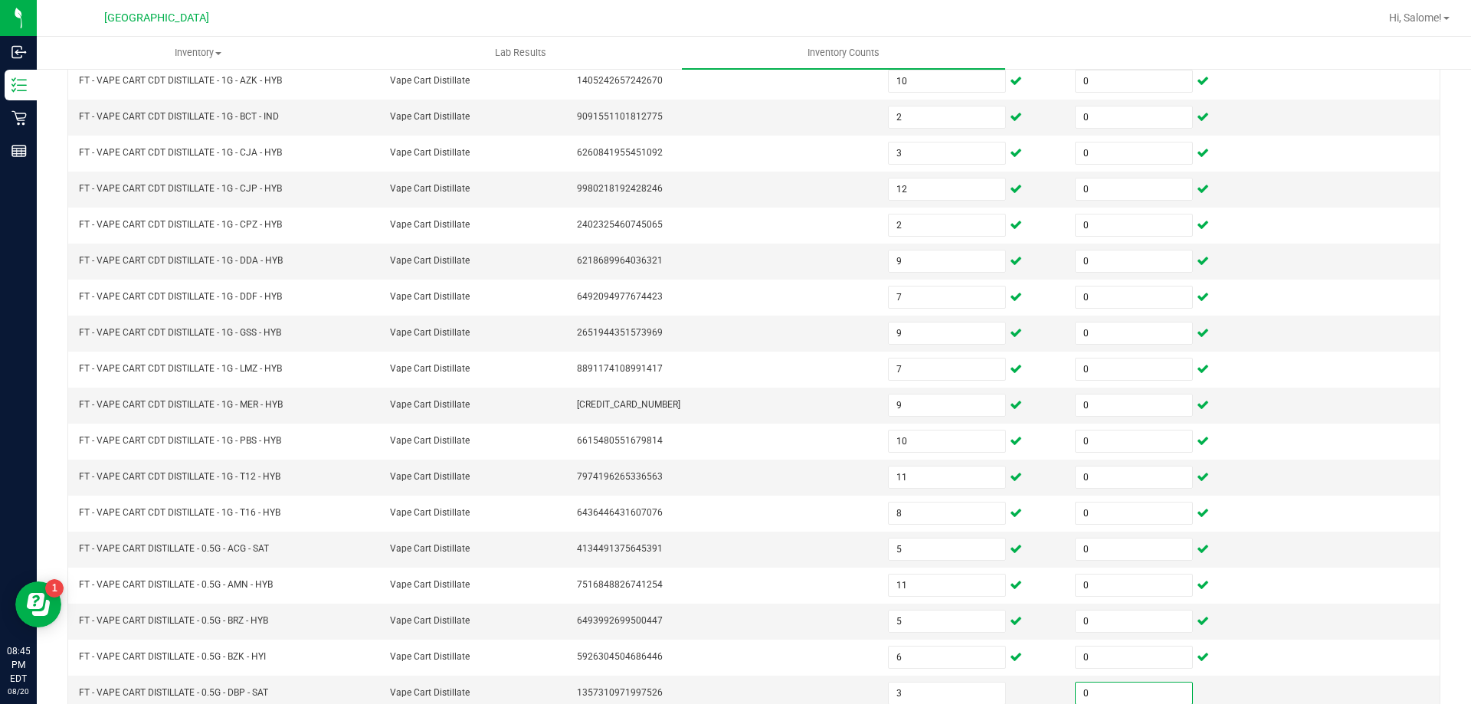
scroll to position [318, 0]
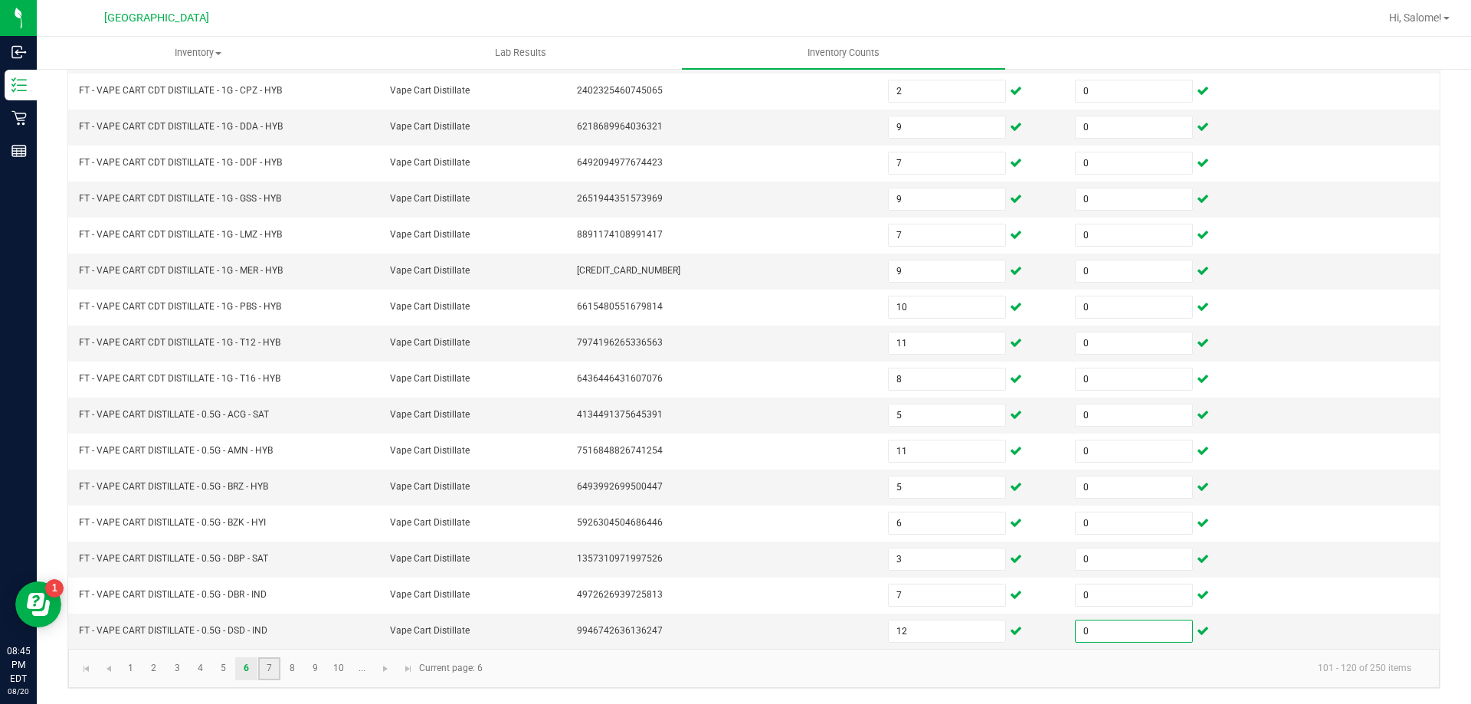
click at [274, 662] on link "7" at bounding box center [269, 668] width 22 height 23
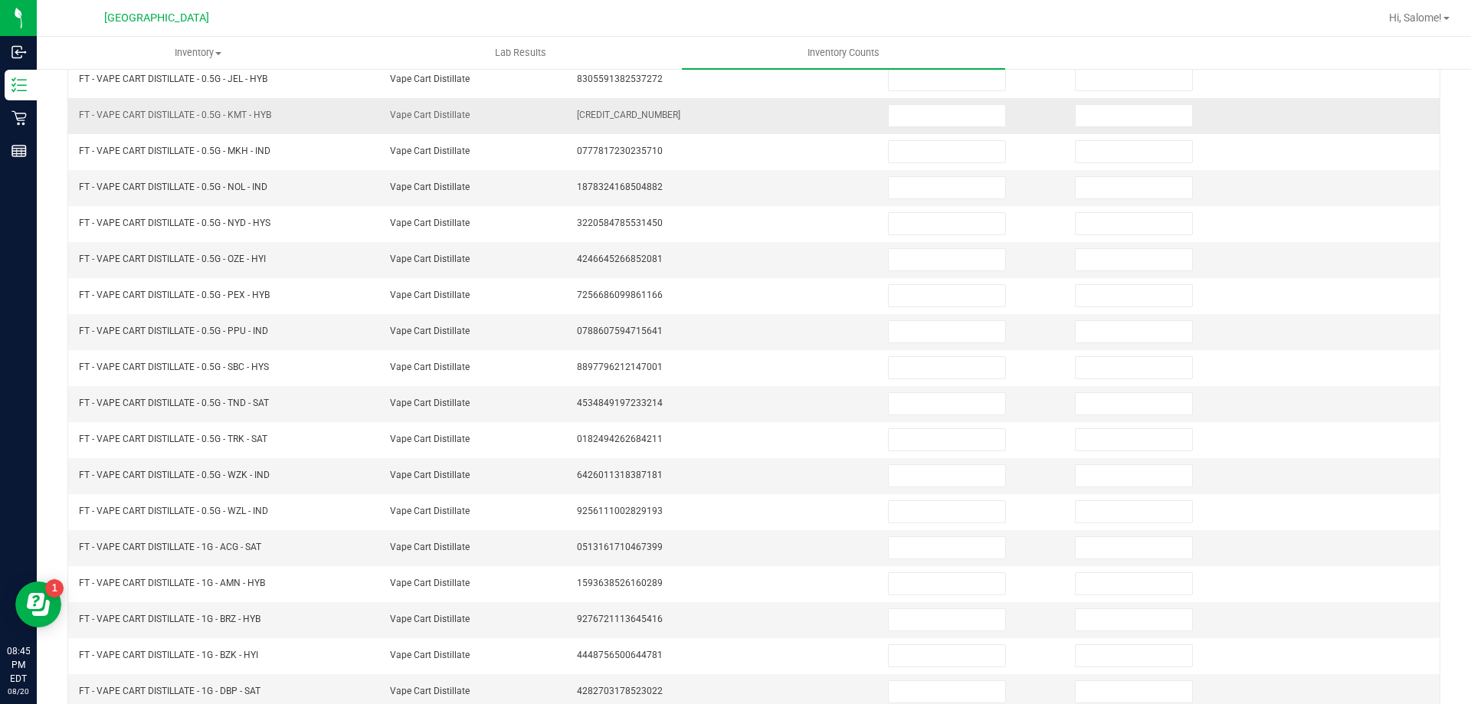
scroll to position [165, 0]
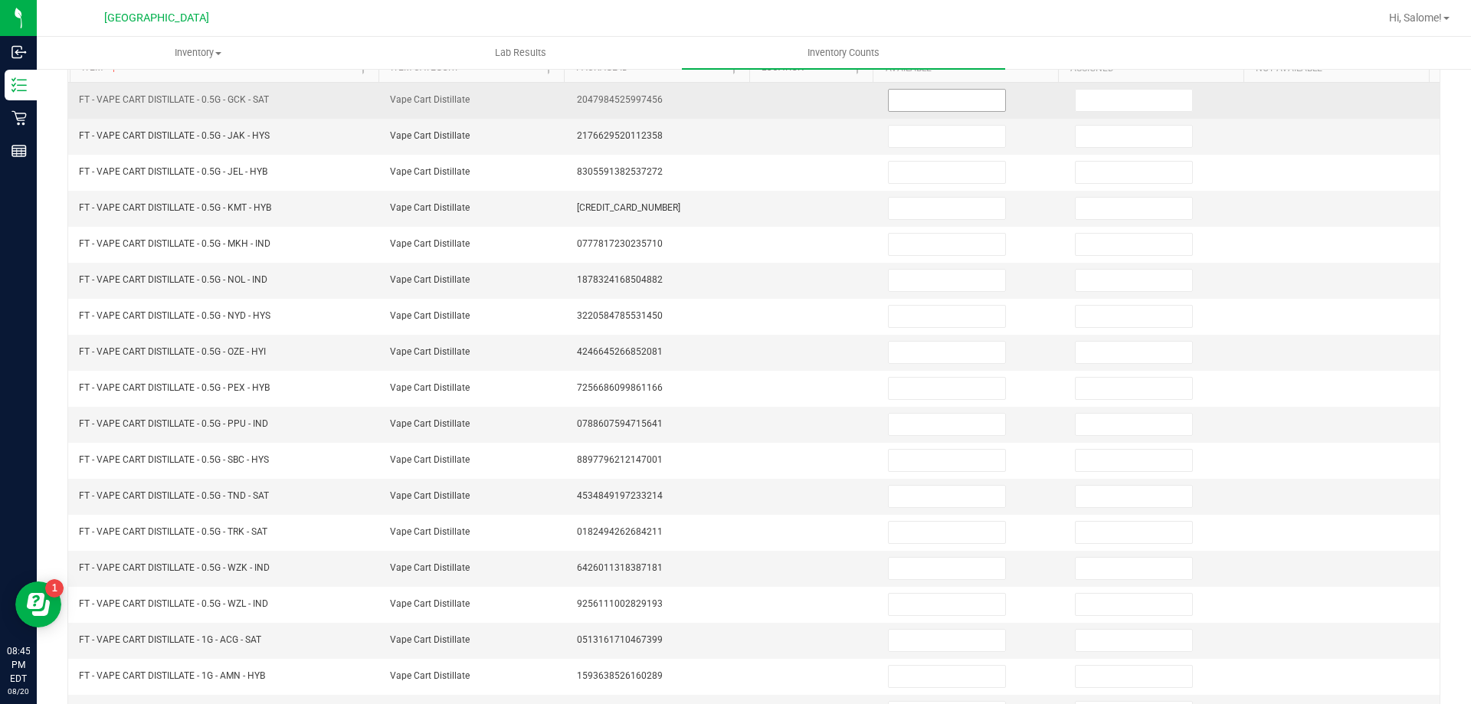
click at [891, 100] on input at bounding box center [947, 100] width 116 height 21
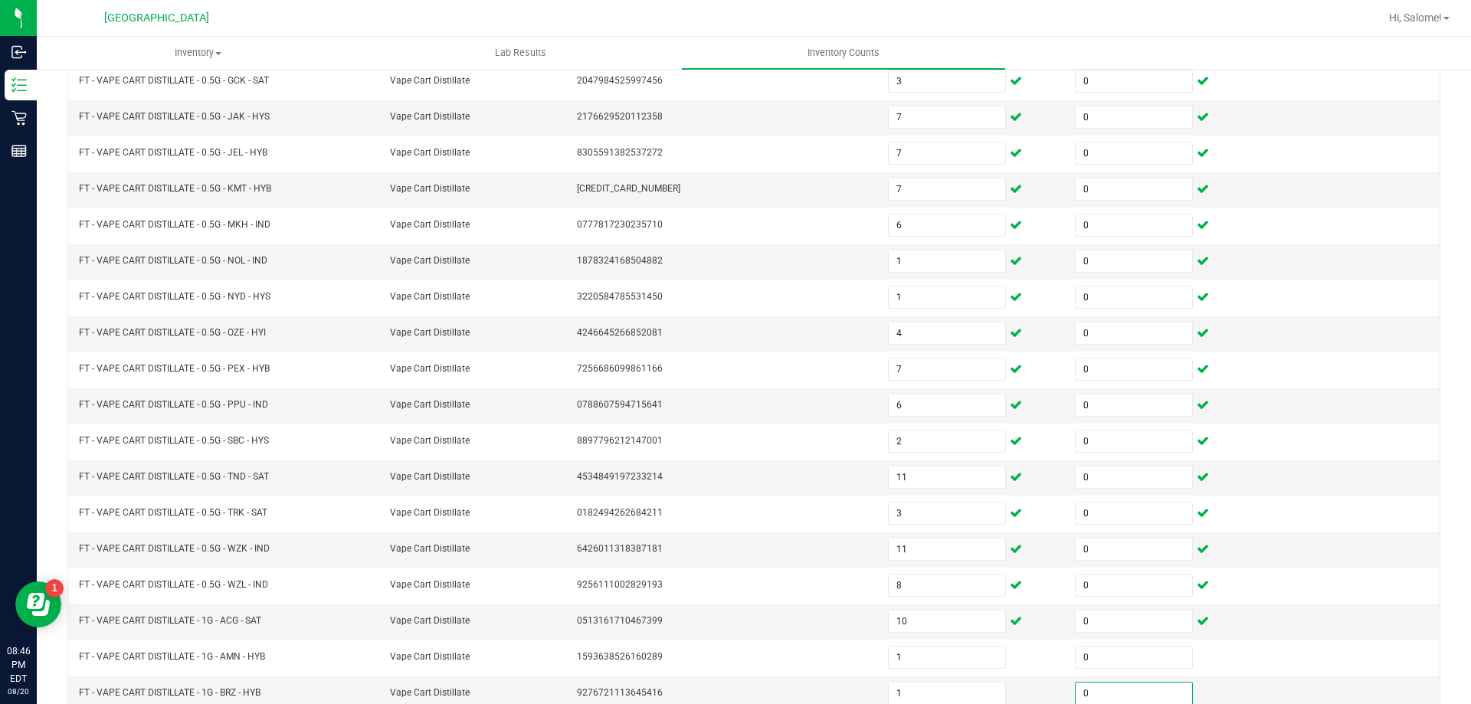
scroll to position [318, 0]
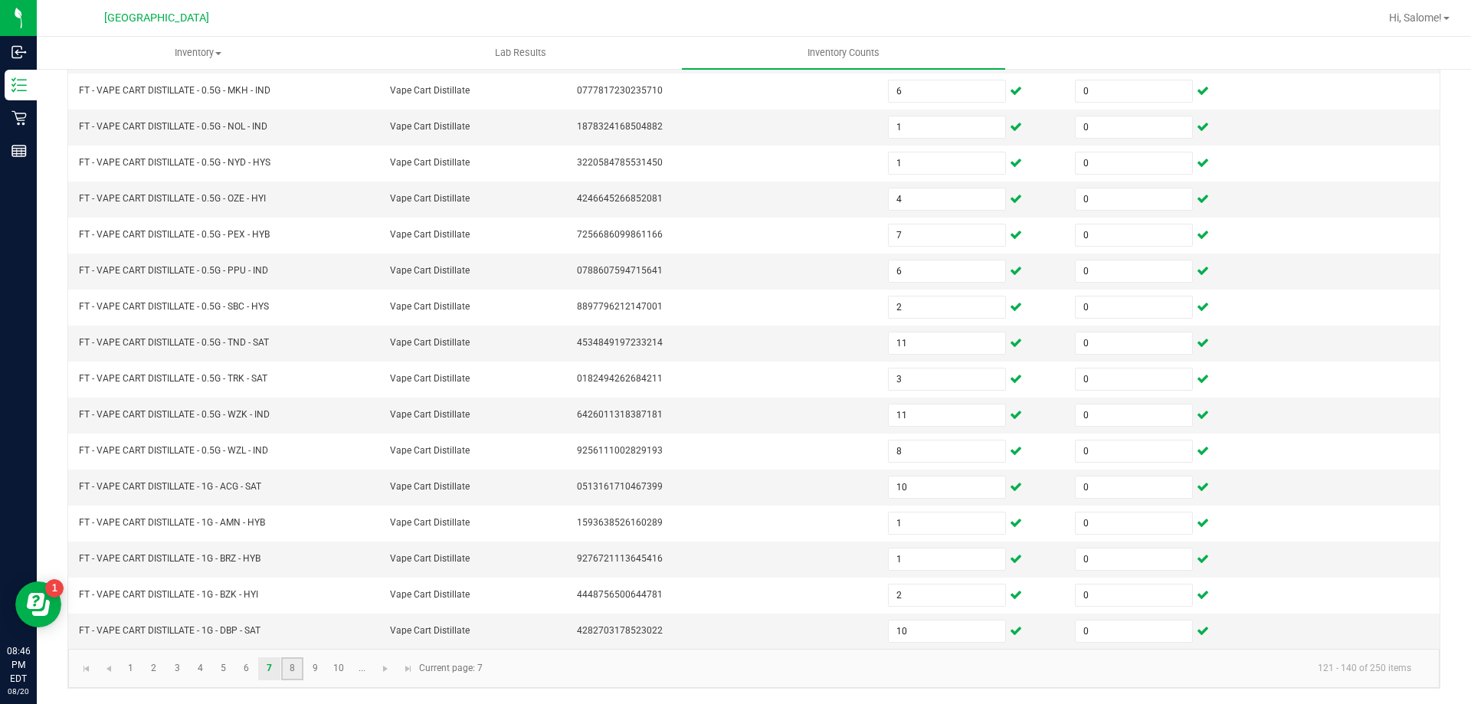
click at [293, 664] on link "8" at bounding box center [292, 668] width 22 height 23
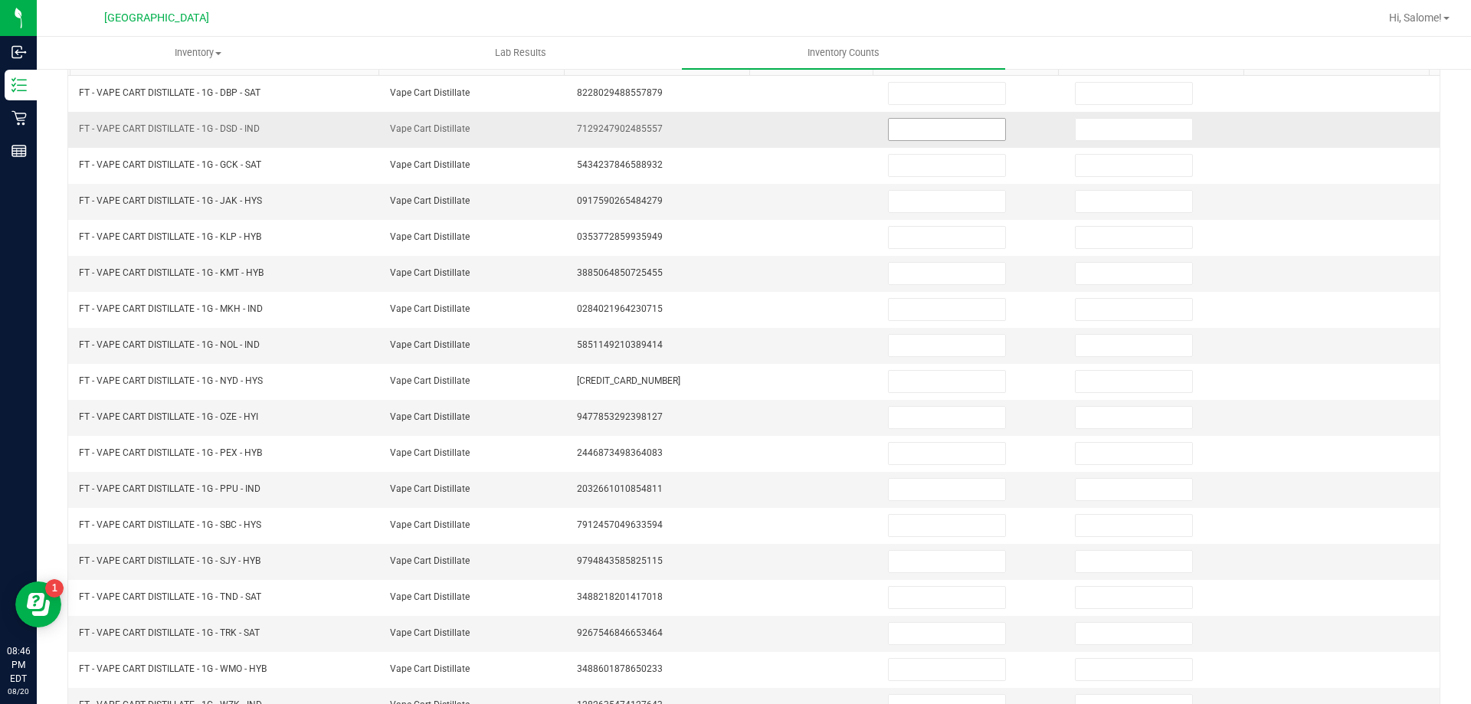
scroll to position [165, 0]
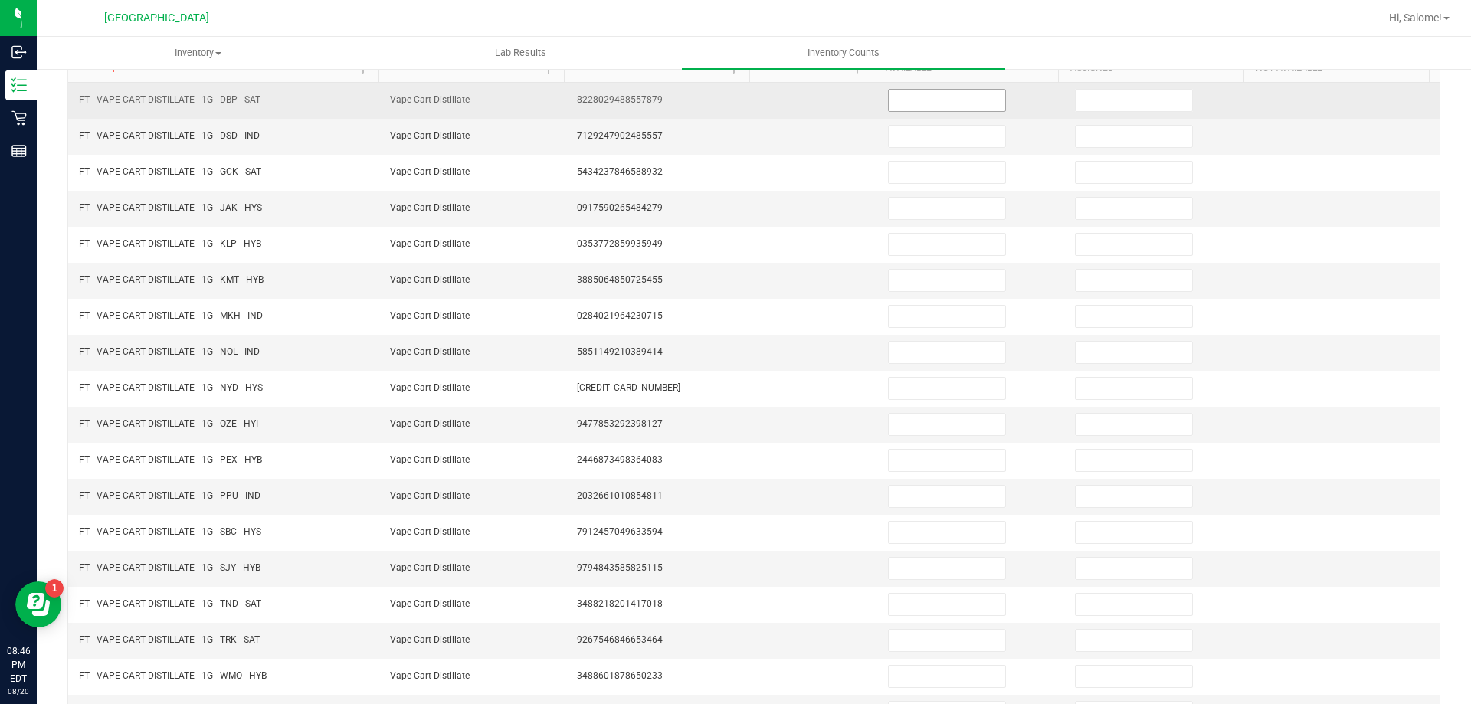
click at [915, 97] on input at bounding box center [947, 100] width 116 height 21
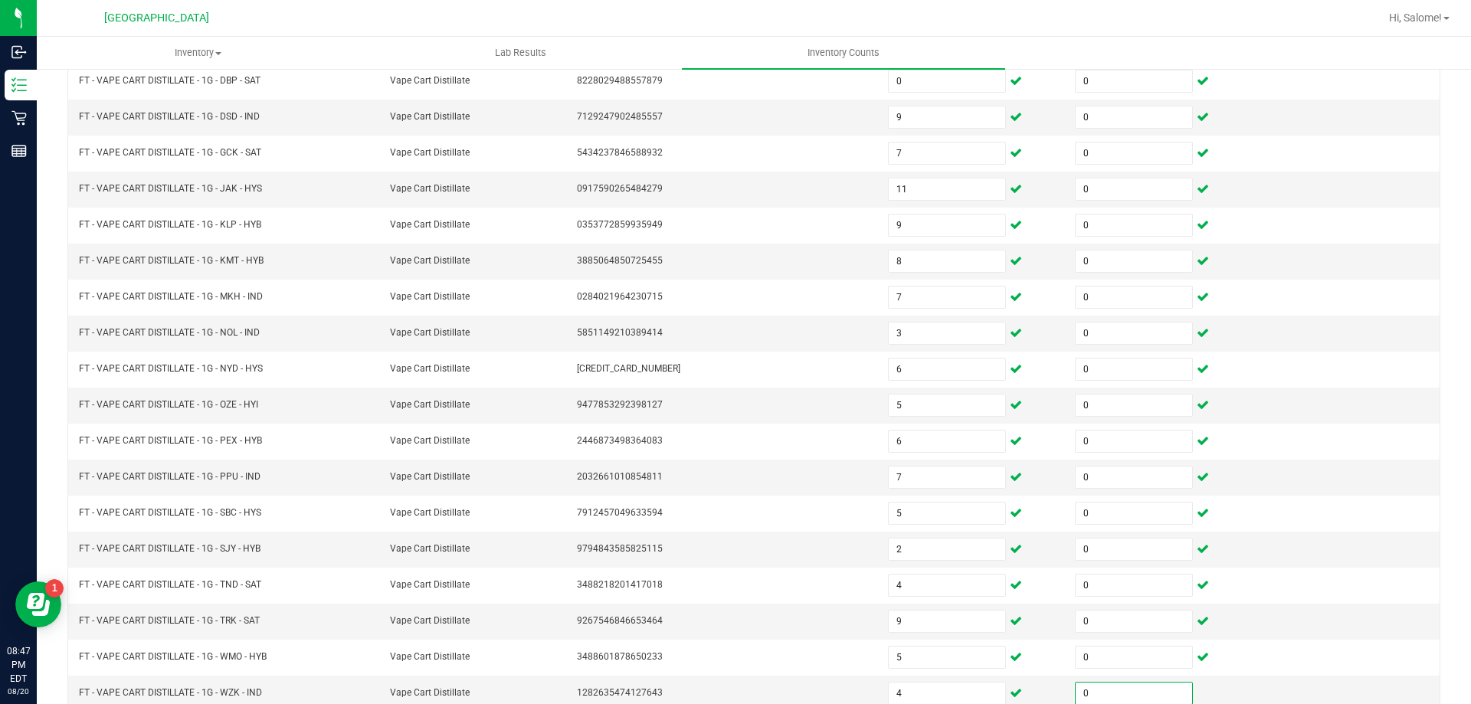
scroll to position [318, 0]
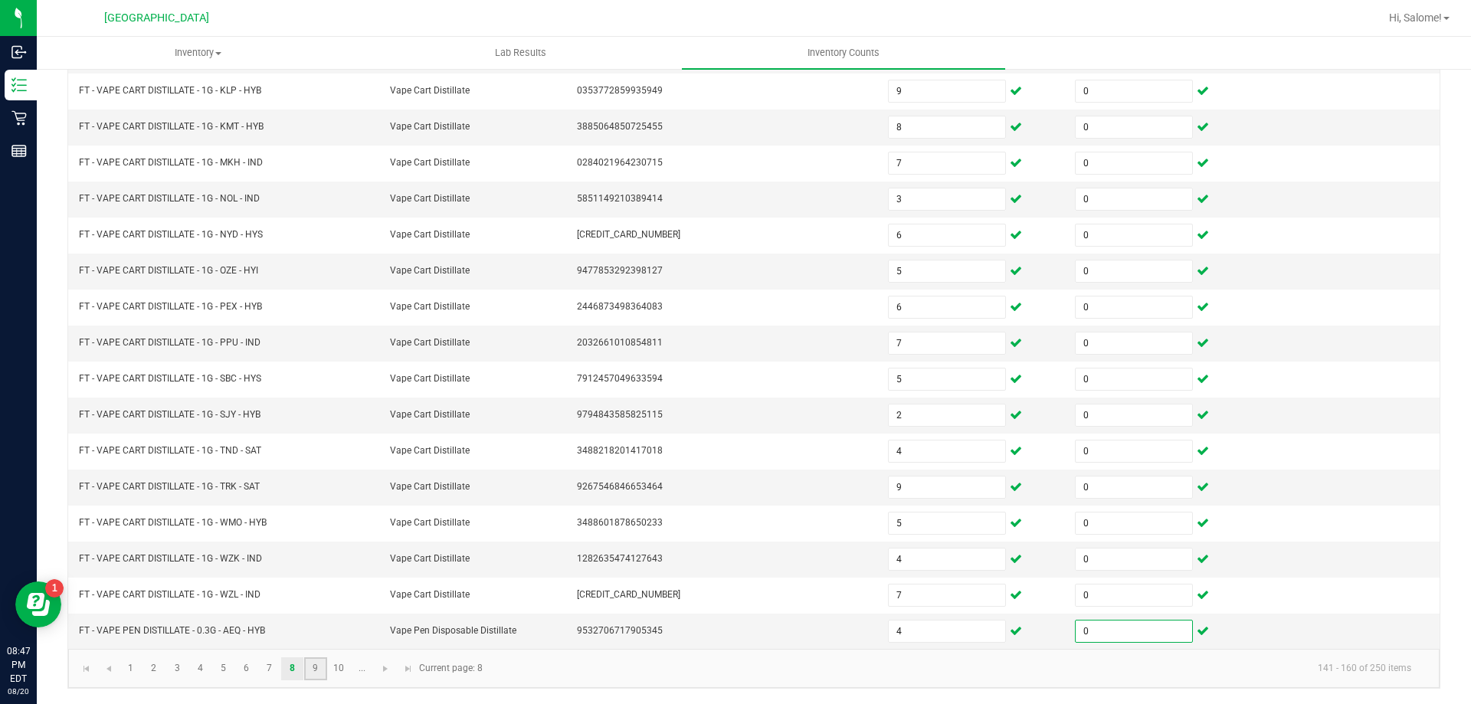
click at [307, 669] on link "9" at bounding box center [315, 668] width 22 height 23
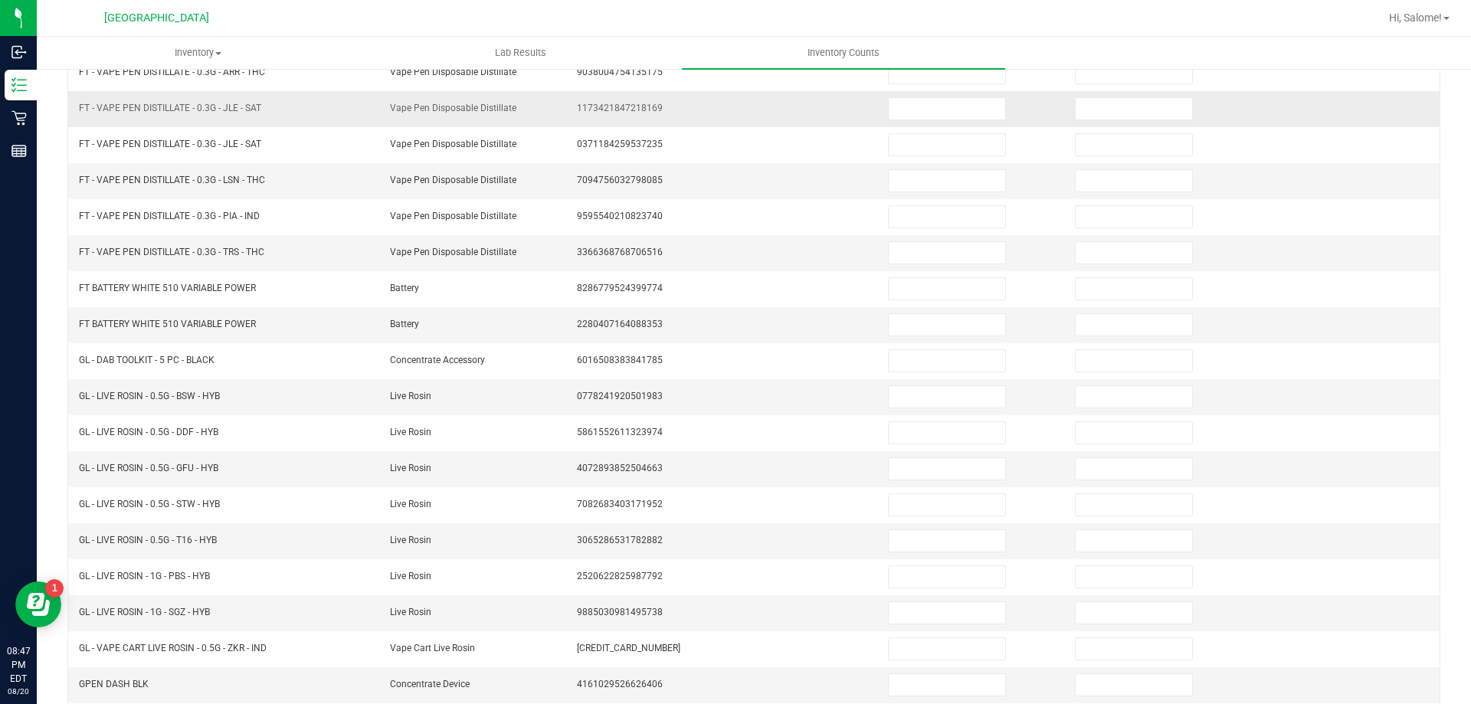
scroll to position [165, 0]
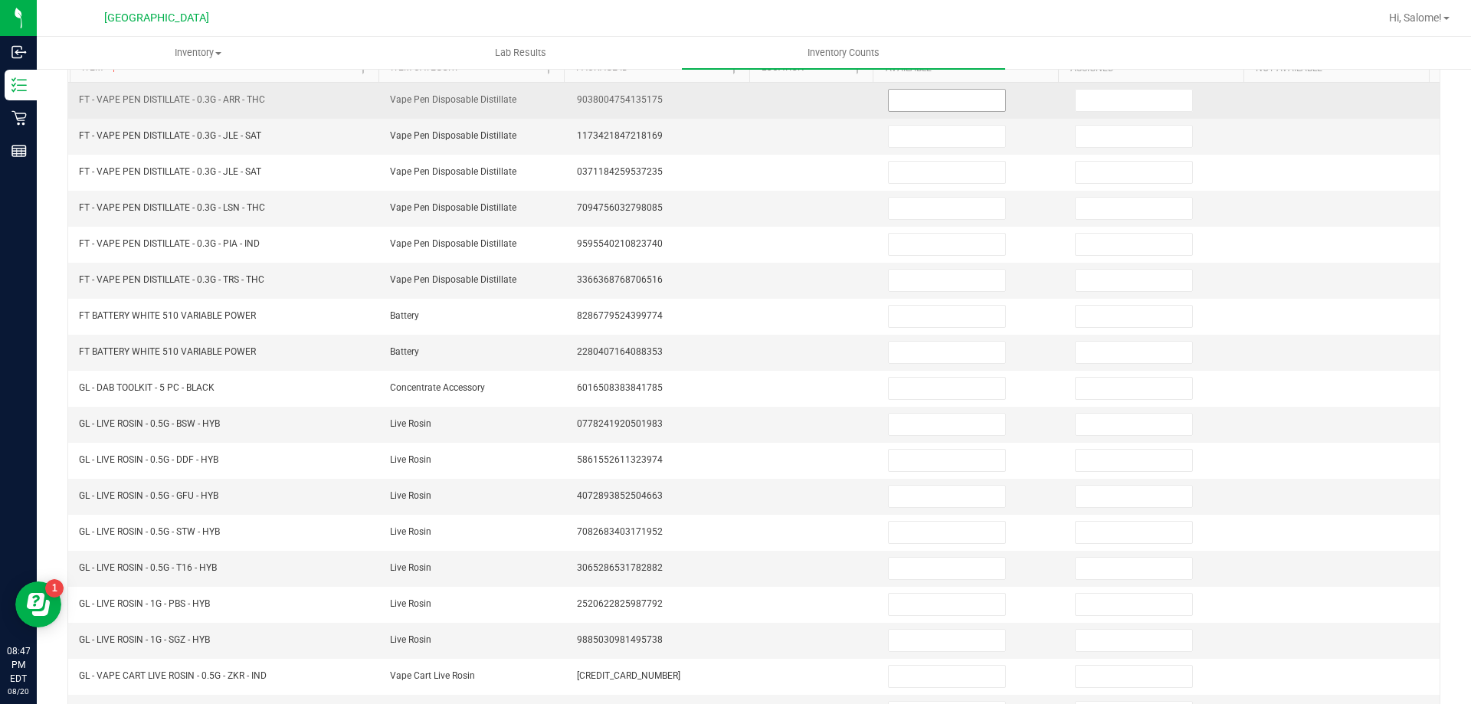
click at [912, 102] on input at bounding box center [947, 100] width 116 height 21
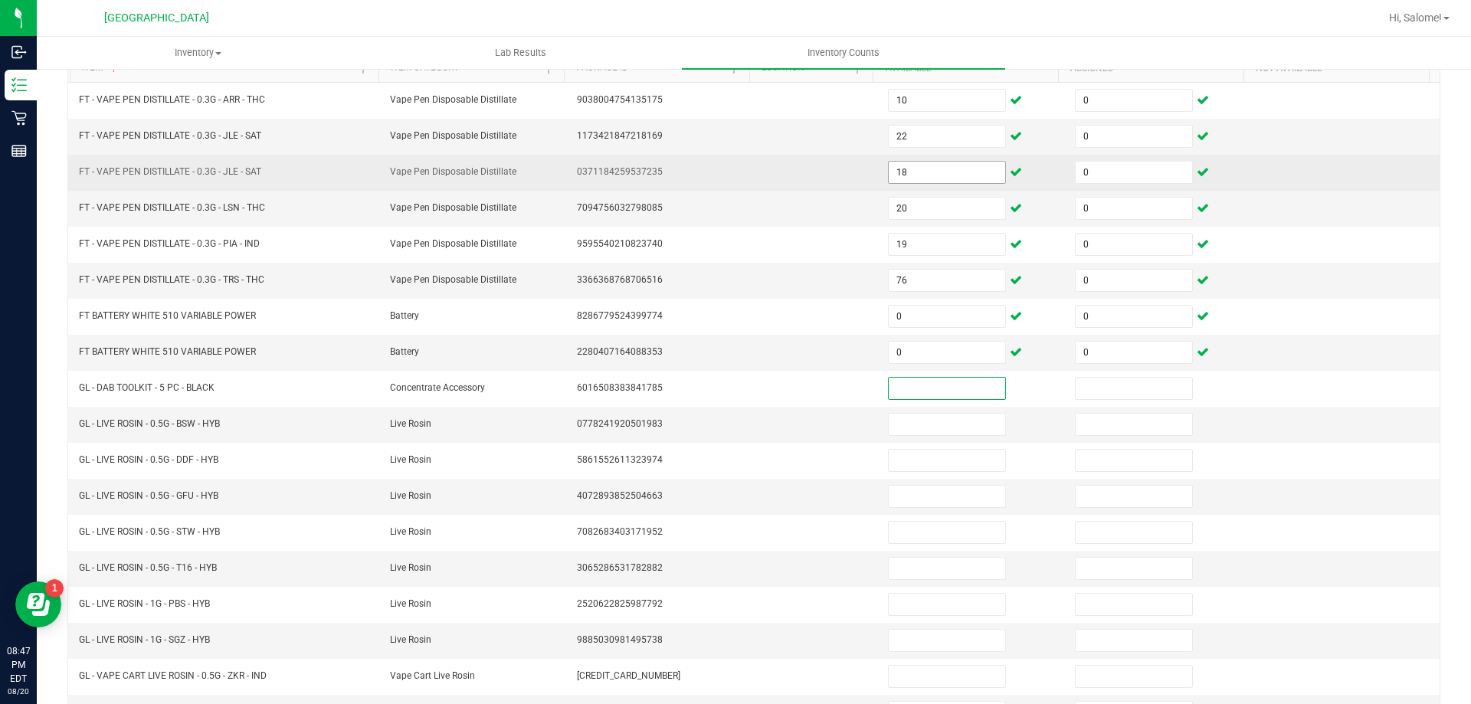
click at [897, 173] on input "18" at bounding box center [947, 172] width 116 height 21
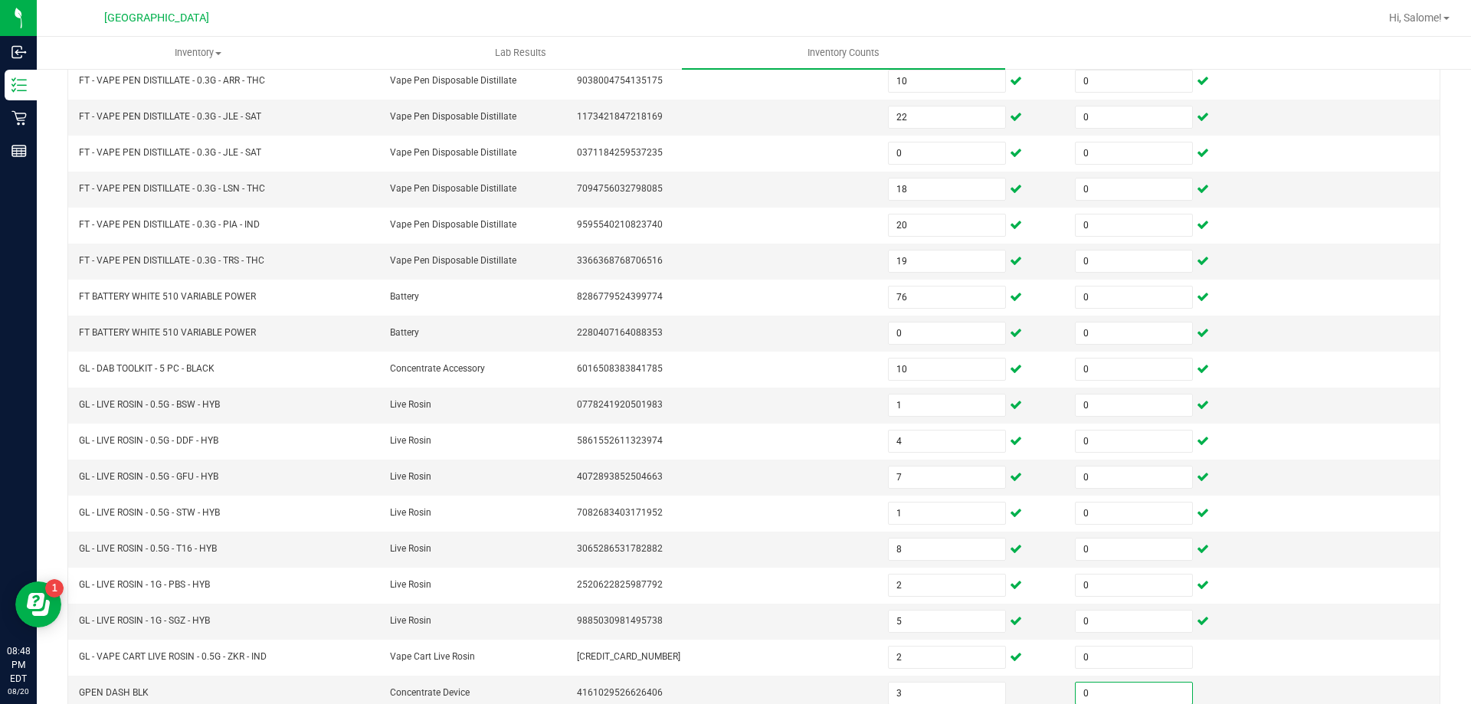
scroll to position [318, 0]
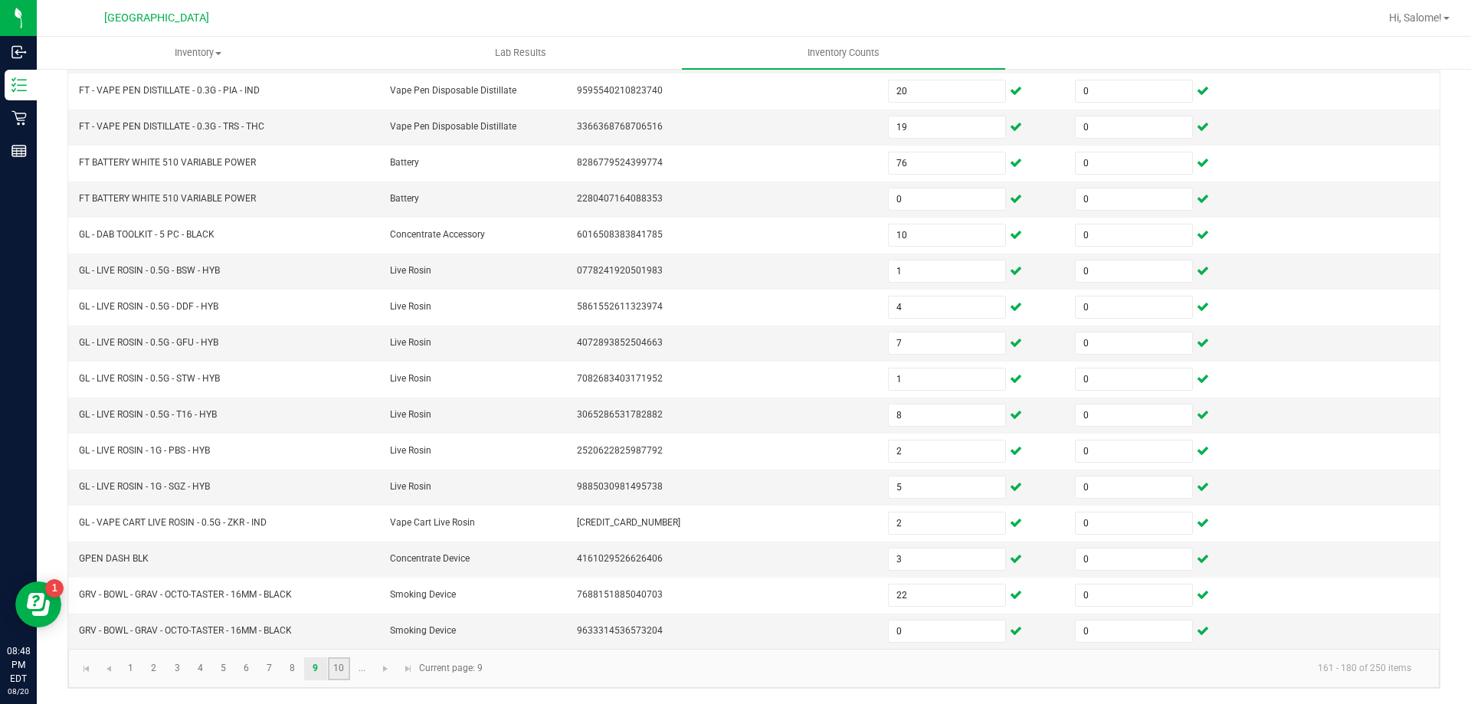
click at [342, 669] on link "10" at bounding box center [339, 668] width 22 height 23
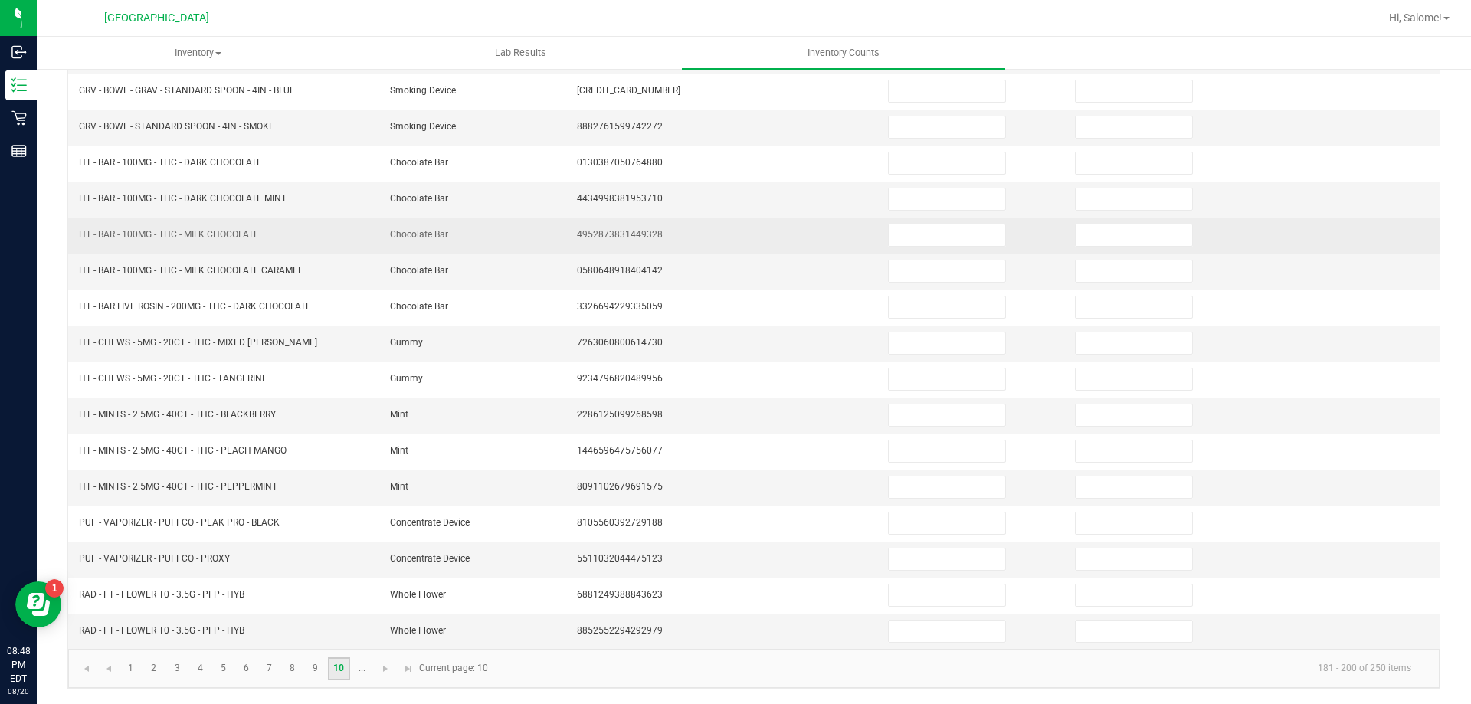
scroll to position [165, 0]
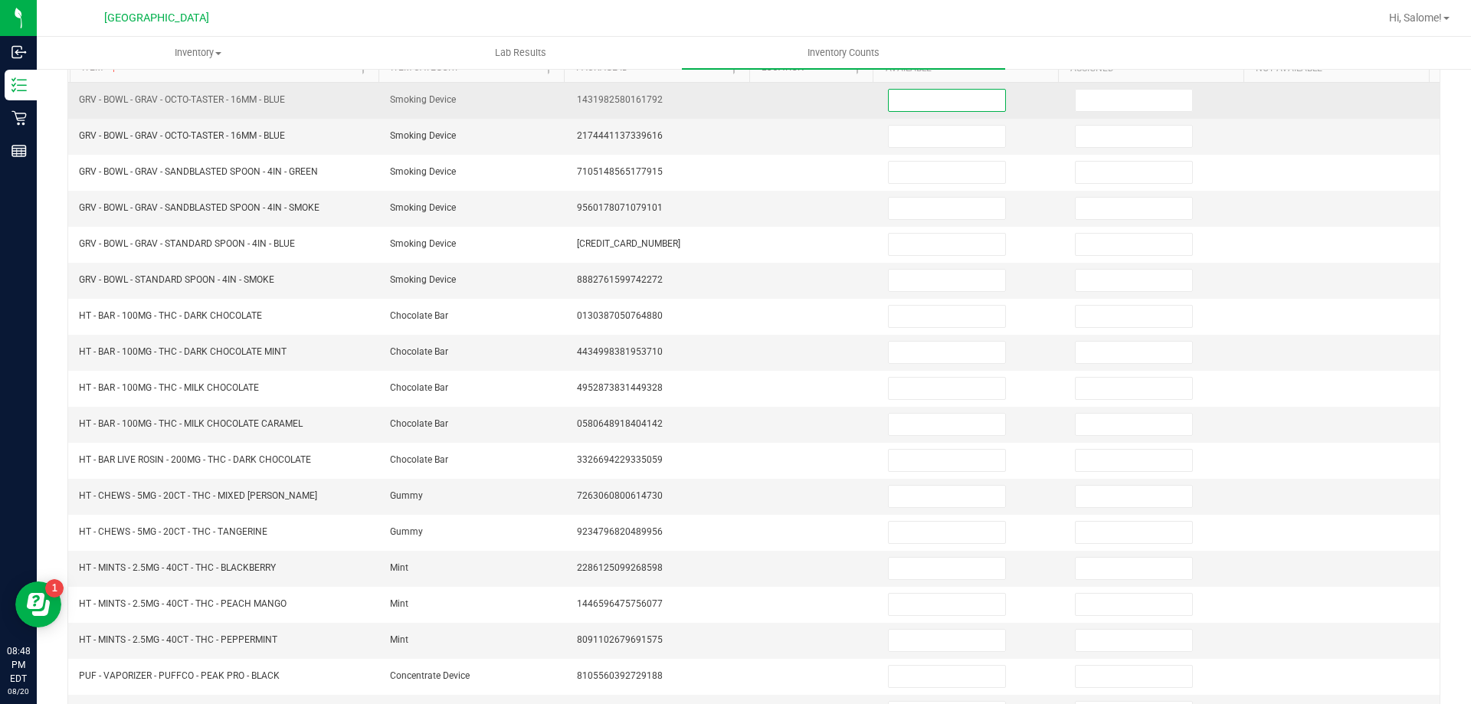
click at [912, 102] on input at bounding box center [947, 100] width 116 height 21
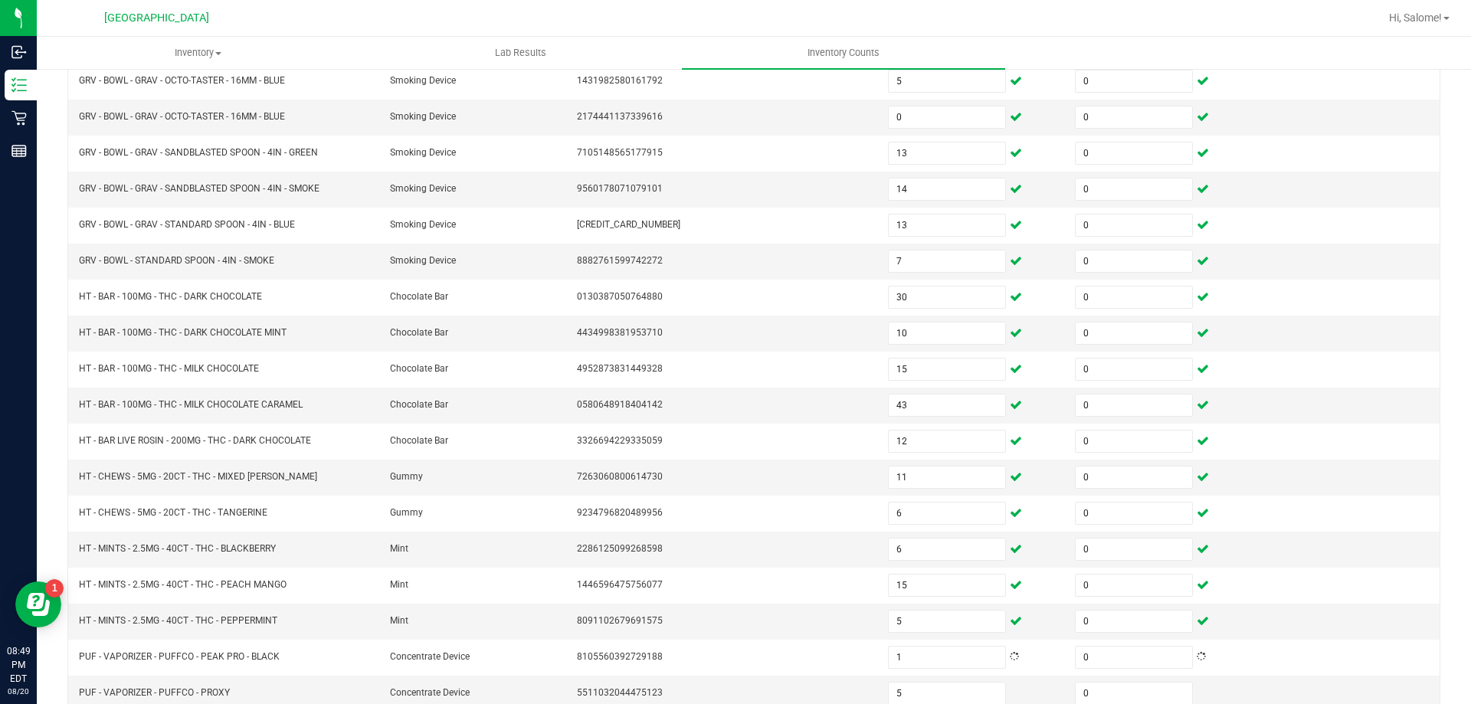
scroll to position [318, 0]
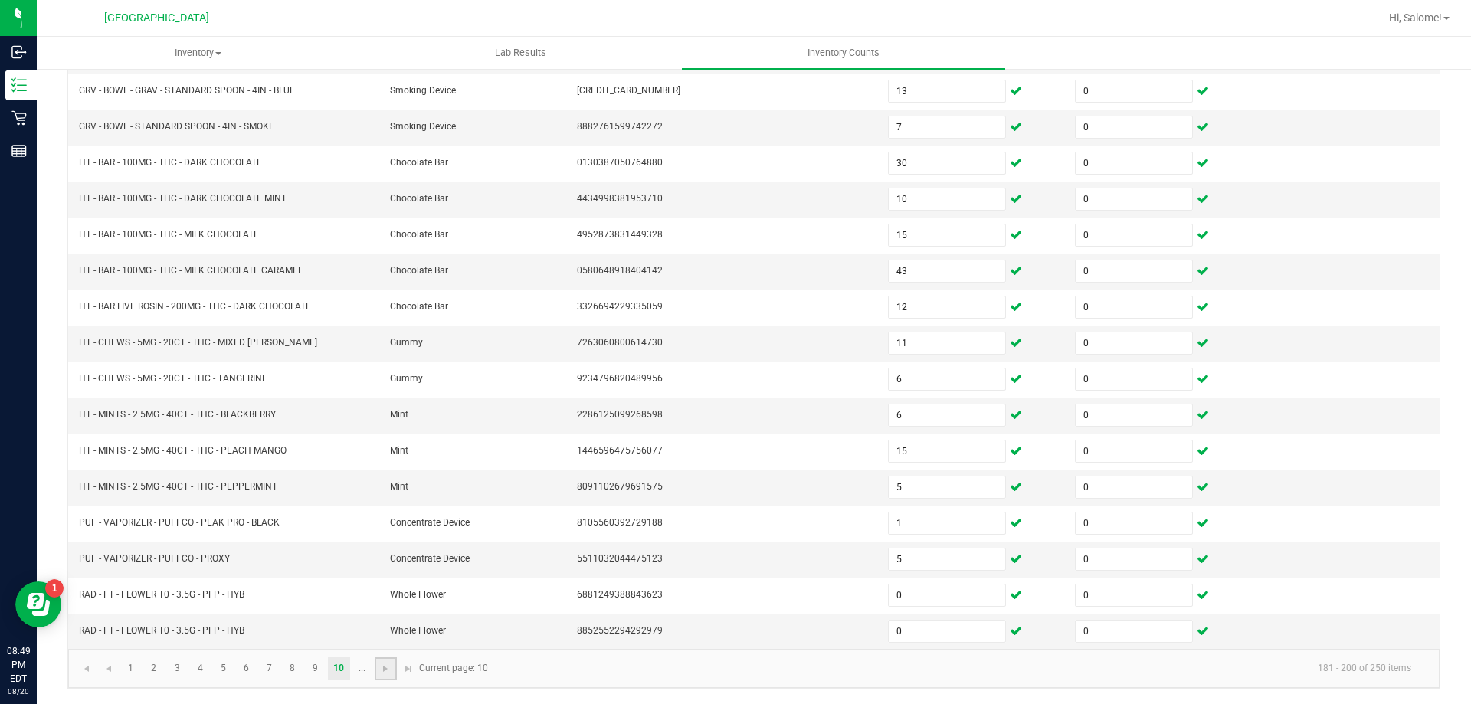
click at [379, 677] on link at bounding box center [386, 668] width 22 height 23
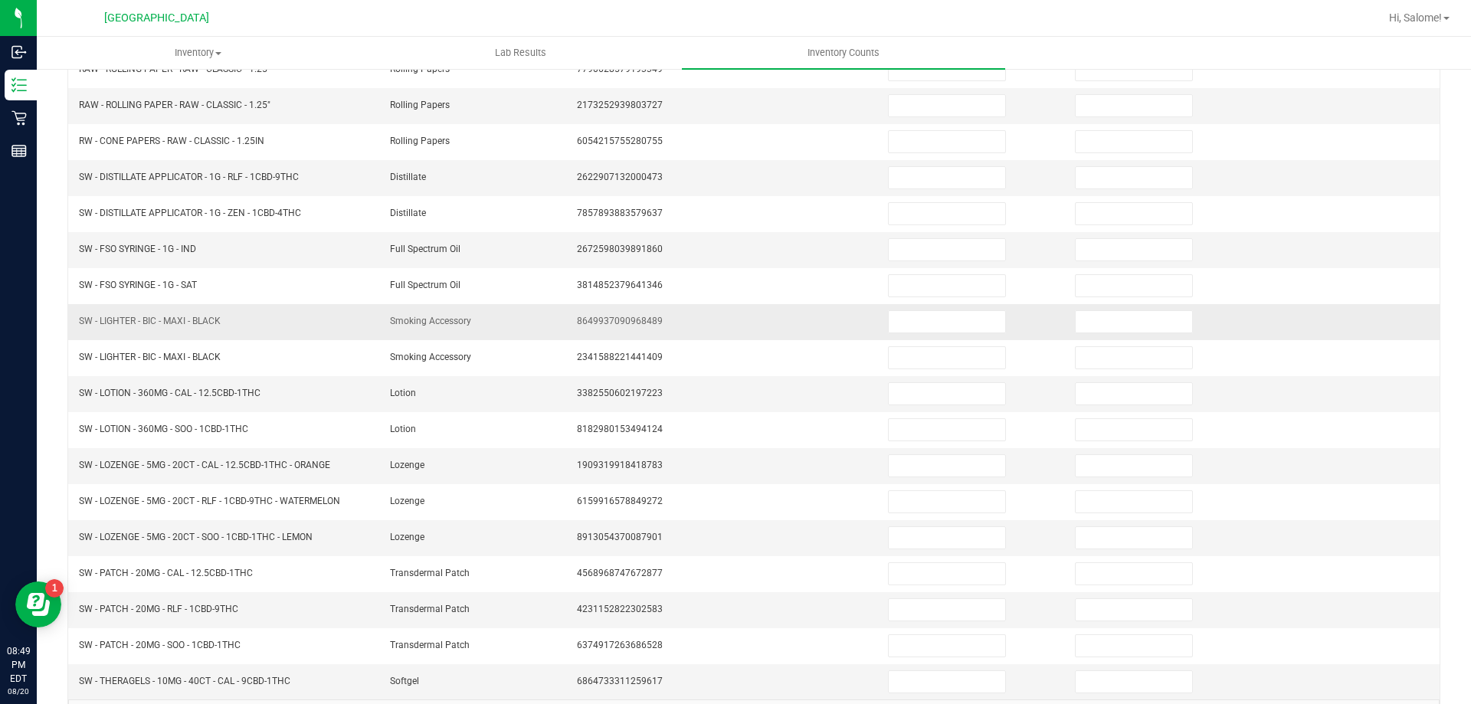
scroll to position [165, 0]
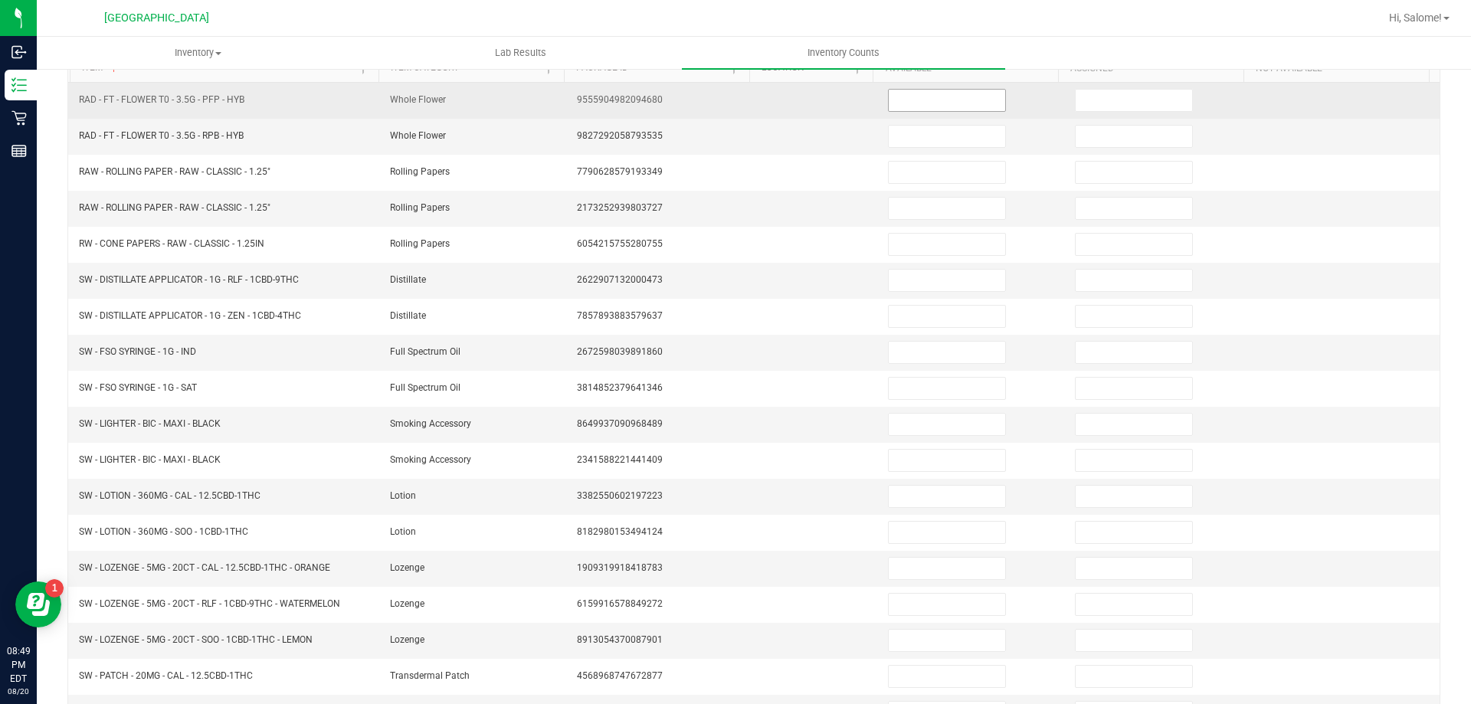
click at [914, 99] on input at bounding box center [947, 100] width 116 height 21
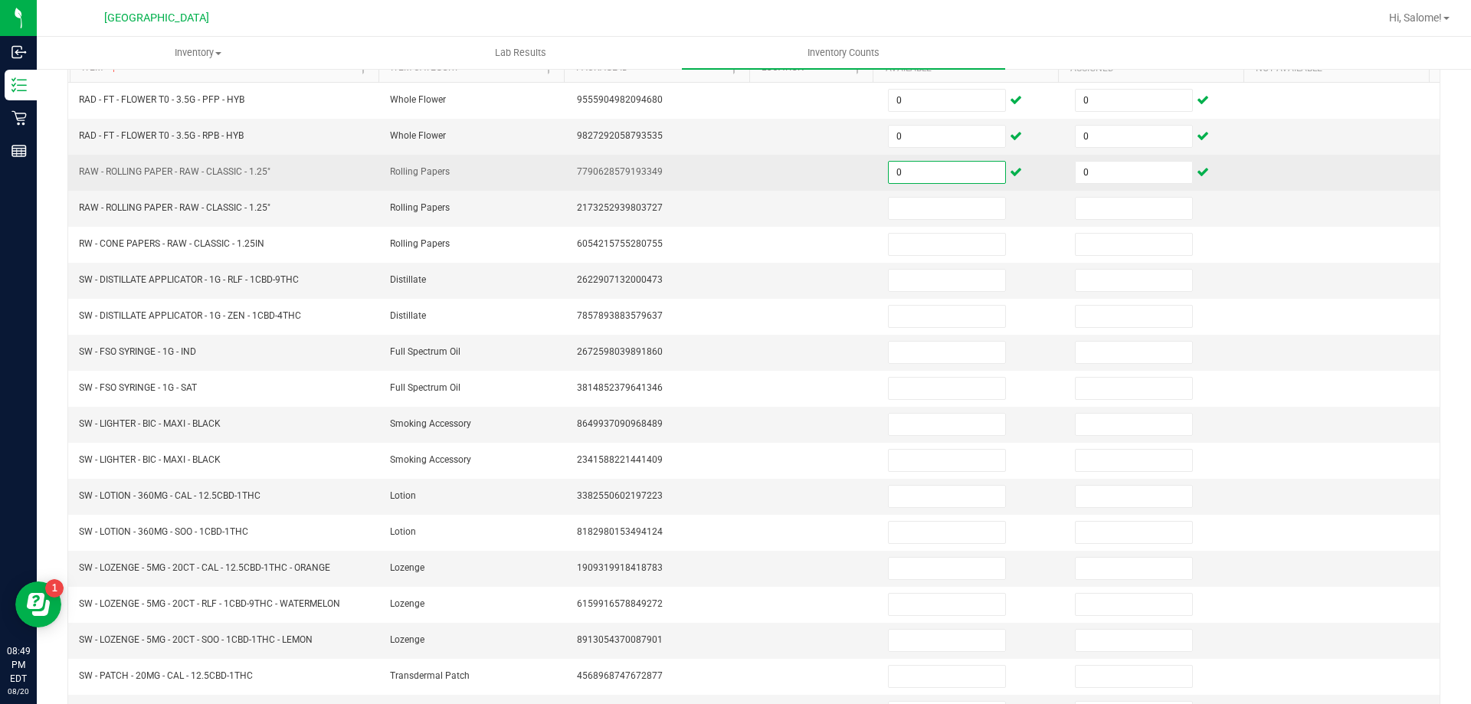
click at [919, 171] on input "0" at bounding box center [947, 172] width 116 height 21
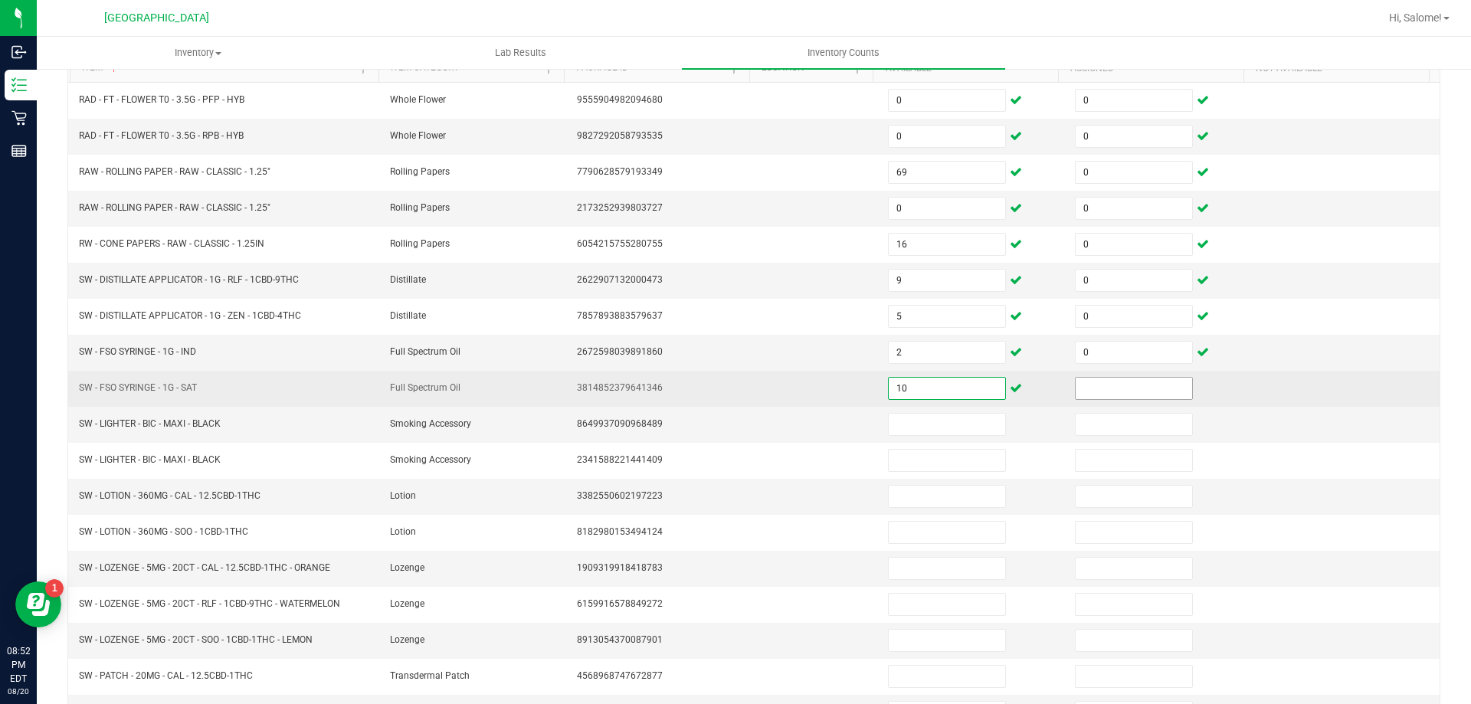
click at [1099, 388] on input at bounding box center [1134, 388] width 116 height 21
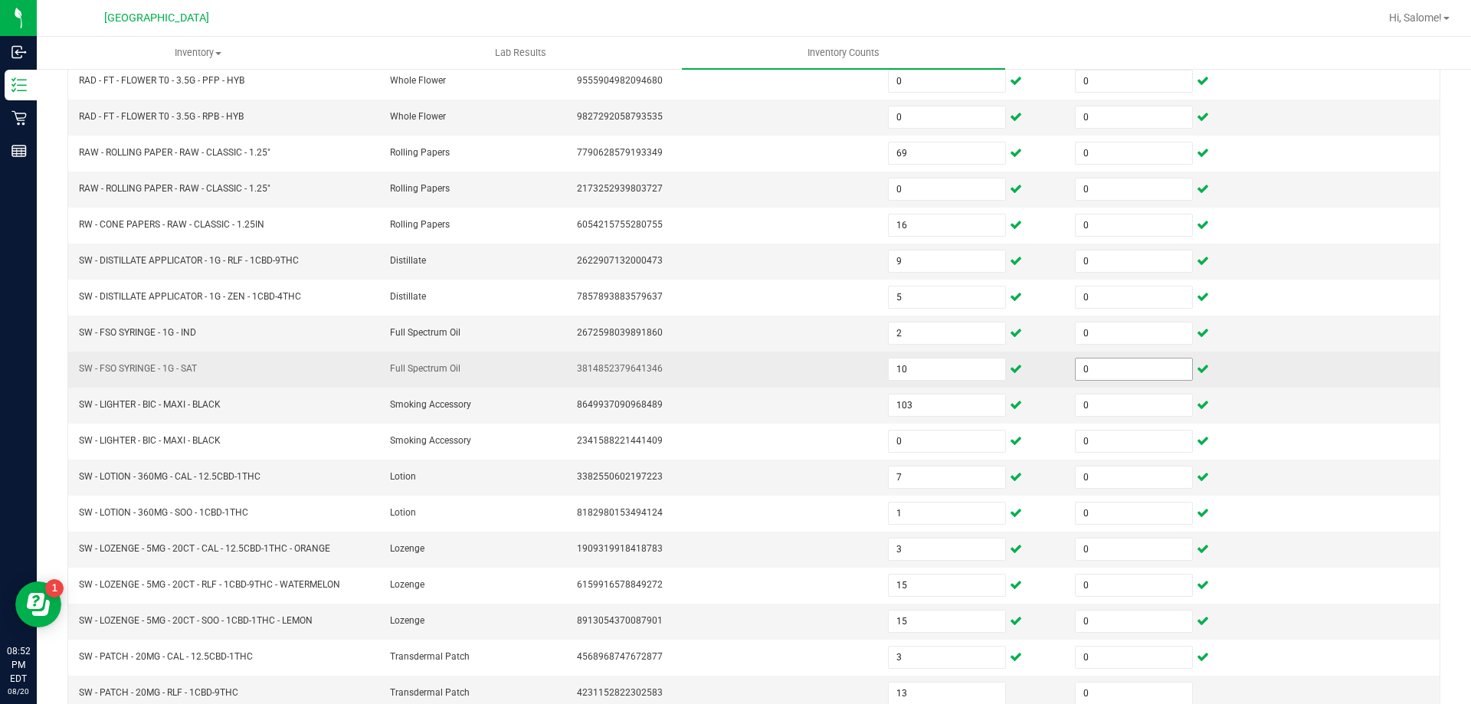
scroll to position [318, 0]
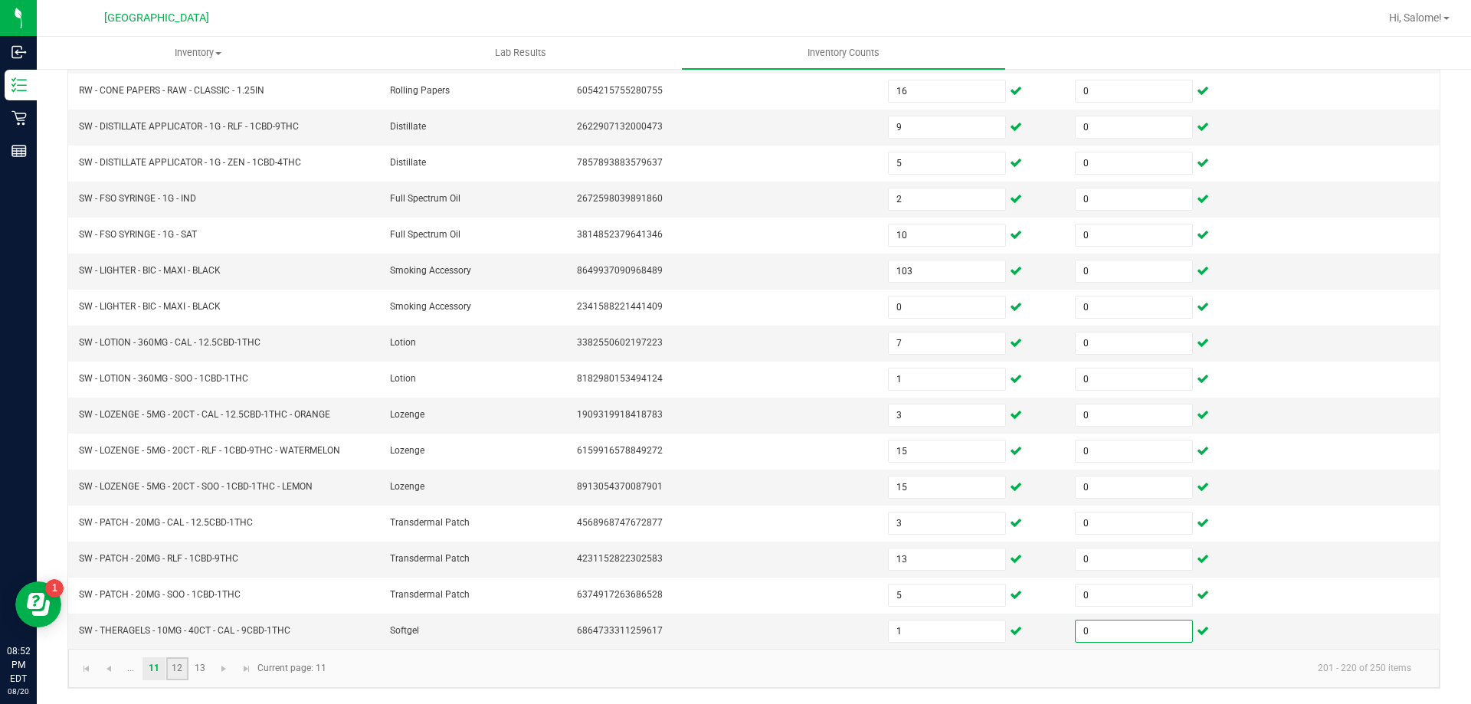
click at [184, 667] on link "12" at bounding box center [177, 668] width 22 height 23
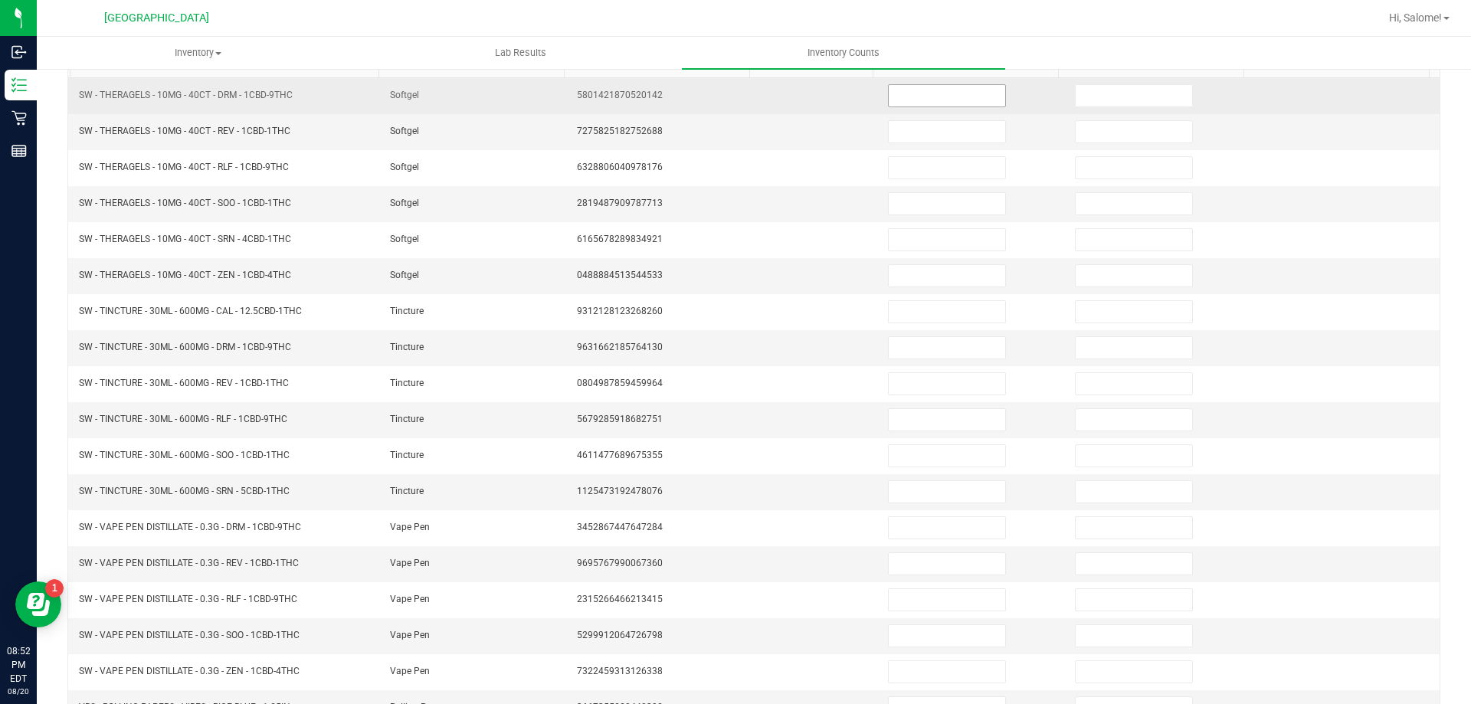
scroll to position [165, 0]
click at [929, 94] on input at bounding box center [947, 100] width 116 height 21
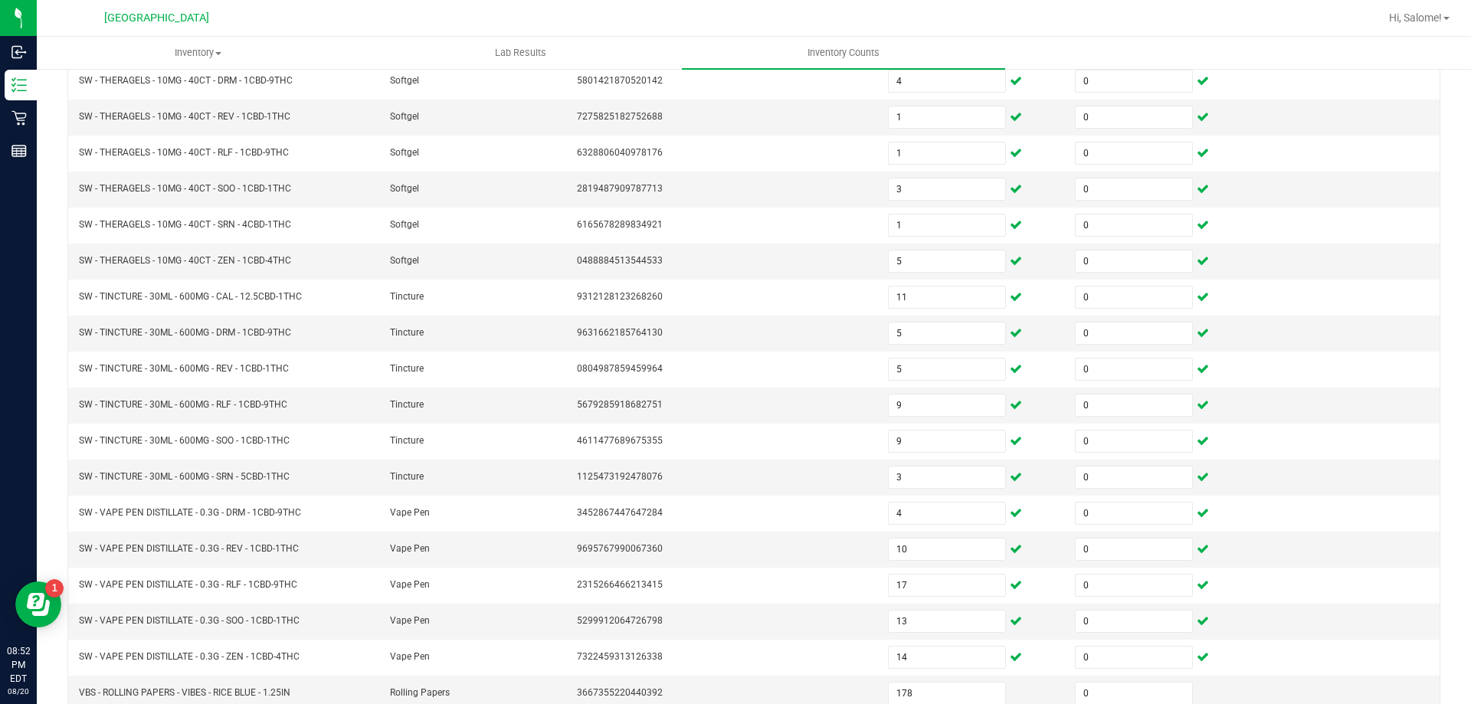
scroll to position [318, 0]
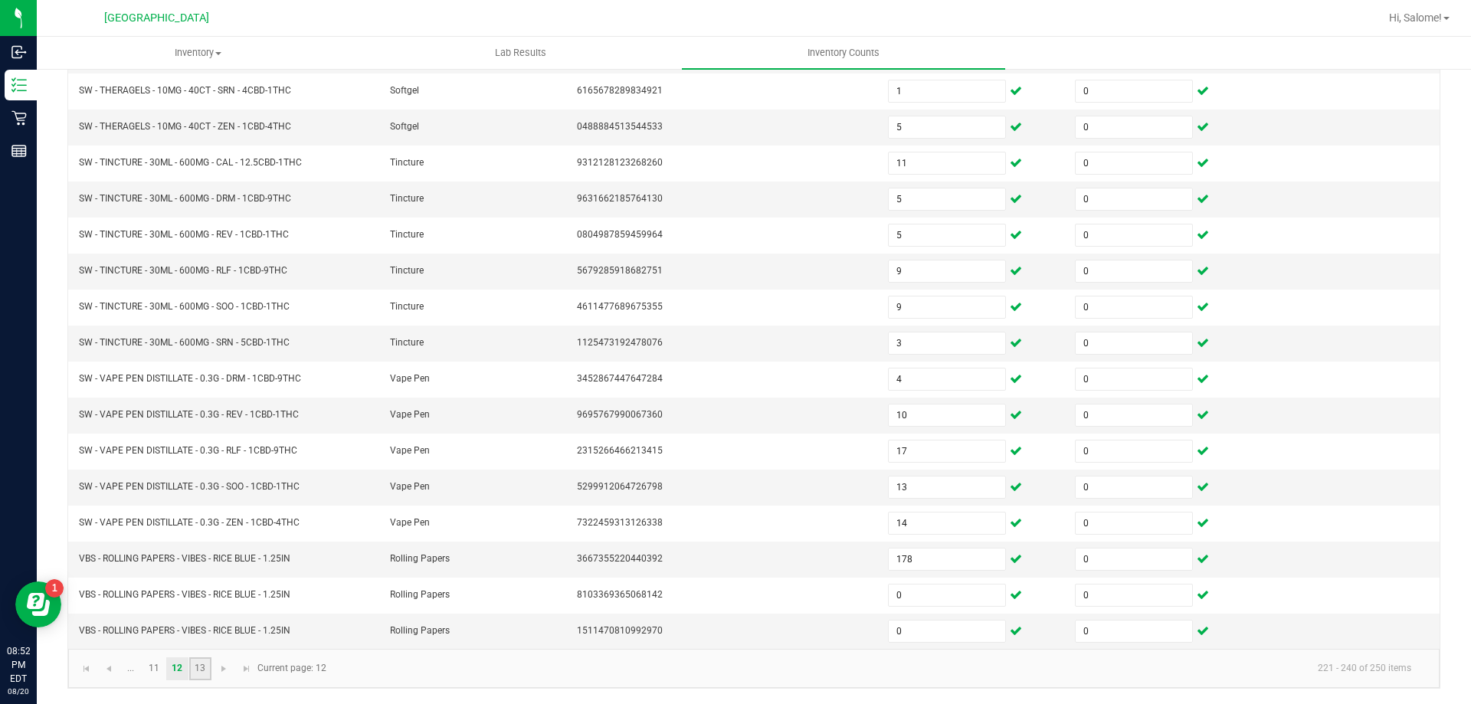
click at [197, 670] on link "13" at bounding box center [200, 668] width 22 height 23
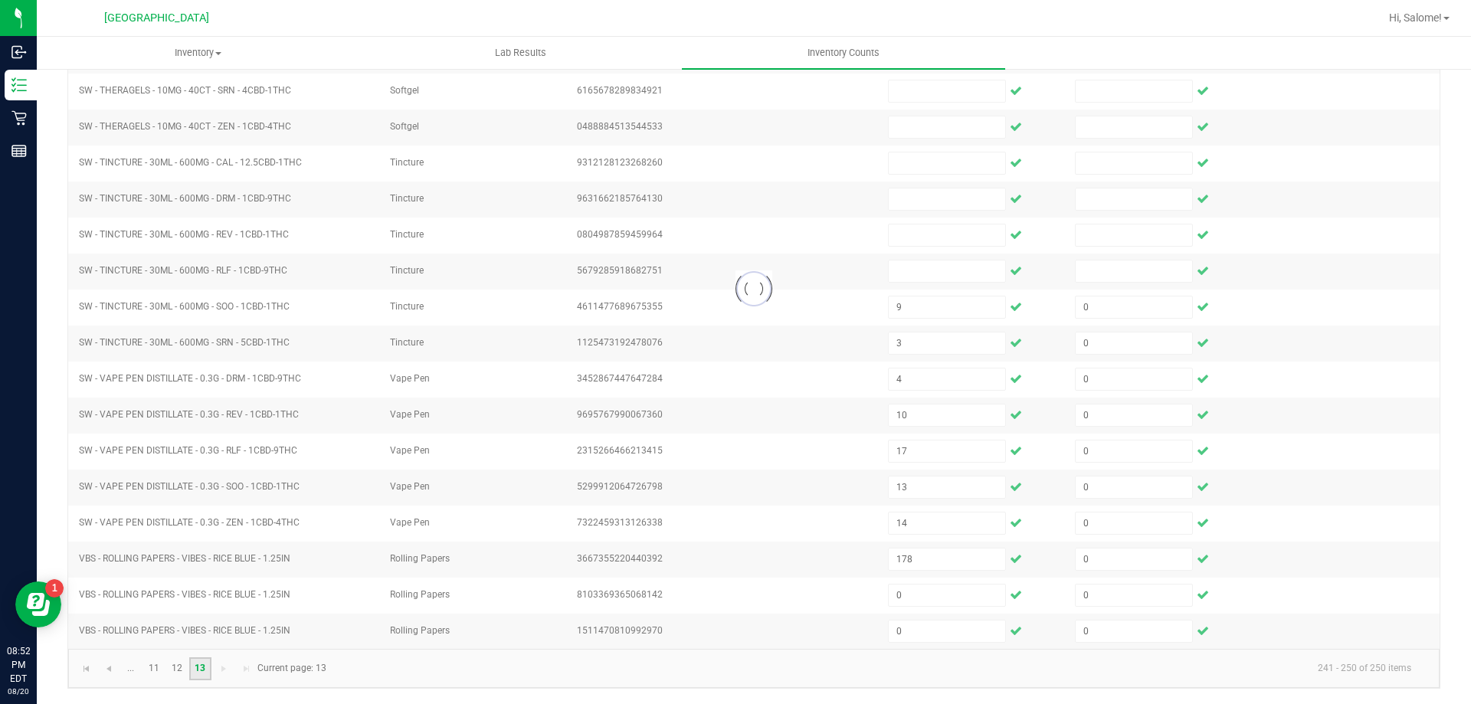
scroll to position [0, 0]
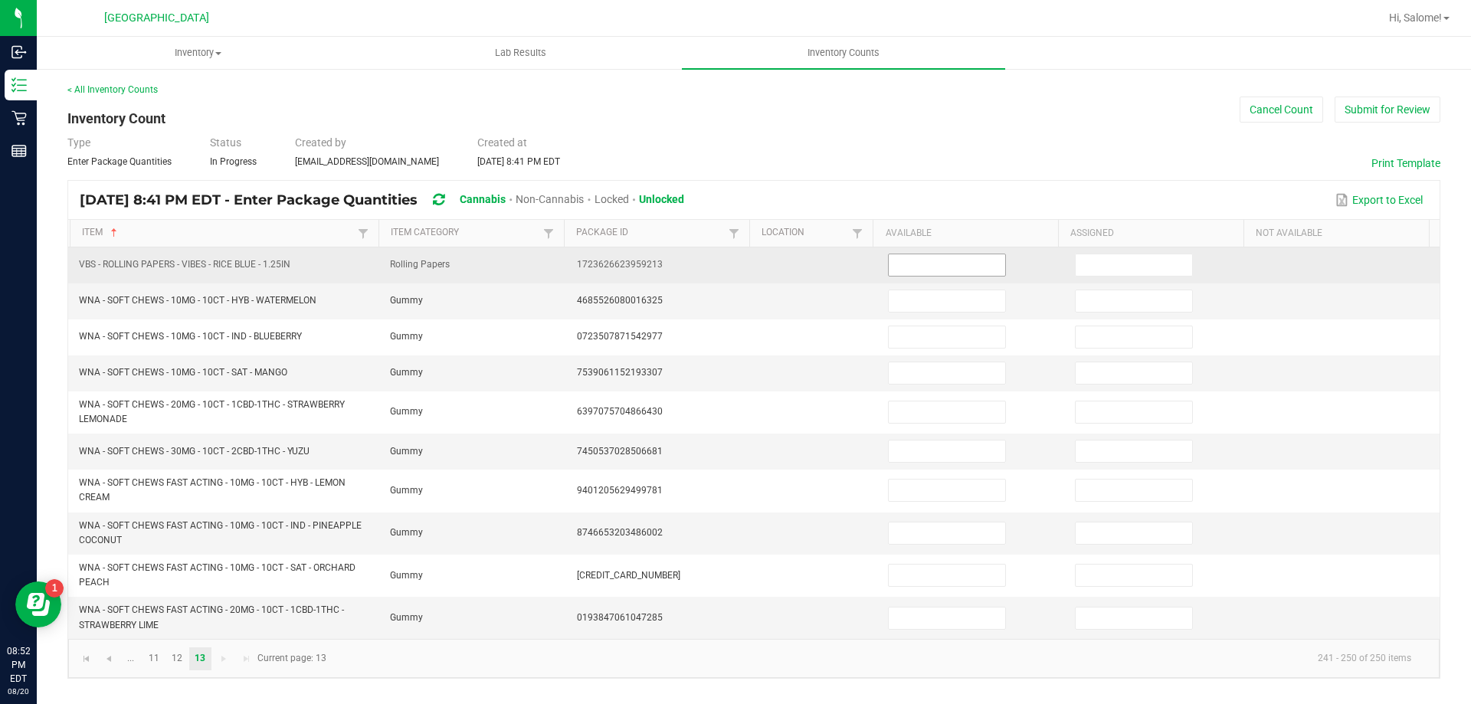
click at [896, 263] on input at bounding box center [947, 264] width 116 height 21
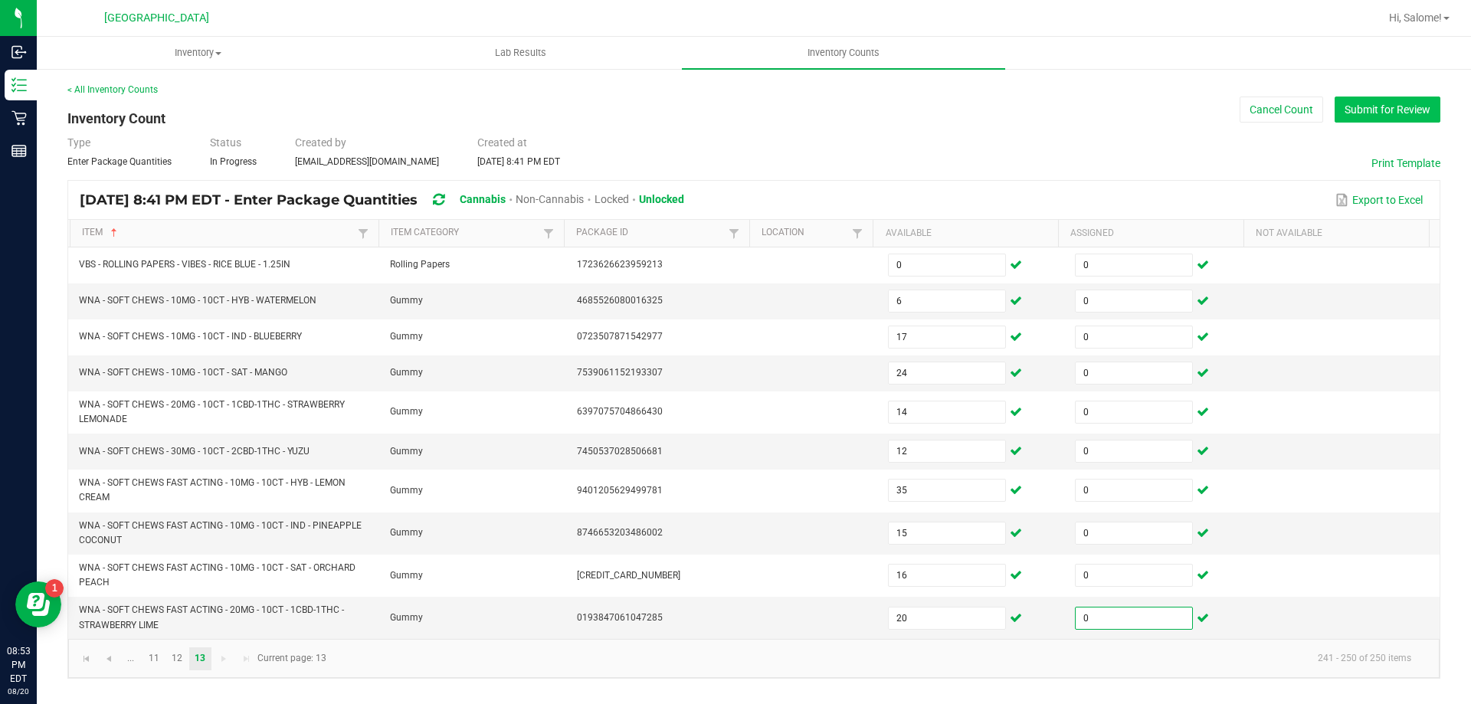
click at [1410, 106] on button "Submit for Review" at bounding box center [1388, 110] width 106 height 26
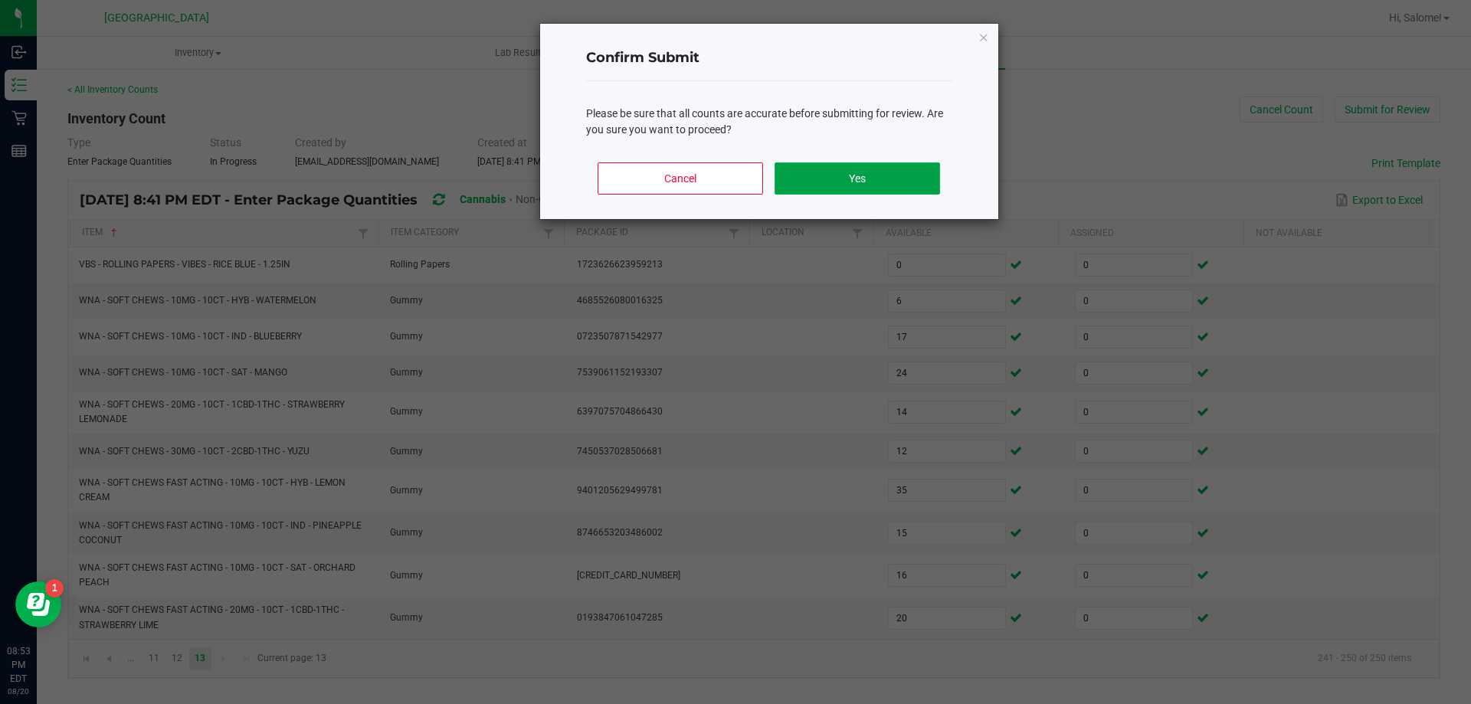
click at [928, 178] on button "Yes" at bounding box center [857, 178] width 165 height 32
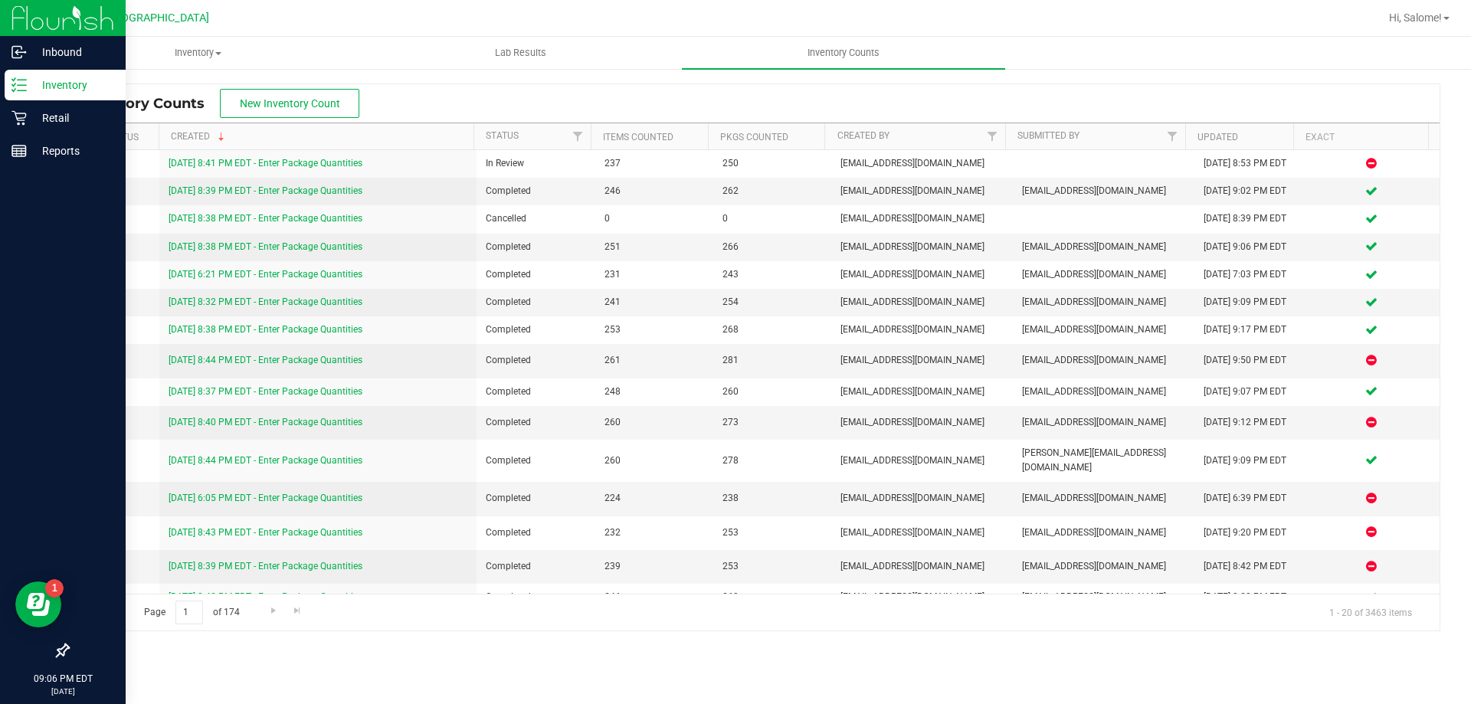
click at [57, 93] on p "Inventory" at bounding box center [73, 85] width 92 height 18
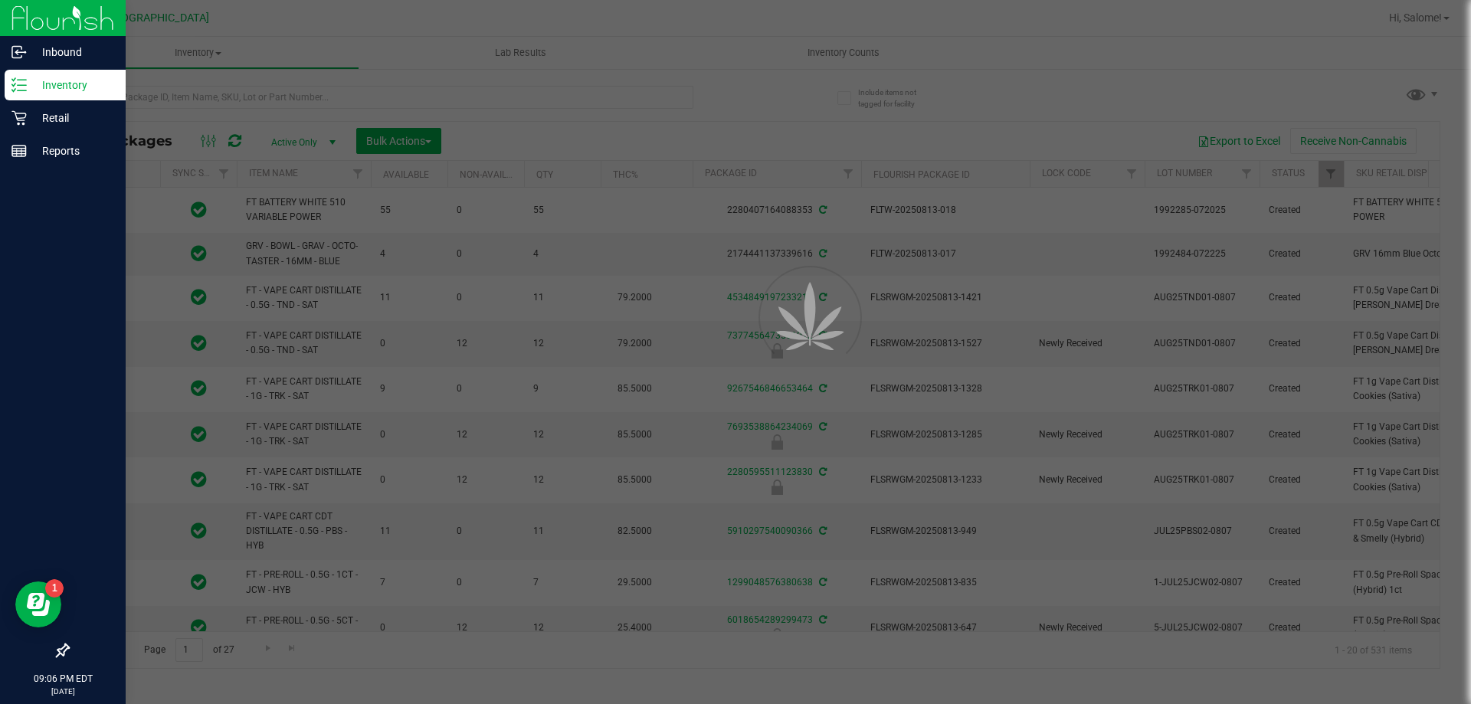
click at [232, 93] on div at bounding box center [735, 352] width 1471 height 704
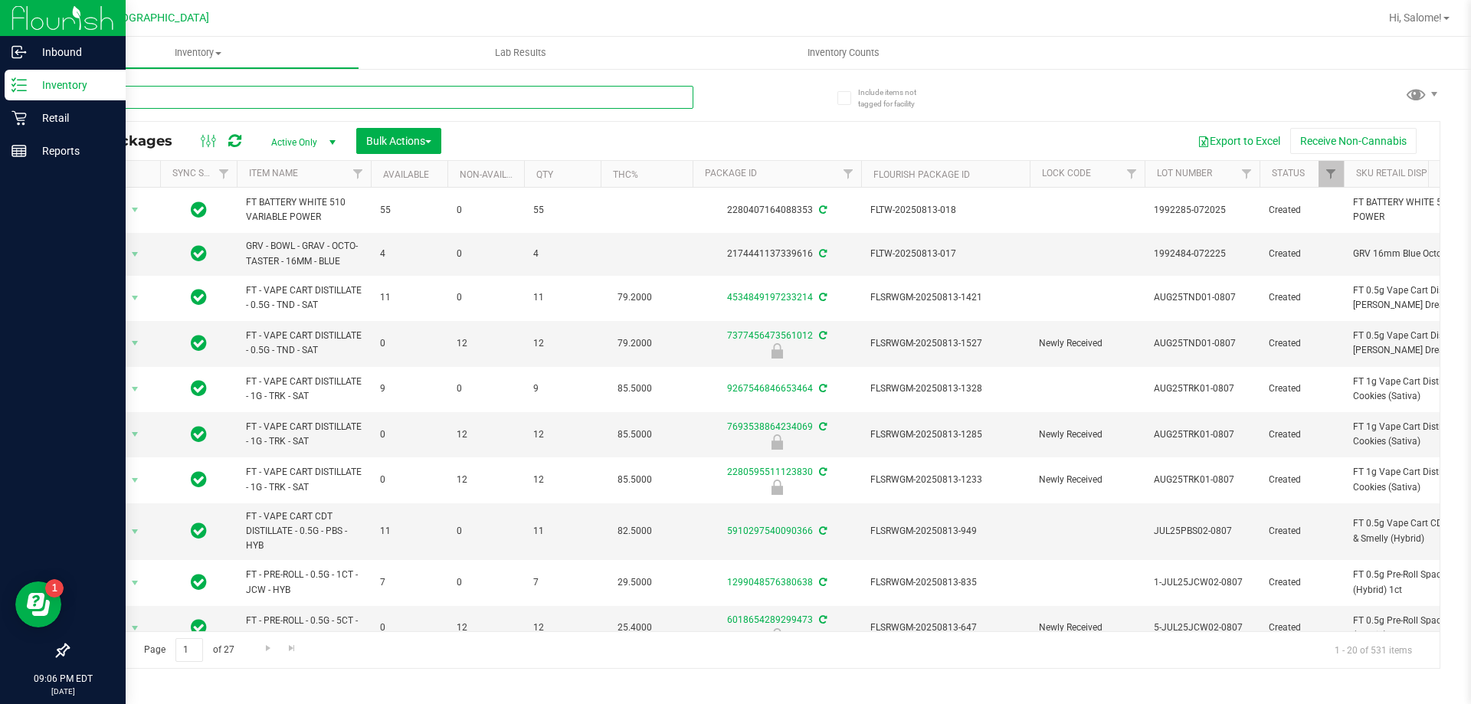
click at [257, 94] on input "text" at bounding box center [380, 97] width 626 height 23
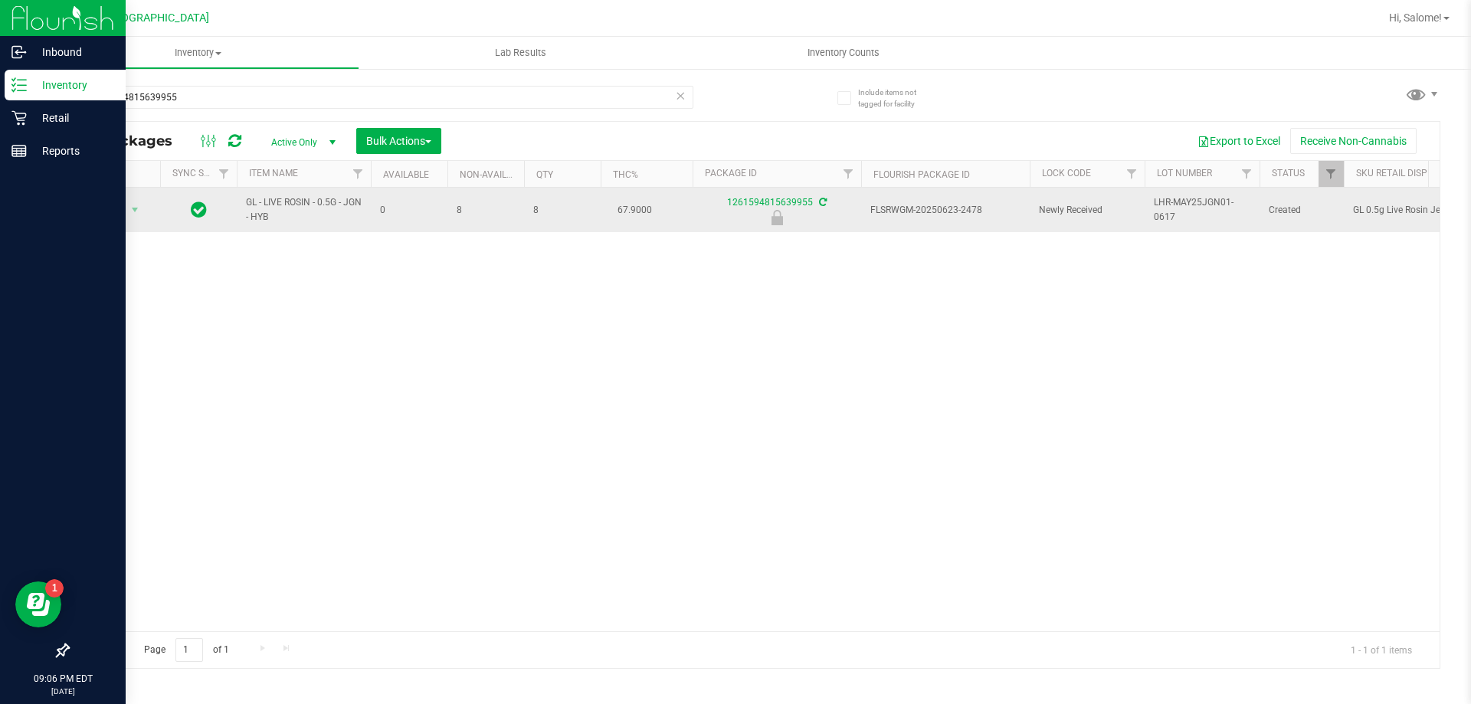
click at [317, 198] on span "GL - LIVE ROSIN - 0.5G - JGN - HYB" at bounding box center [304, 209] width 116 height 29
click at [317, 199] on span "GL - LIVE ROSIN - 0.5G - JGN - HYB" at bounding box center [304, 209] width 116 height 29
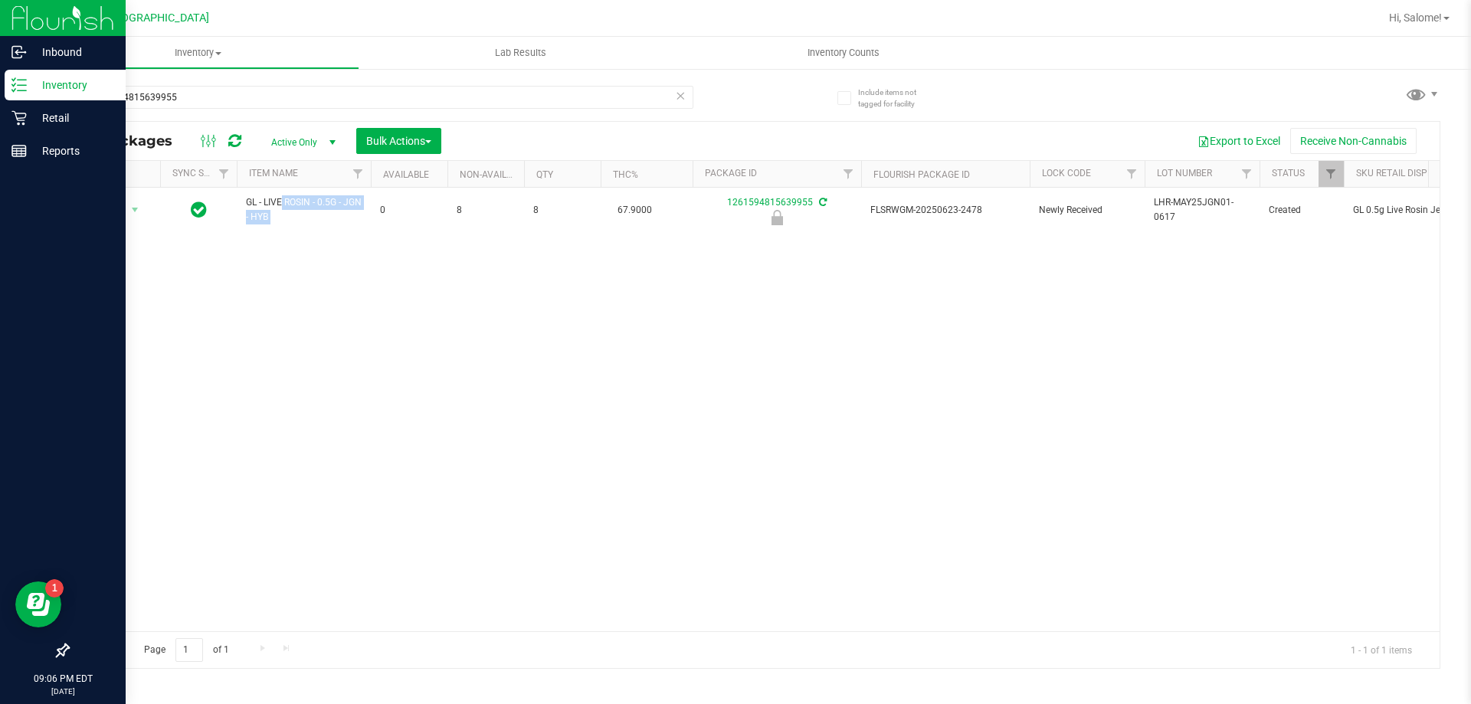
copy tr "GL - LIVE ROSIN - 0.5G - JGN - HYB"
click at [357, 96] on input "1261594815639955" at bounding box center [380, 97] width 626 height 23
paste input "GL - LIVE ROSIN - 0.5G - JGN - HYB"
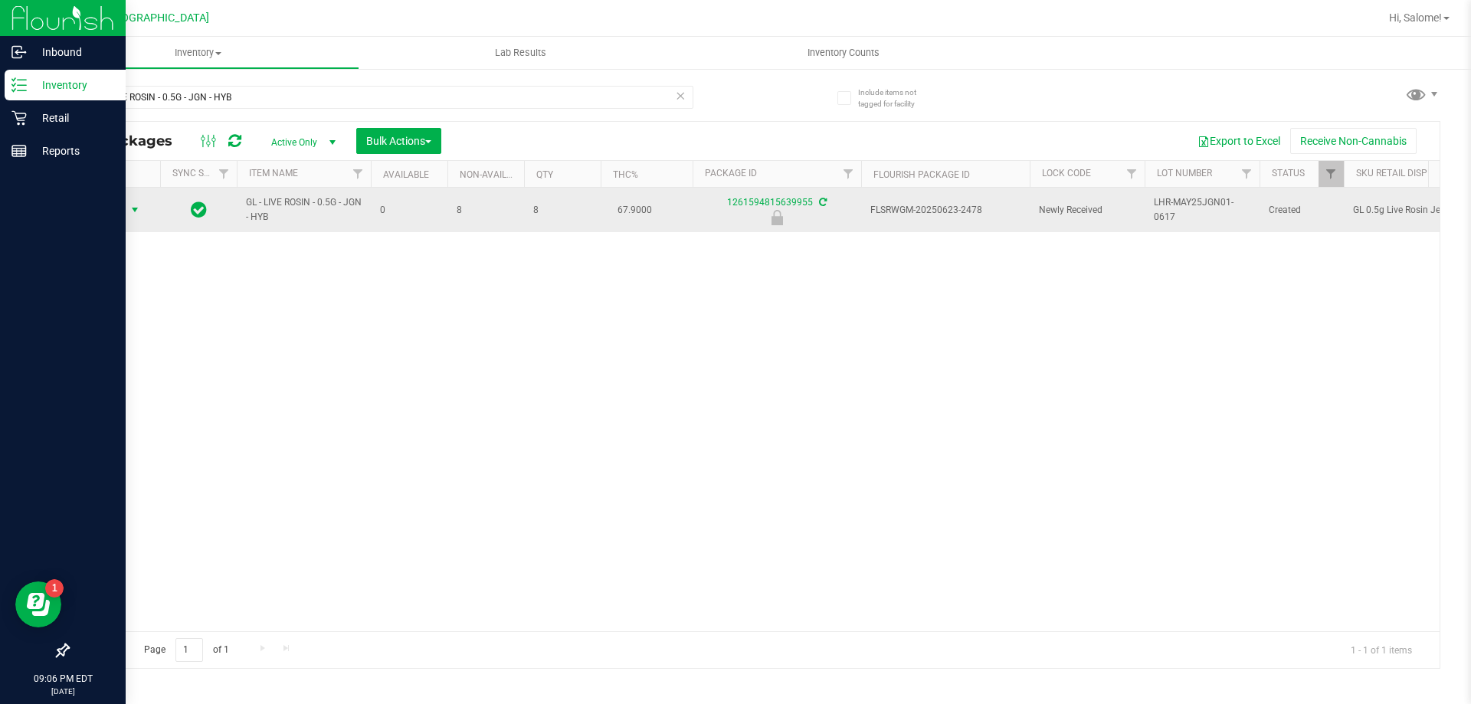
click at [124, 211] on span "Action" at bounding box center [104, 209] width 41 height 21
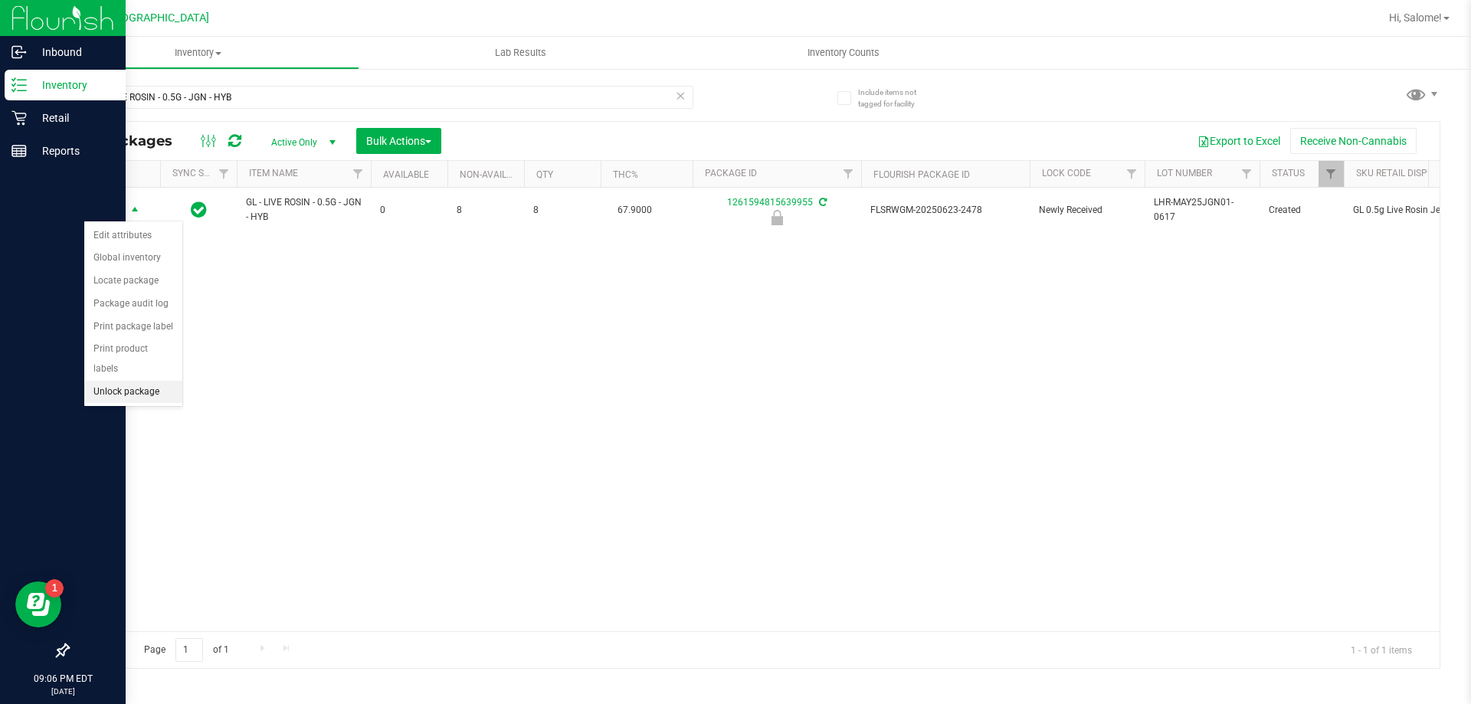
click at [160, 381] on li "Unlock package" at bounding box center [133, 392] width 98 height 23
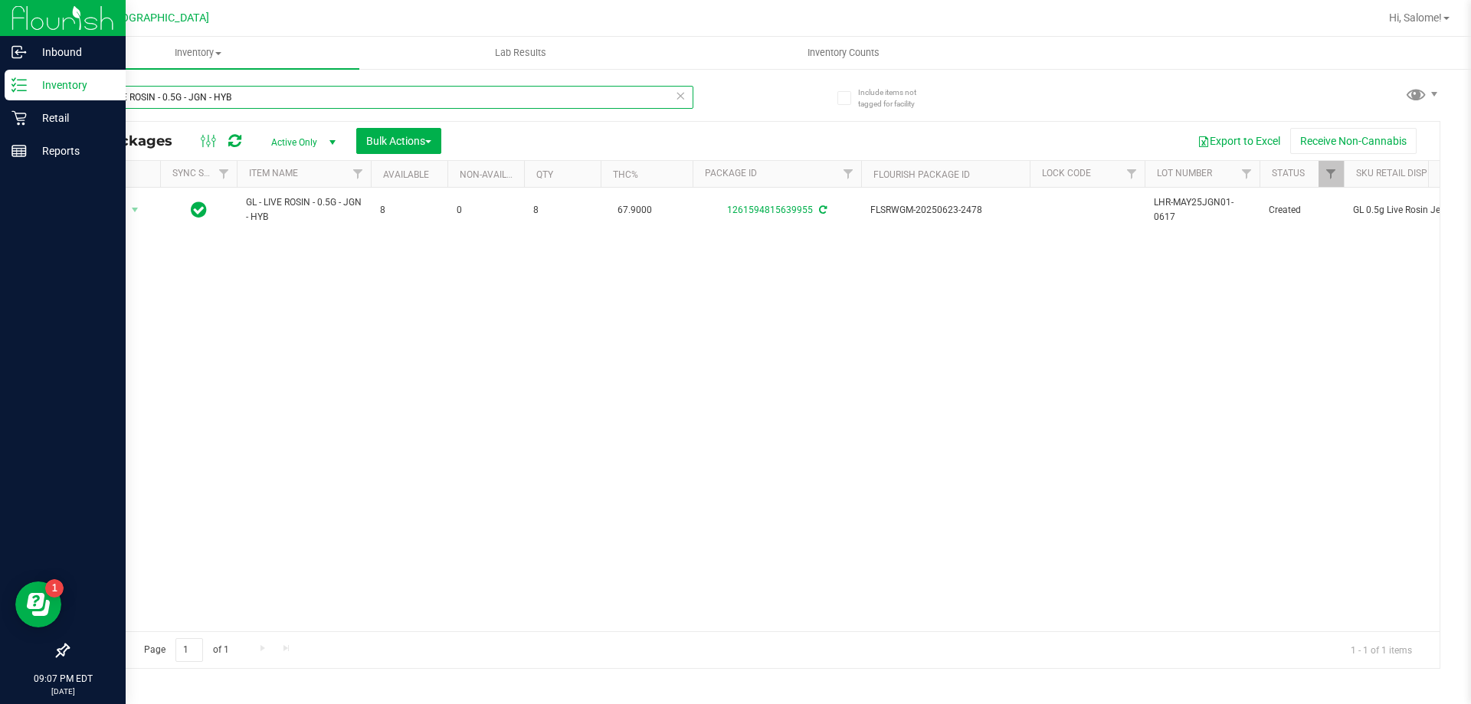
click at [270, 89] on input "GL - LIVE ROSIN - 0.5G - JGN - HYB" at bounding box center [380, 97] width 626 height 23
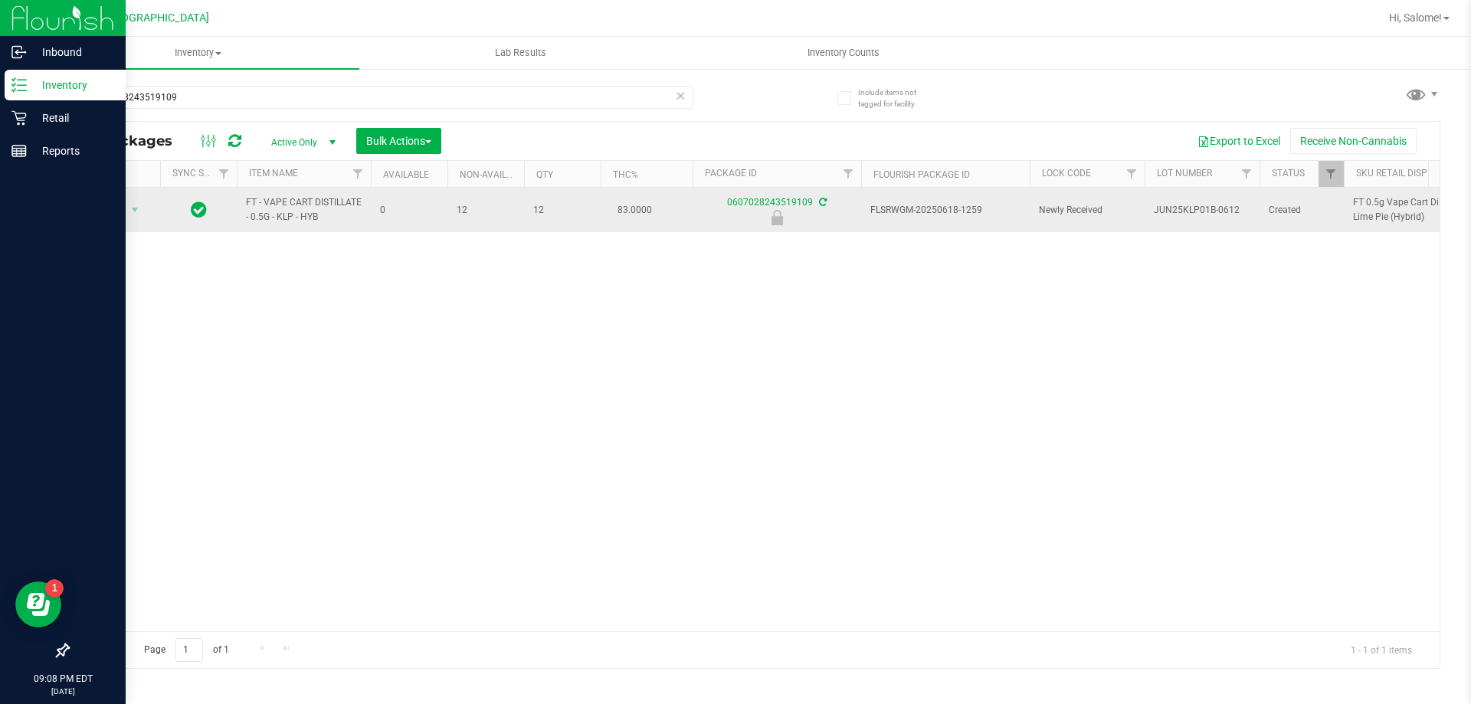
click at [299, 197] on span "FT - VAPE CART DISTILLATE - 0.5G - KLP - HYB" at bounding box center [304, 209] width 116 height 29
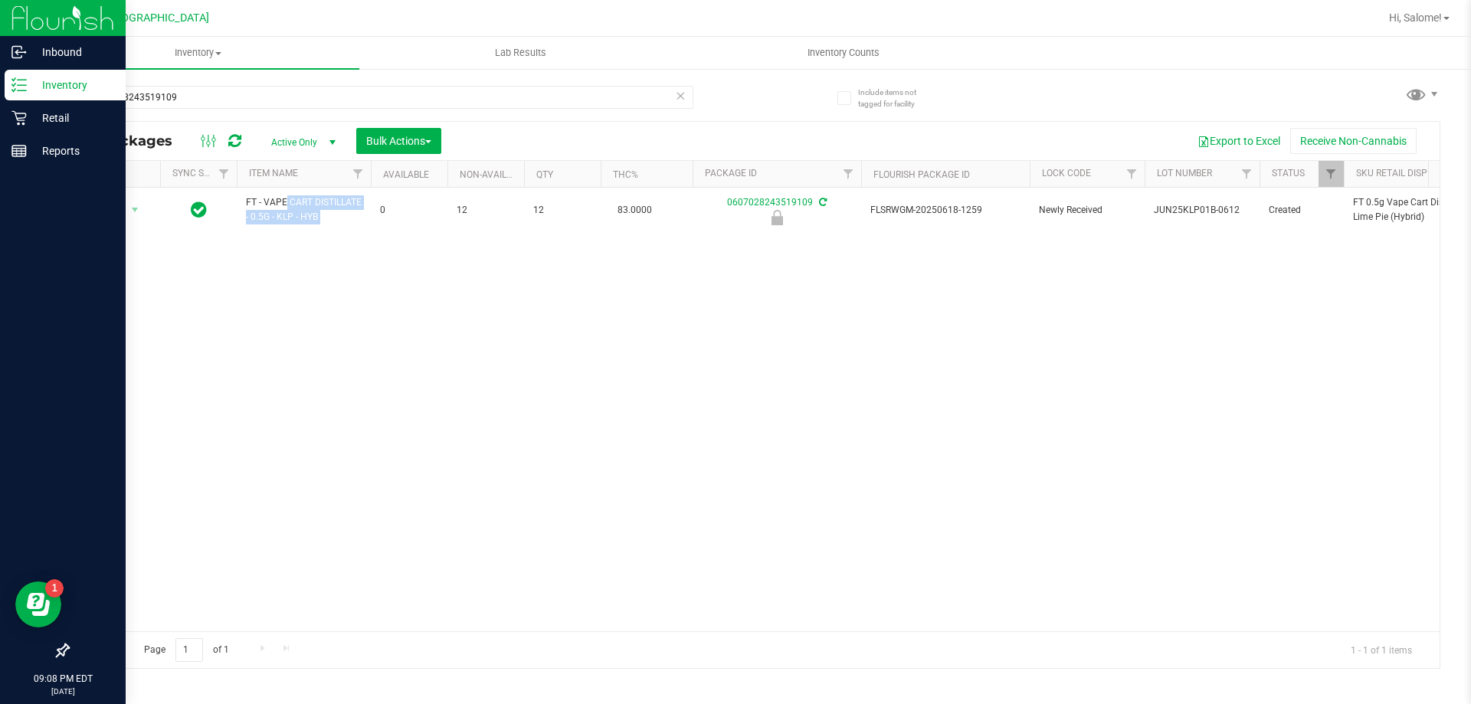
copy tr "FT - VAPE CART DISTILLATE - 0.5G - KLP - HYB"
click at [395, 93] on input "0607028243519109" at bounding box center [380, 97] width 626 height 23
paste input "FT - VAPE CART DISTILLATE - 0.5G - KLP - HYB"
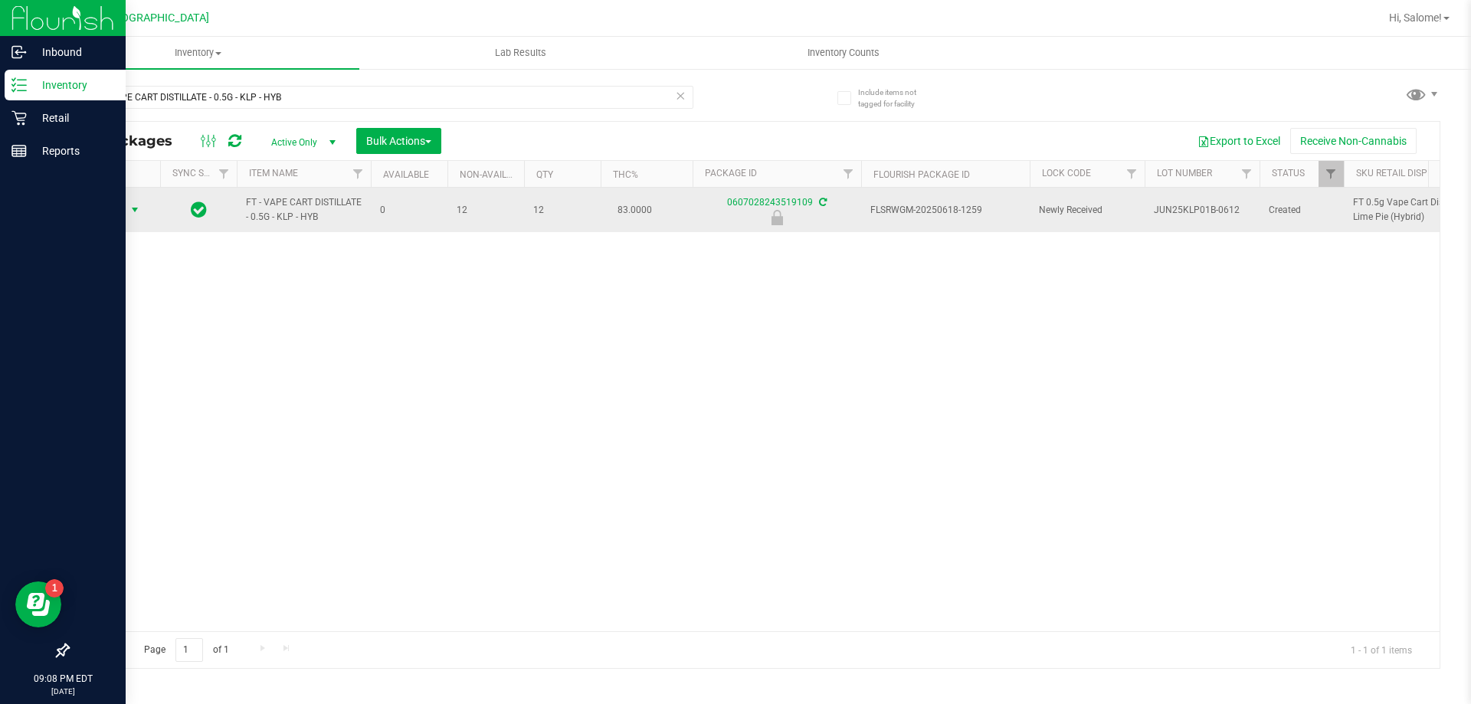
click at [120, 211] on span "Action" at bounding box center [104, 209] width 41 height 21
click at [334, 203] on span "FT - VAPE CART DISTILLATE - 0.5G - KLP - HYB" at bounding box center [304, 209] width 116 height 29
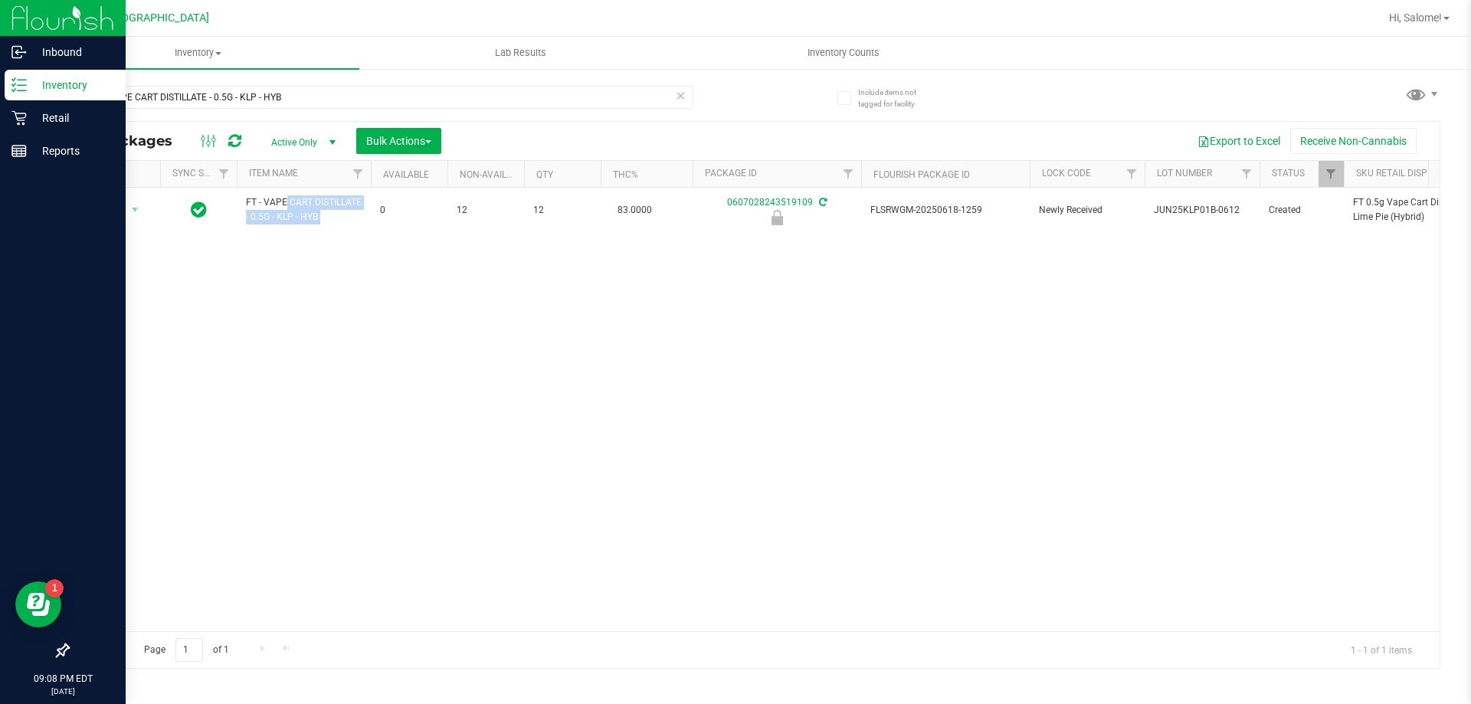
copy tr "FT - VAPE CART DISTILLATE - 0.5G - KLP - HYB"
click at [351, 100] on input "FT - VAPE CART DISTILLATE - 0.5G - KLP - HYB" at bounding box center [380, 97] width 626 height 23
click at [354, 94] on input "FT - VAPE CART DISTILLATE - 0.5G - KLP - HYB" at bounding box center [380, 97] width 626 height 23
click at [354, 91] on input "FT - VAPE CART DISTILLATE - 0.5G - KLP - HYB" at bounding box center [380, 97] width 626 height 23
click at [351, 90] on input "FT - VAPE CART DISTILLATE - 0.5G - KLP - HYB" at bounding box center [380, 97] width 626 height 23
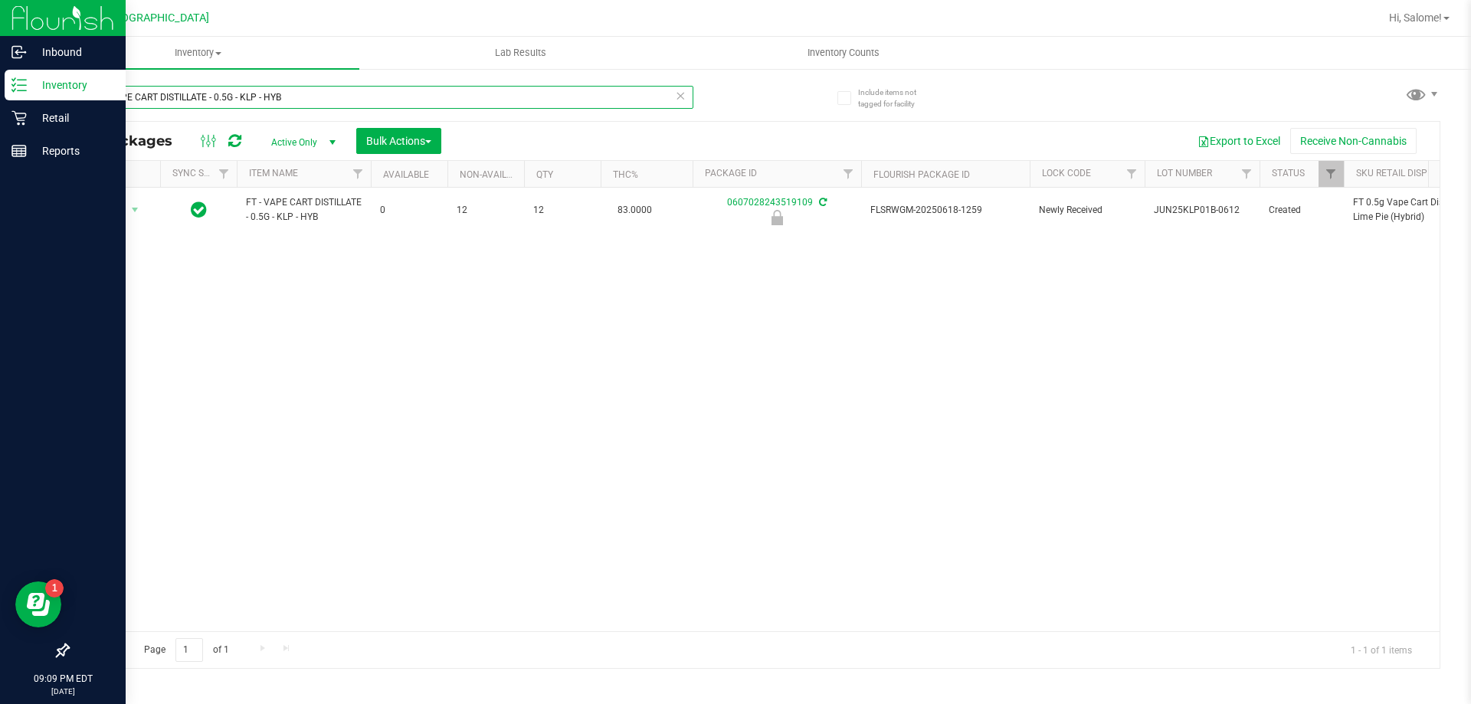
click at [349, 88] on input "FT - VAPE CART DISTILLATE - 0.5G - KLP - HYB" at bounding box center [380, 97] width 626 height 23
click at [286, 101] on input "FT - VAPE CART DISTILLATE - 0.5G - KLP - HYB" at bounding box center [380, 97] width 626 height 23
click at [285, 101] on input "FT - VAPE CART DISTILLATE - 0.5G - KLP - HYB" at bounding box center [380, 97] width 626 height 23
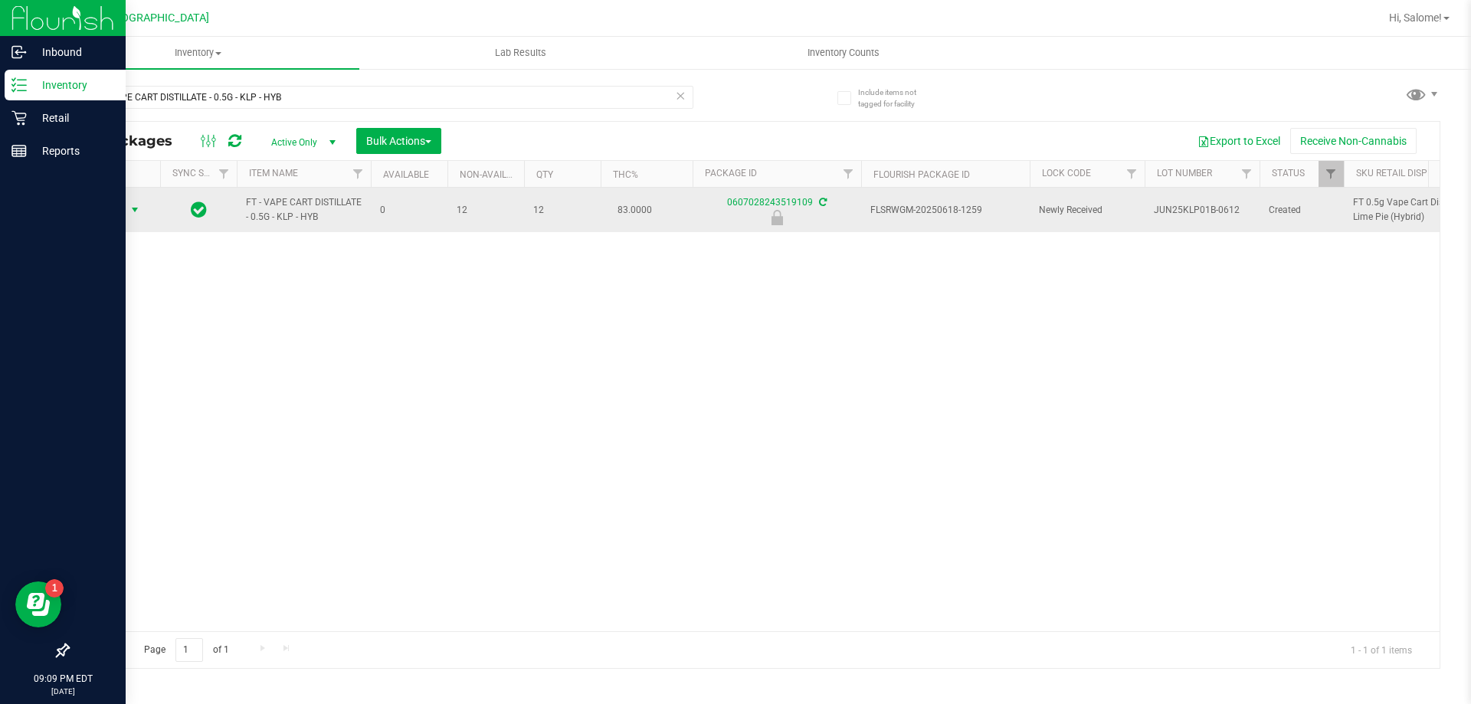
click at [131, 215] on span "select" at bounding box center [135, 210] width 12 height 12
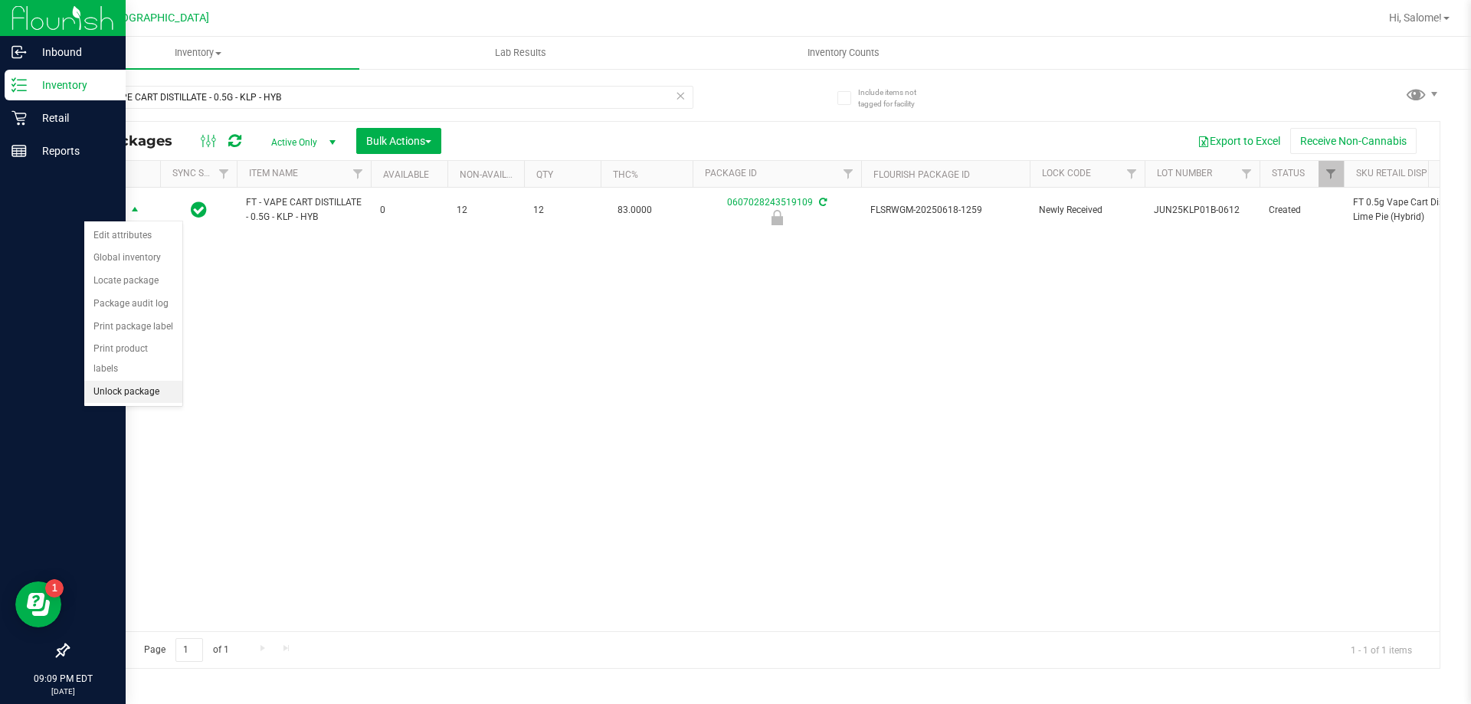
click at [123, 381] on li "Unlock package" at bounding box center [133, 392] width 98 height 23
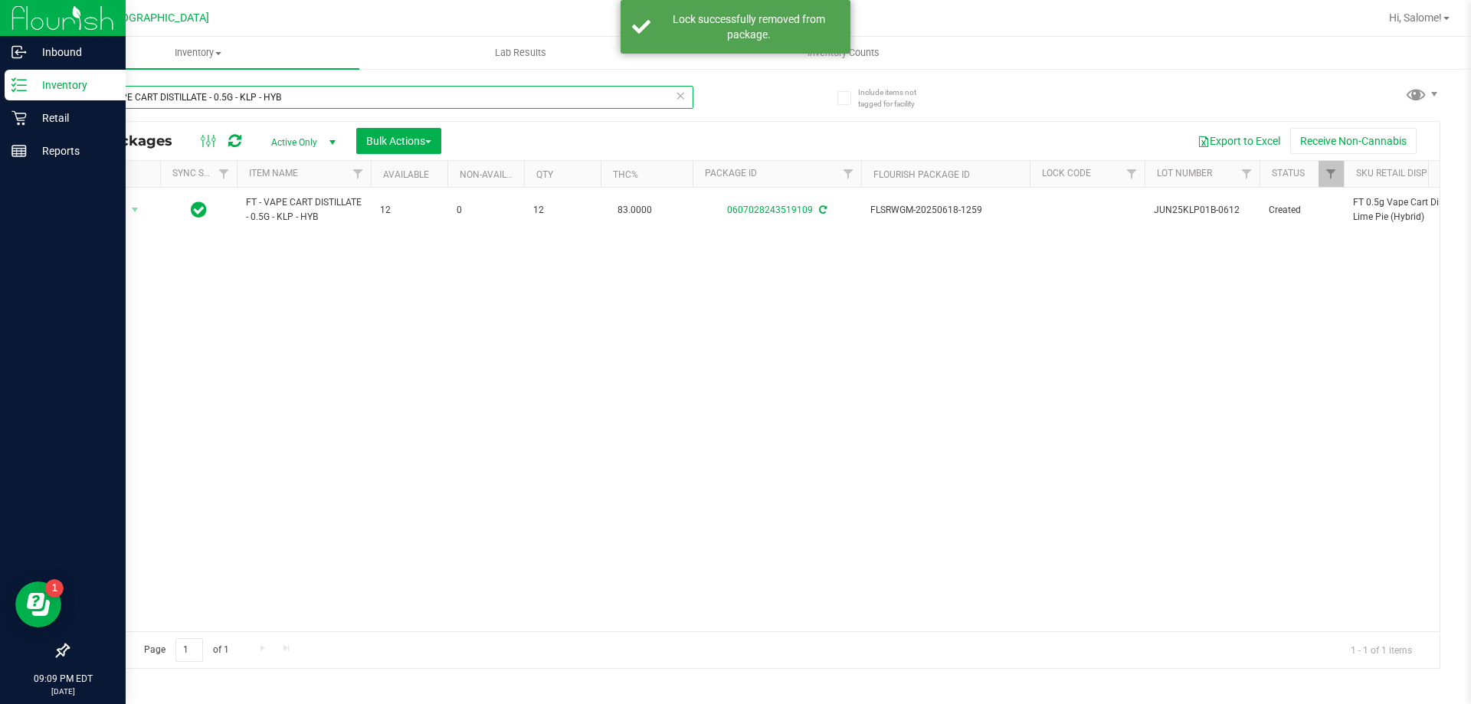
click at [326, 96] on input "FT - VAPE CART DISTILLATE - 0.5G - KLP - HYB" at bounding box center [380, 97] width 626 height 23
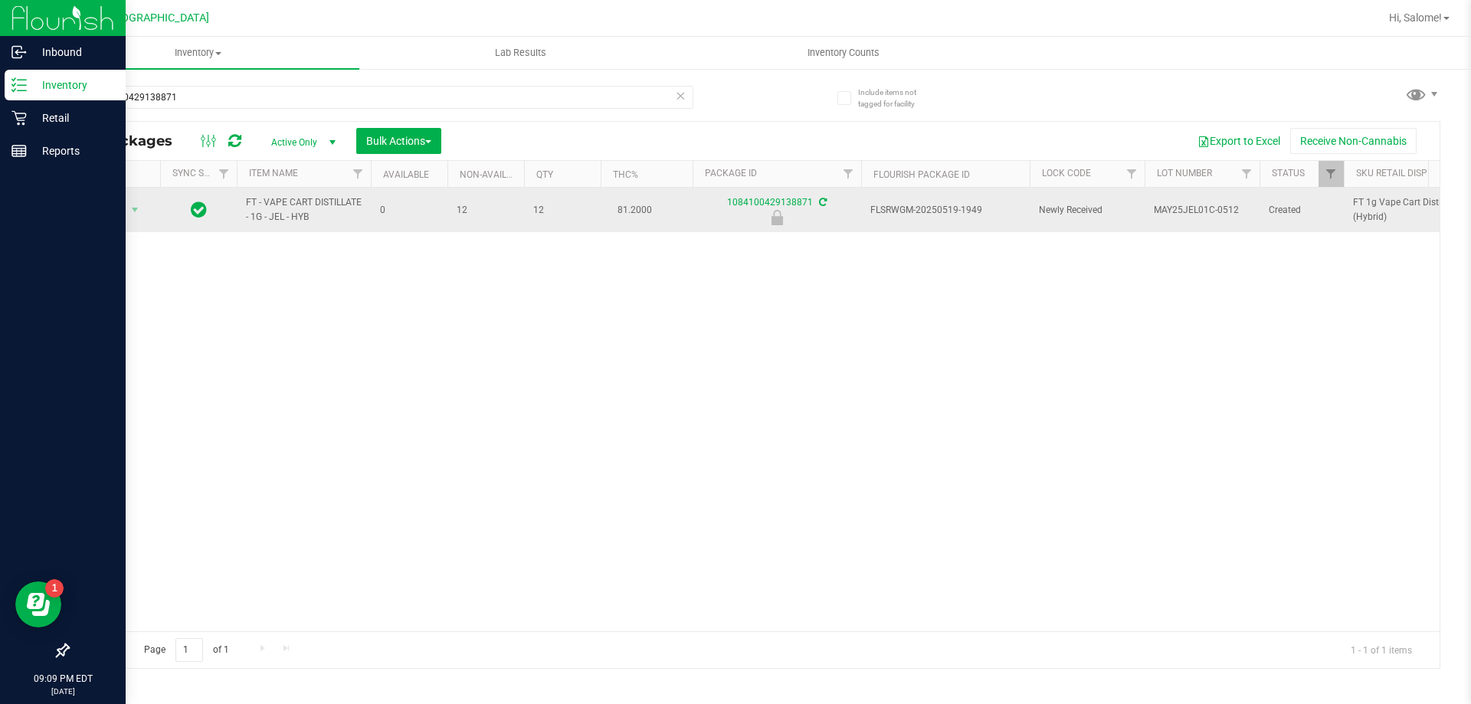
click at [340, 204] on span "FT - VAPE CART DISTILLATE - 1G - JEL - HYB" at bounding box center [304, 209] width 116 height 29
copy tr "FT - VAPE CART DISTILLATE - 1G - JEL - HYB"
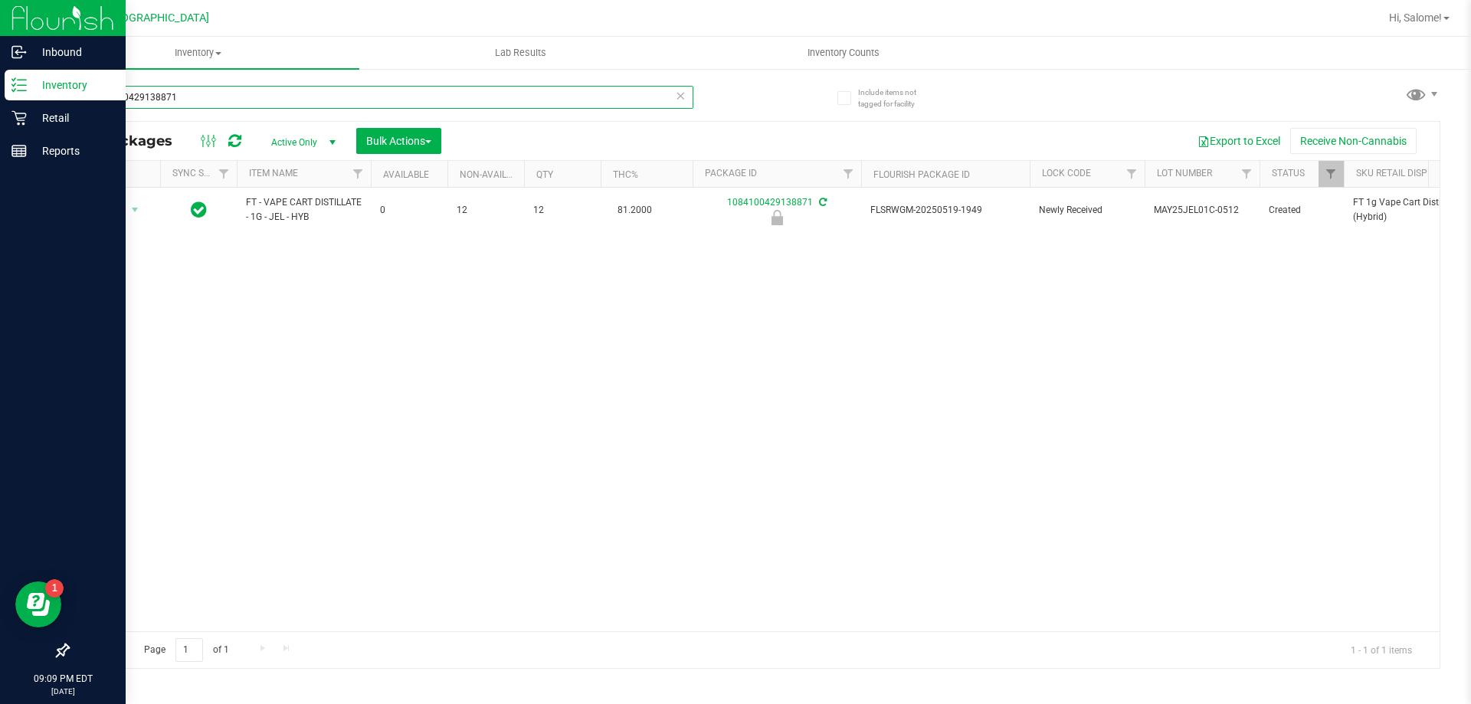
click at [428, 94] on input "1084100429138871" at bounding box center [380, 97] width 626 height 23
paste input "FT - VAPE CART DISTILLATE - 1G - JEL - HYB"
drag, startPoint x: 357, startPoint y: 309, endPoint x: 1118, endPoint y: 0, distance: 821.0
click at [754, 183] on div "All Packages Active Only Active Only Lab Samples Locked All External Internal B…" at bounding box center [753, 395] width 1373 height 548
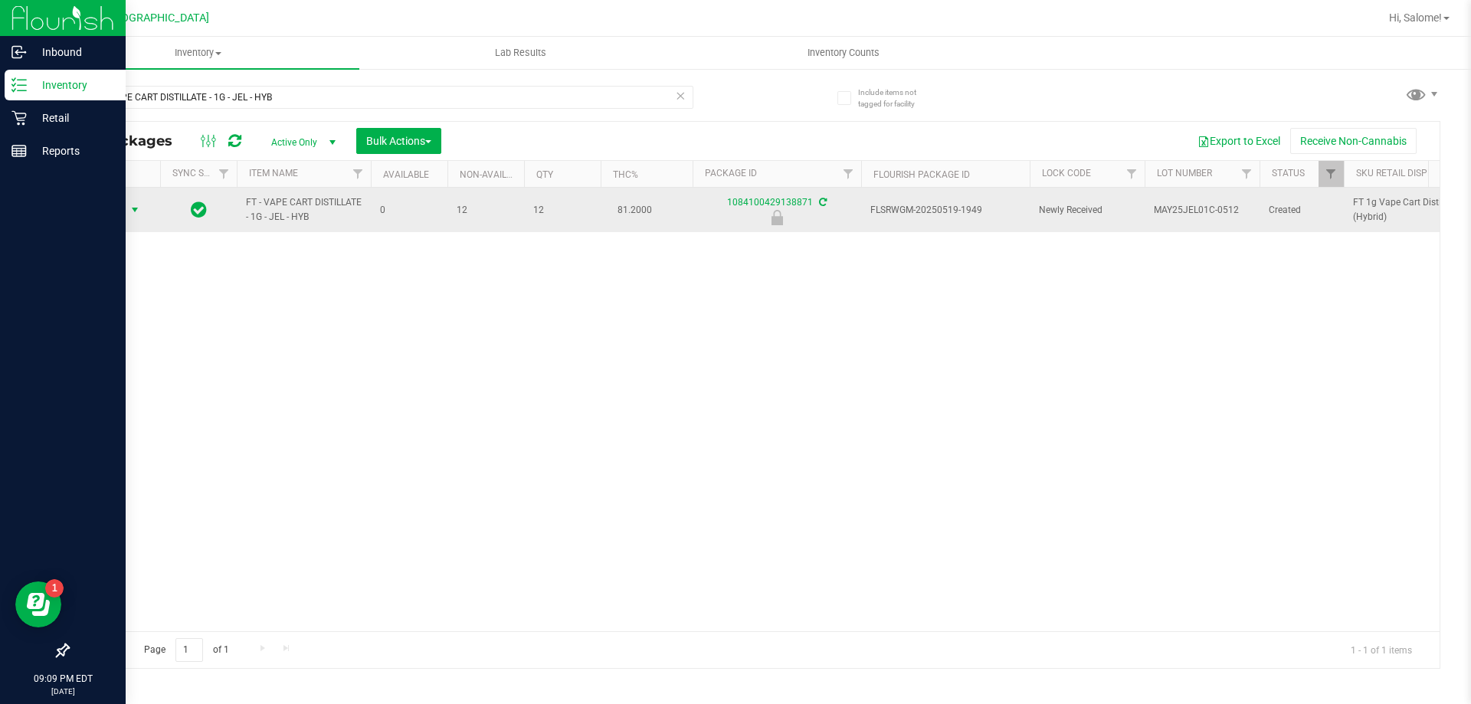
click at [121, 202] on span "Action" at bounding box center [104, 209] width 41 height 21
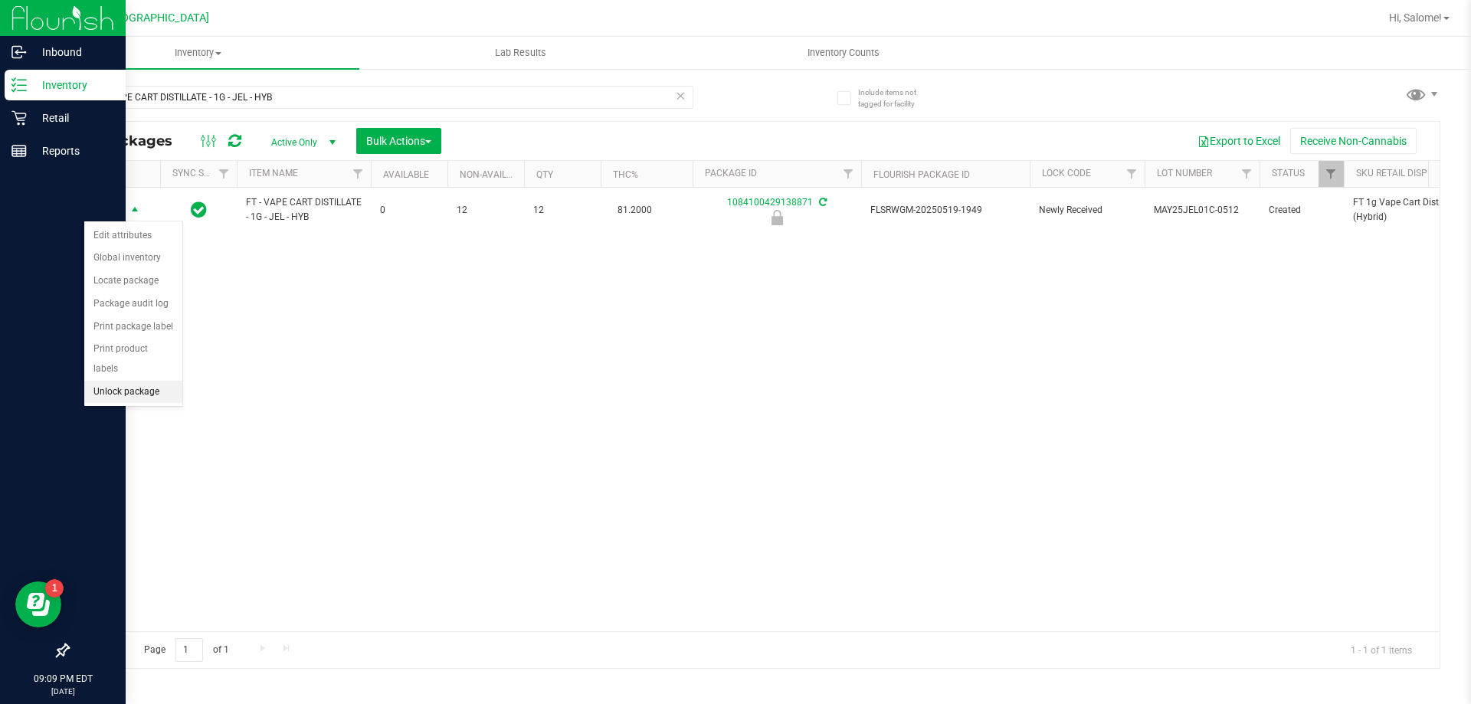
click at [139, 382] on li "Unlock package" at bounding box center [133, 392] width 98 height 23
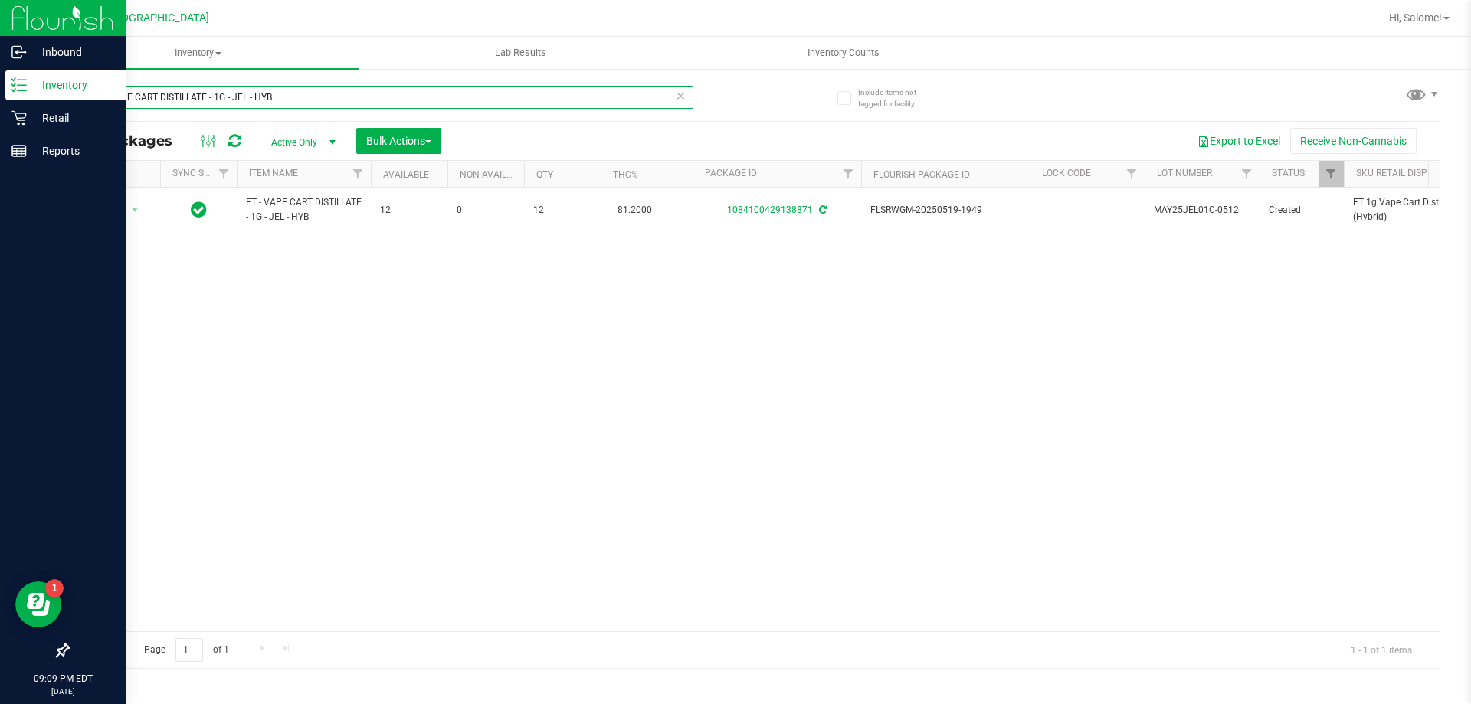
click at [334, 101] on input "FT - VAPE CART DISTILLATE - 1G - JEL - HYB" at bounding box center [380, 97] width 626 height 23
click at [334, 100] on input "FT - VAPE CART DISTILLATE - 1G - JEL - HYB" at bounding box center [380, 97] width 626 height 23
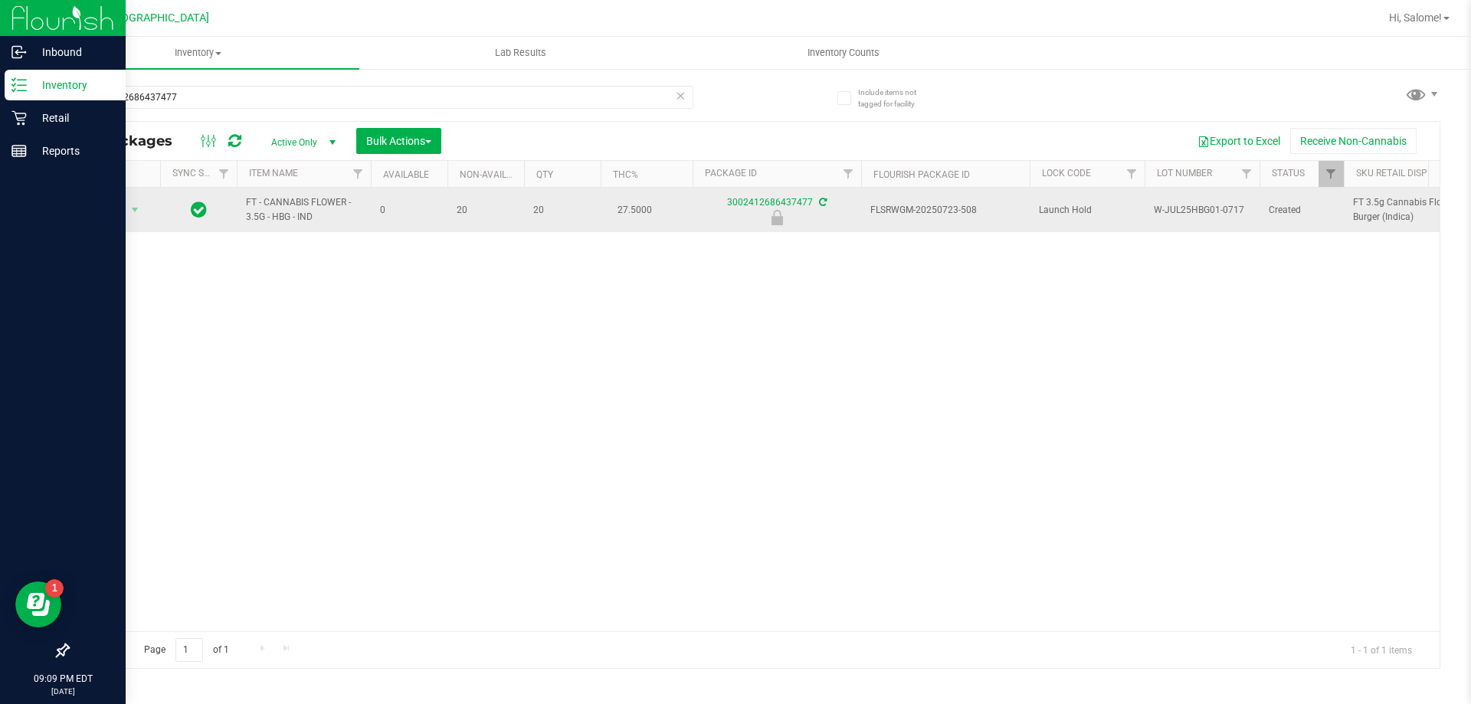
click at [275, 201] on span "FT - CANNABIS FLOWER - 3.5G - HBG - IND" at bounding box center [304, 209] width 116 height 29
click at [274, 201] on span "FT - CANNABIS FLOWER - 3.5G - HBG - IND" at bounding box center [304, 209] width 116 height 29
copy tr "FT - CANNABIS FLOWER - 3.5G - HBG - IND"
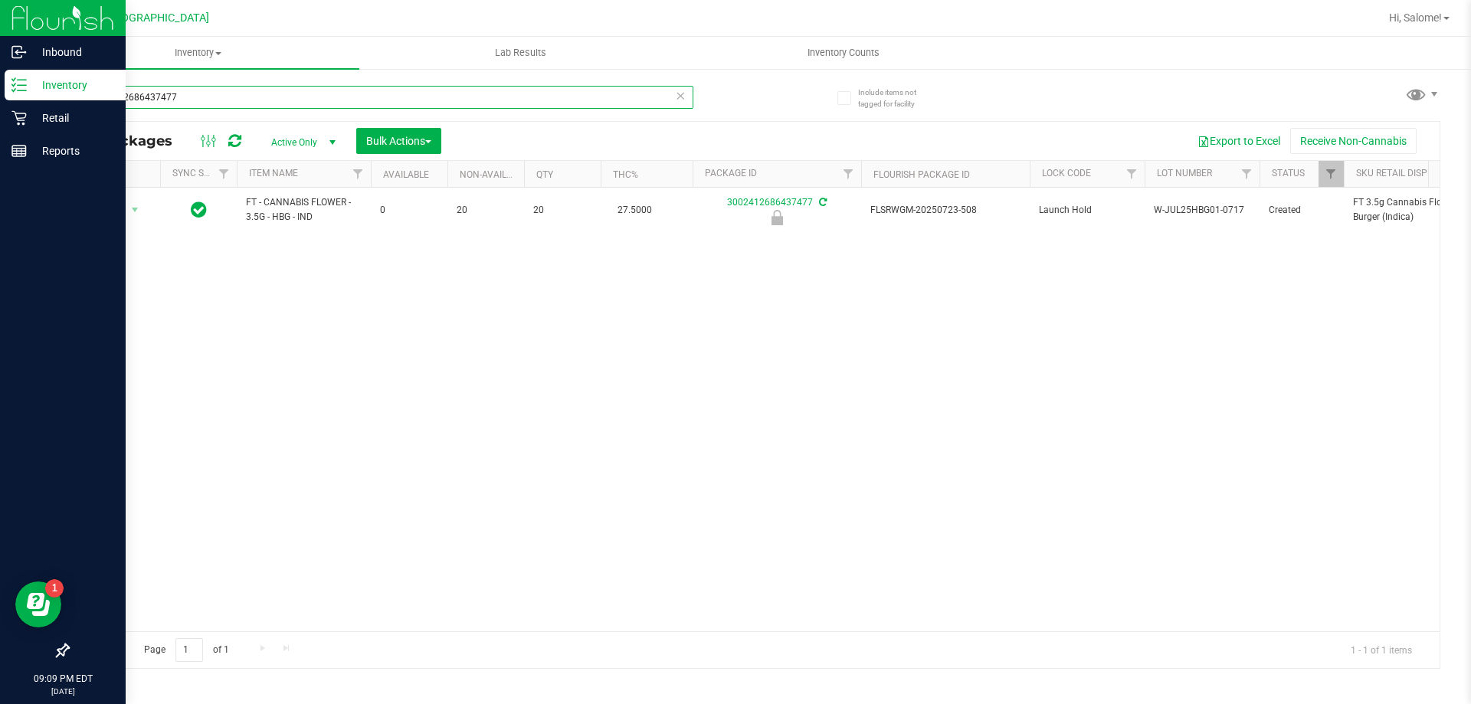
click at [368, 99] on input "3002412686437477" at bounding box center [380, 97] width 626 height 23
paste input "FT - CANNABIS FLOWER - 3.5G - HBG - IND"
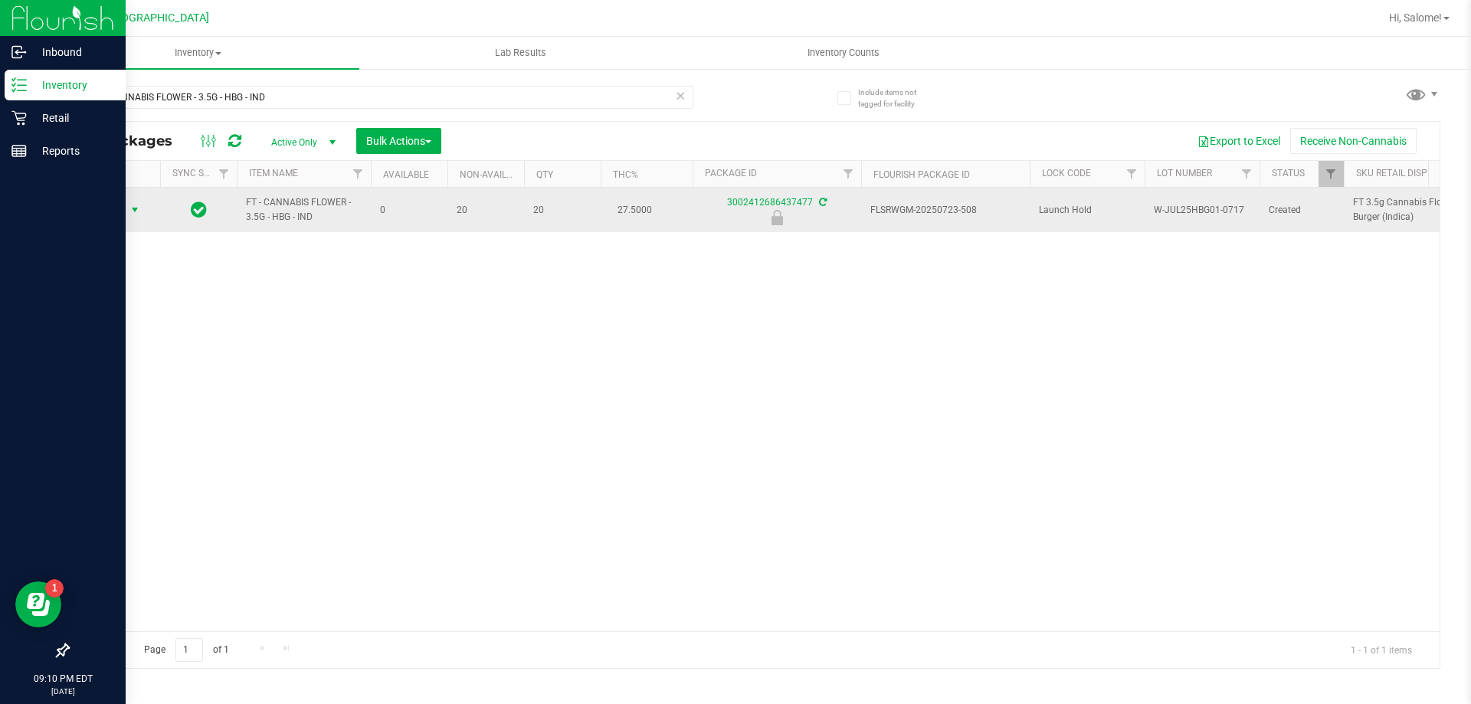
click at [110, 210] on span "Action" at bounding box center [104, 209] width 41 height 21
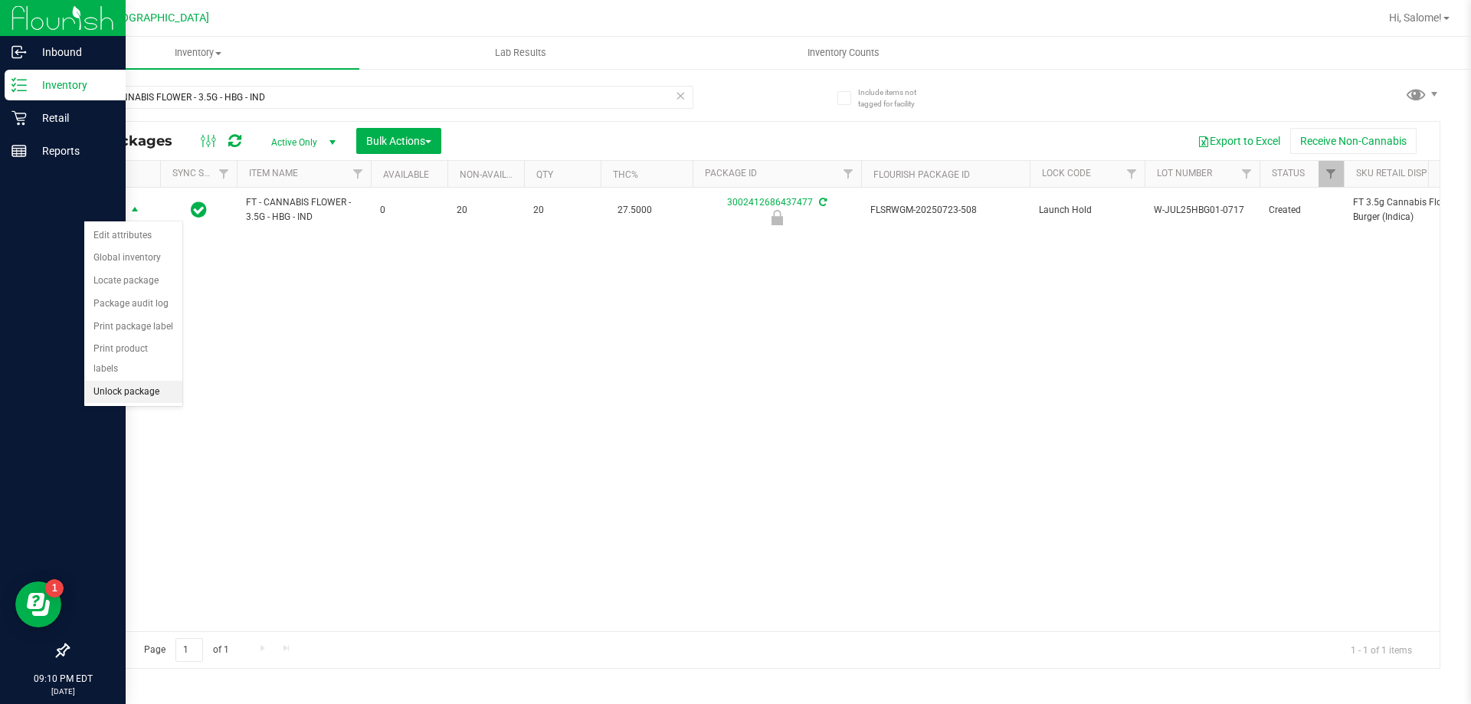
click at [117, 381] on li "Unlock package" at bounding box center [133, 392] width 98 height 23
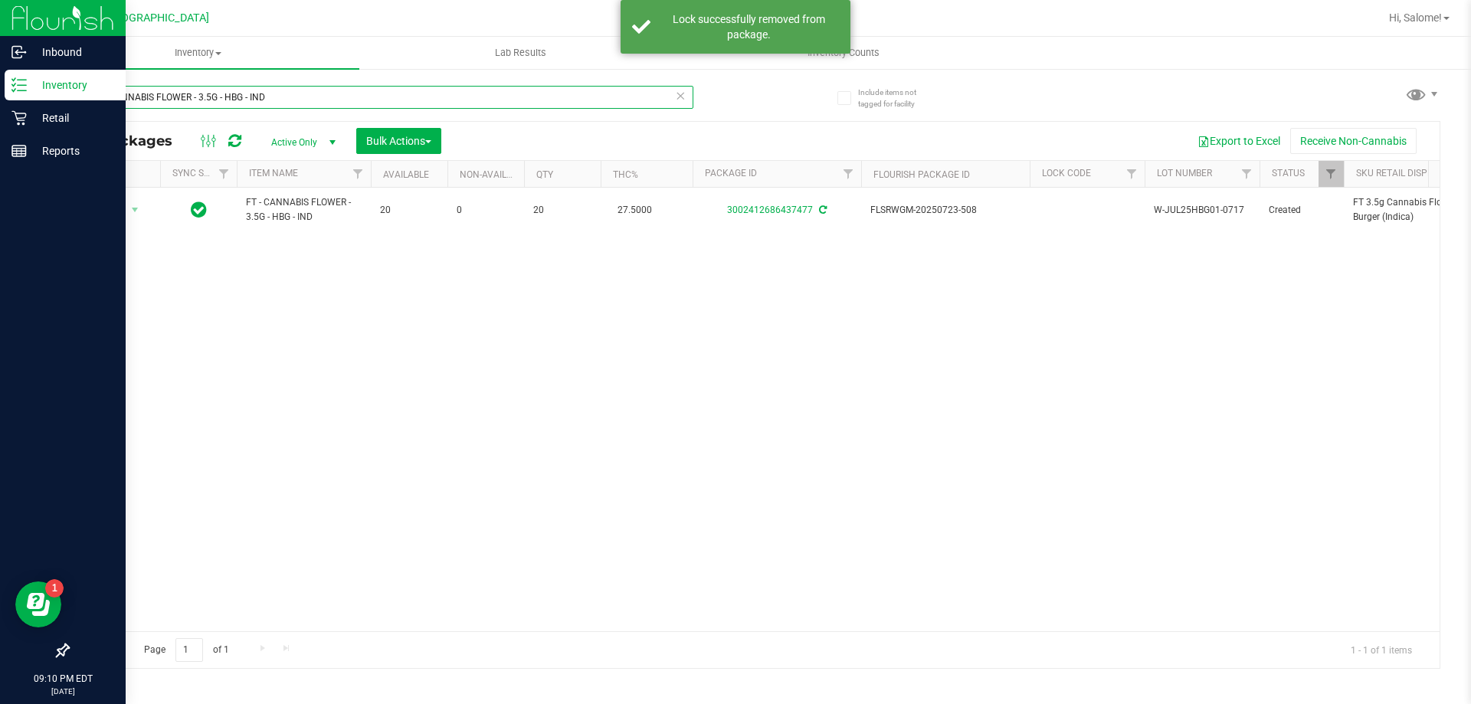
click at [540, 103] on input "FT - CANNABIS FLOWER - 3.5G - HBG - IND" at bounding box center [380, 97] width 626 height 23
click at [533, 111] on div "FT - CANNABIS FLOWER - 3.5G - HBG - IND" at bounding box center [380, 103] width 626 height 35
click at [533, 93] on input "FT - CANNABIS FLOWER - 3.5G - HBG - IND" at bounding box center [380, 97] width 626 height 23
click at [529, 97] on input "FT - CANNABIS FLOWER - 3.5G - HBG - IND" at bounding box center [380, 97] width 626 height 23
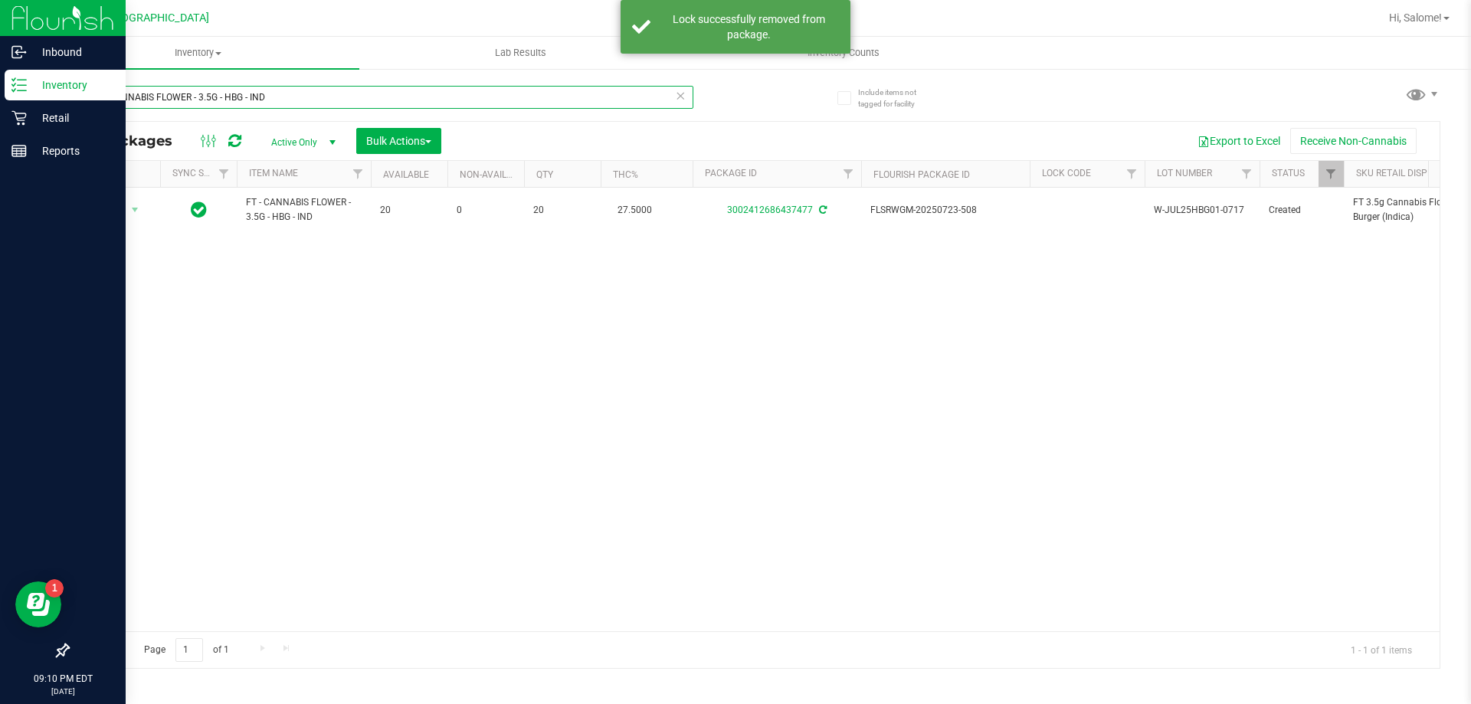
click at [529, 97] on input "FT - CANNABIS FLOWER - 3.5G - HBG - IND" at bounding box center [380, 97] width 626 height 23
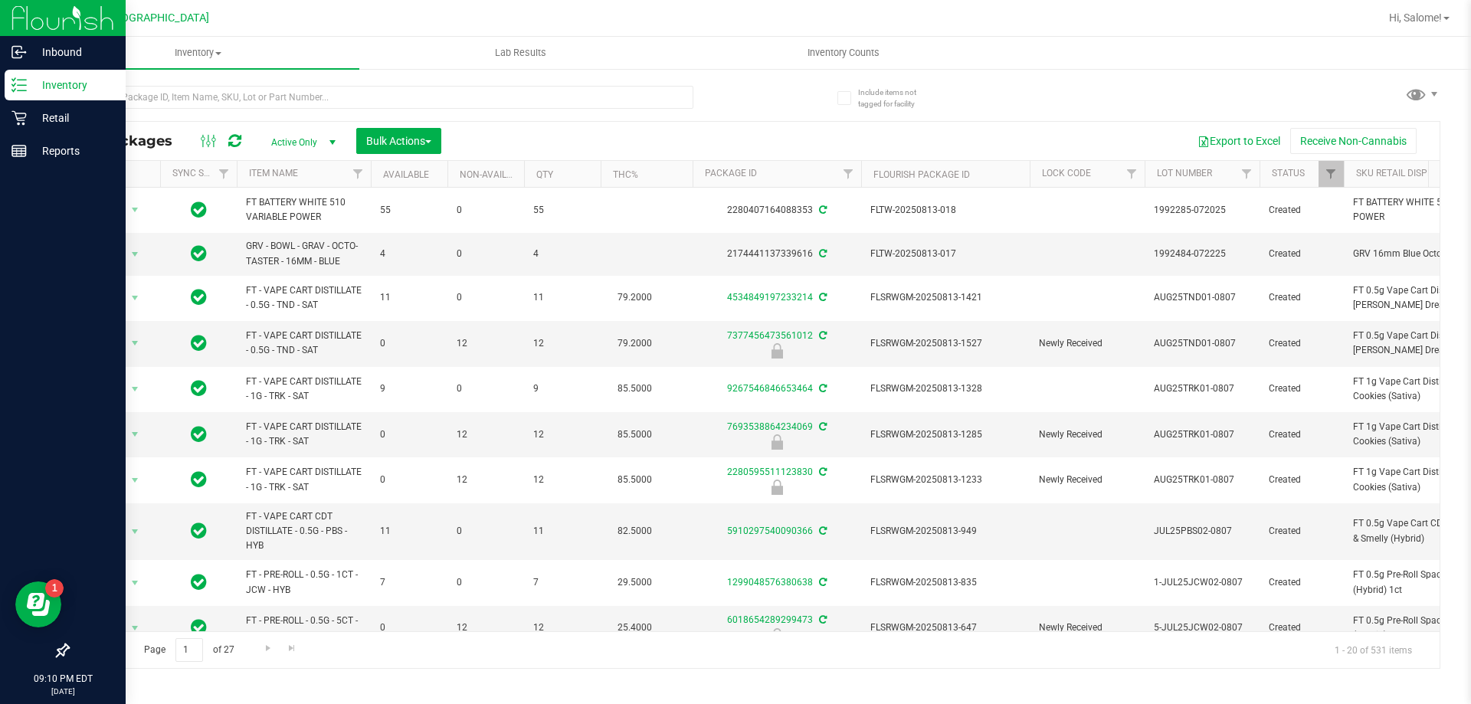
click at [1462, 20] on div "Hi, Salome!" at bounding box center [1421, 18] width 84 height 30
click at [1445, 21] on link "Hi, Salome!" at bounding box center [1419, 18] width 73 height 16
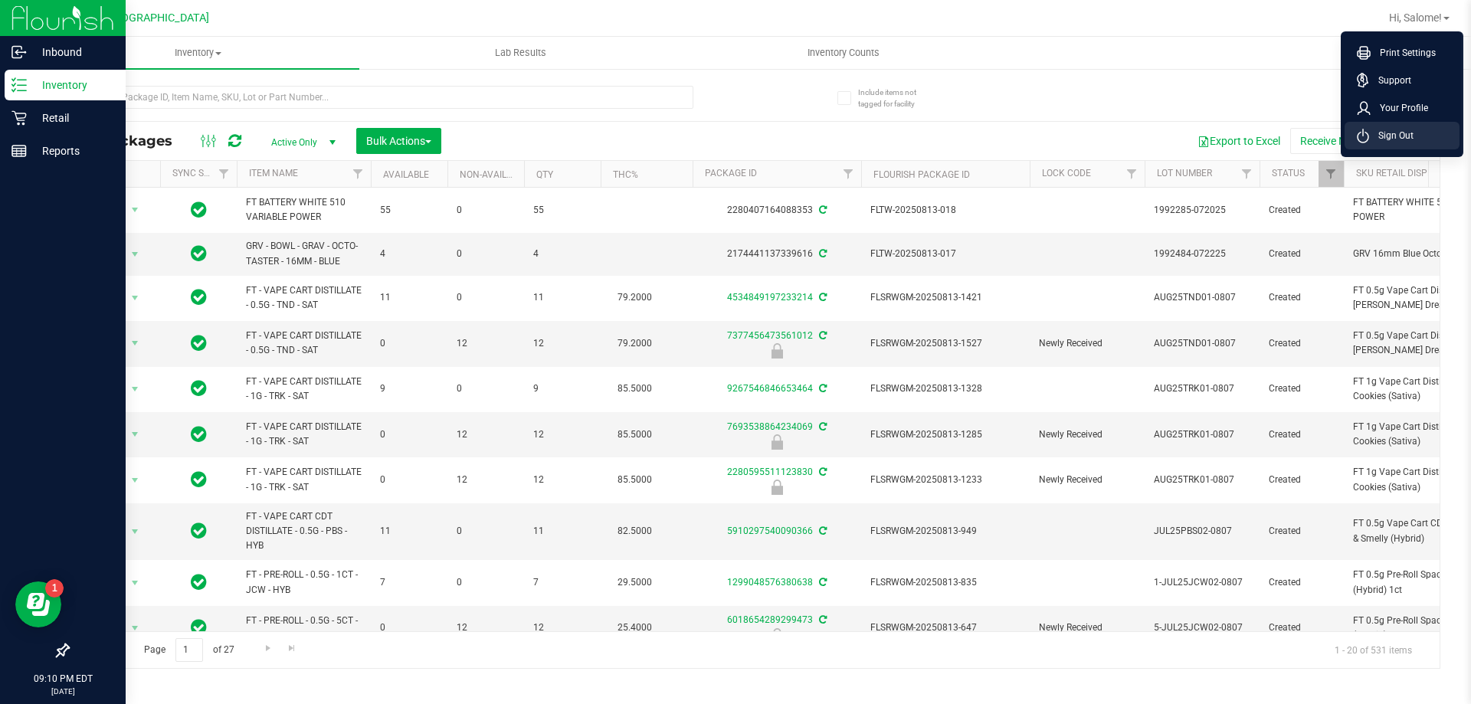
click at [1376, 129] on span "Sign Out" at bounding box center [1391, 135] width 44 height 15
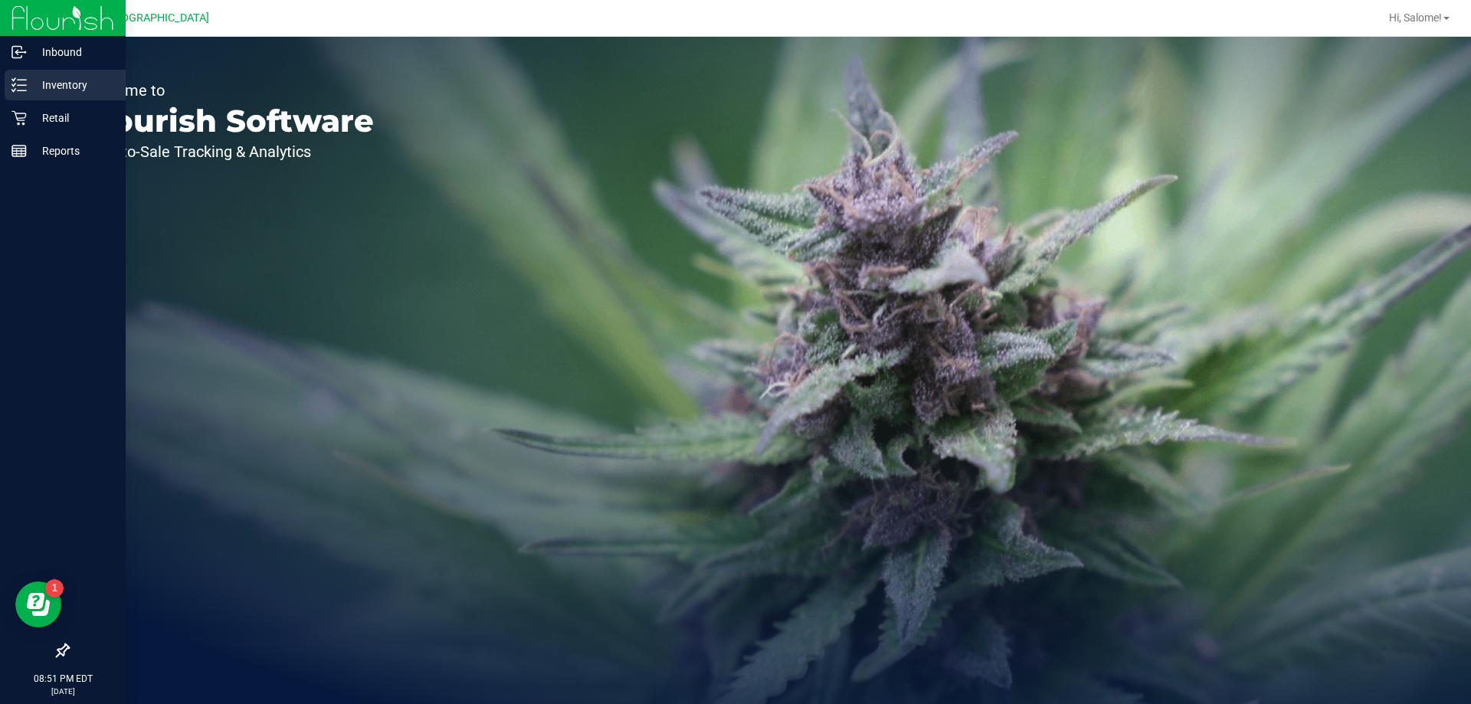
click at [25, 87] on icon at bounding box center [18, 84] width 15 height 15
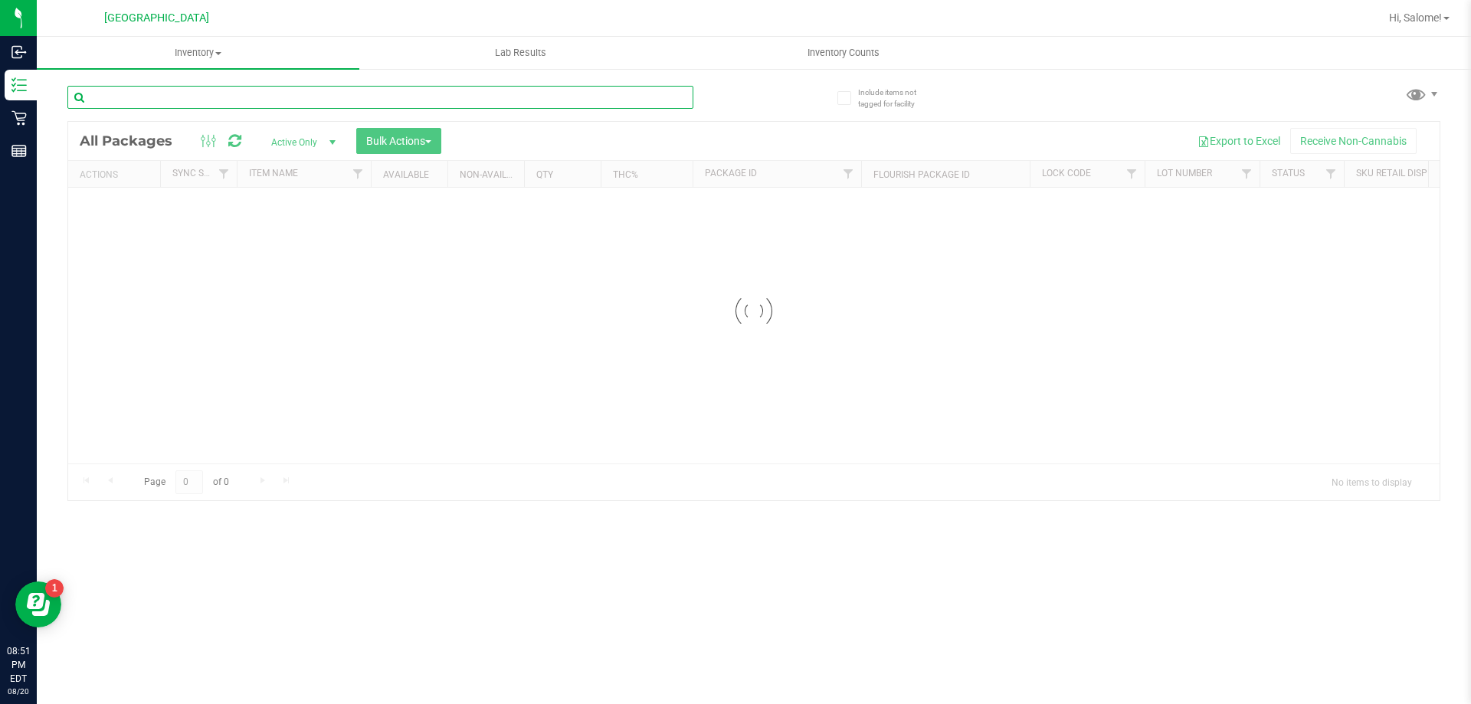
click at [233, 97] on div "Inventory All packages All inventory Waste log Create inventory Lab Results Inv…" at bounding box center [754, 370] width 1434 height 667
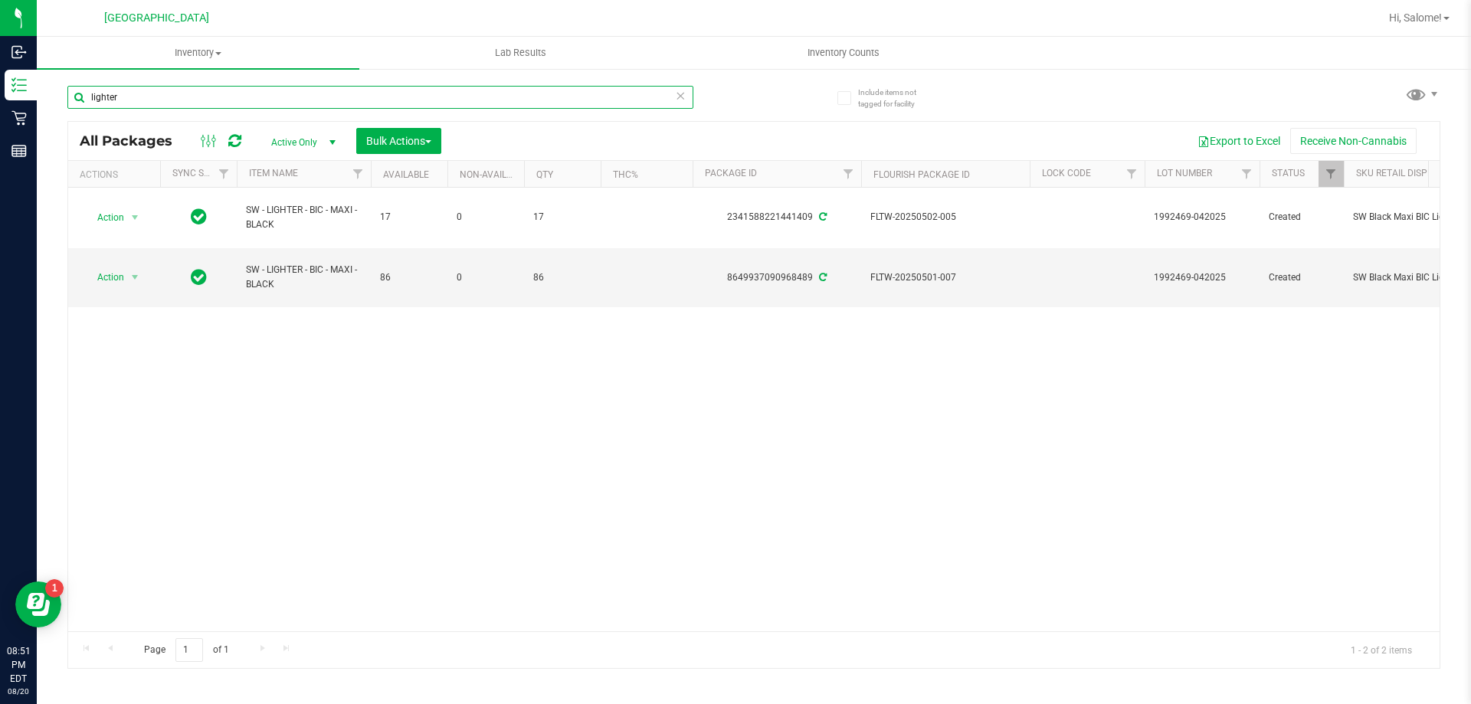
type input "lighter"
